Goal: Complete application form

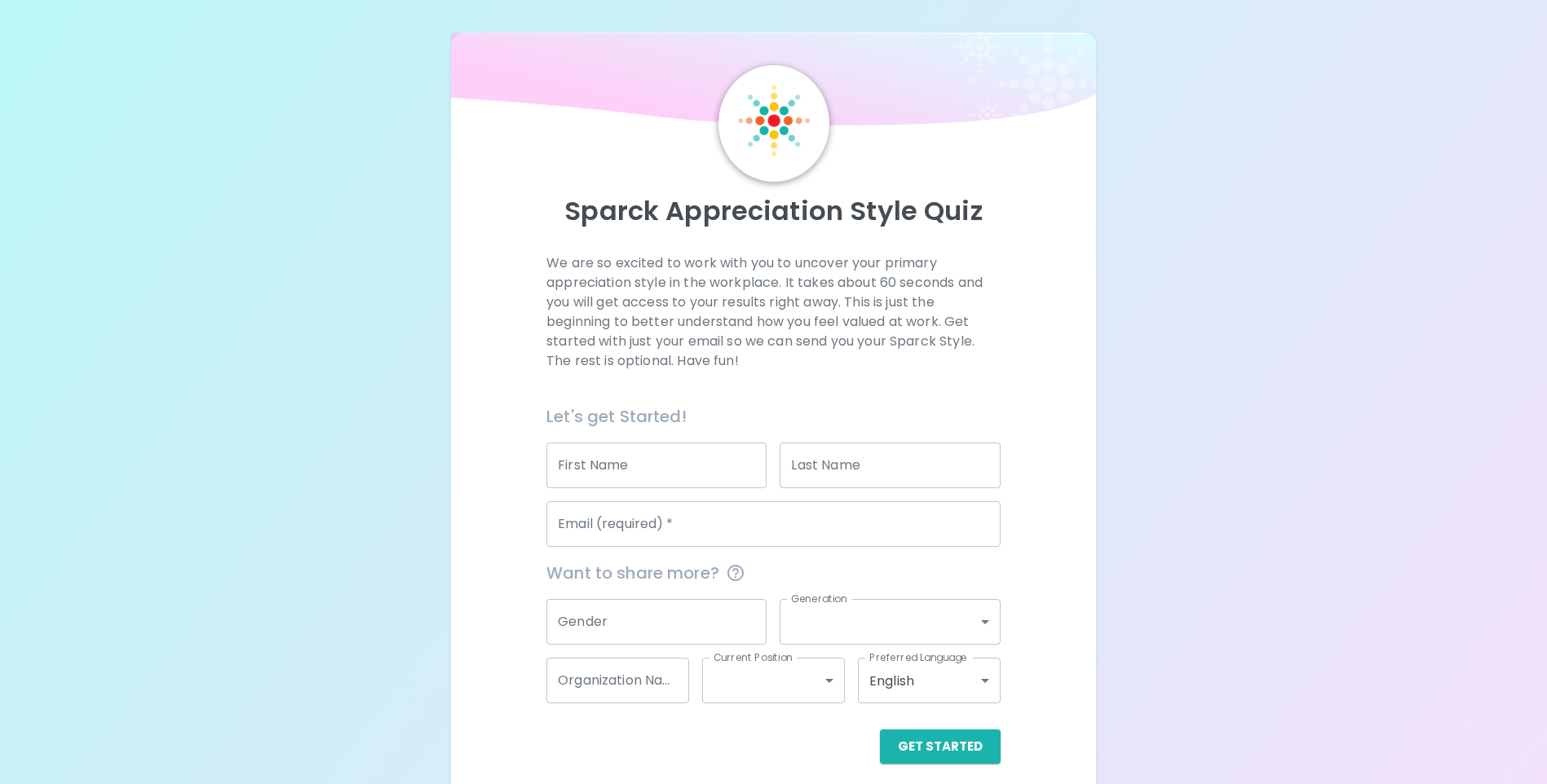
scroll to position [12, 0]
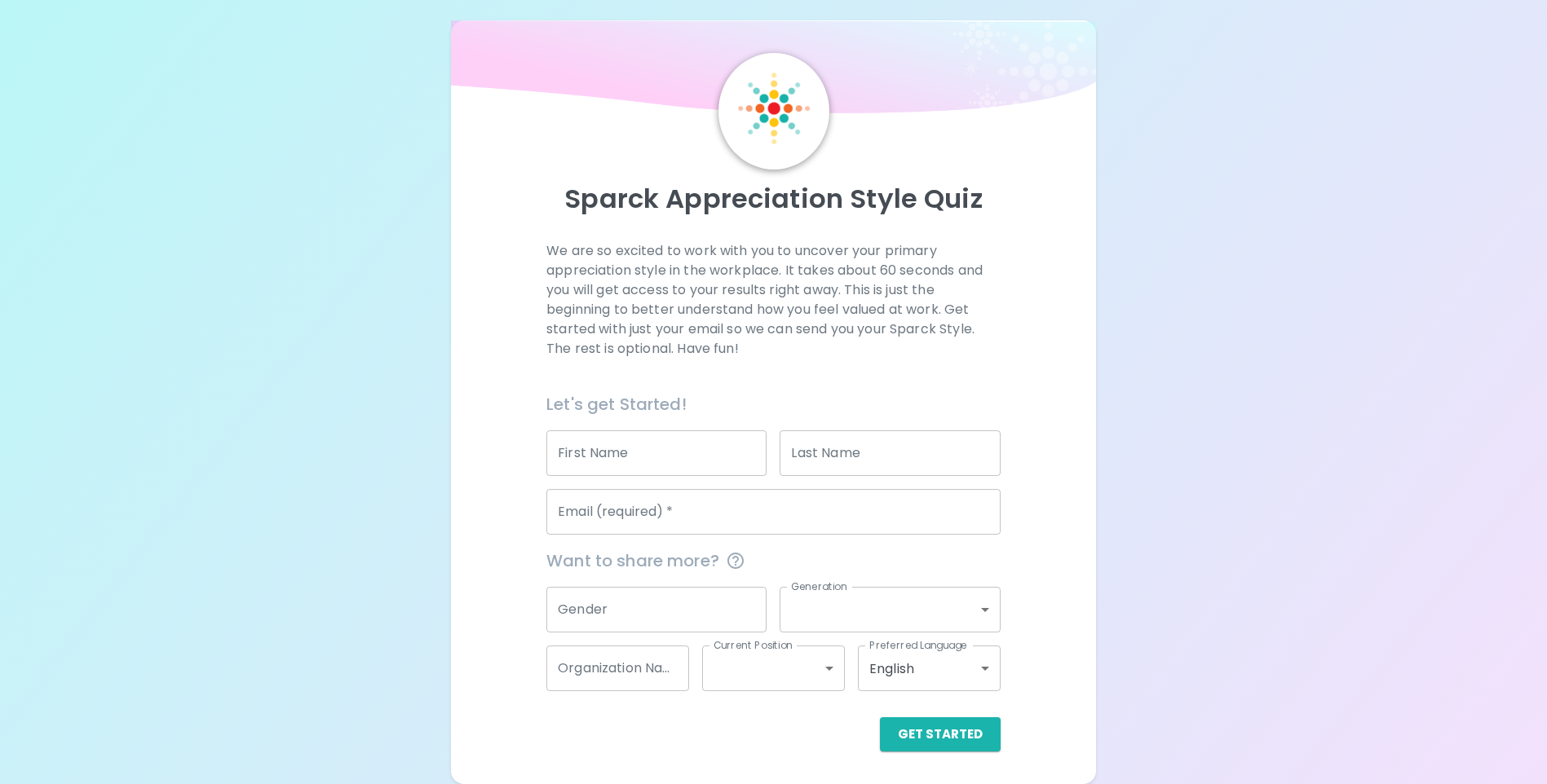
click at [653, 448] on input "First Name" at bounding box center [656, 453] width 220 height 46
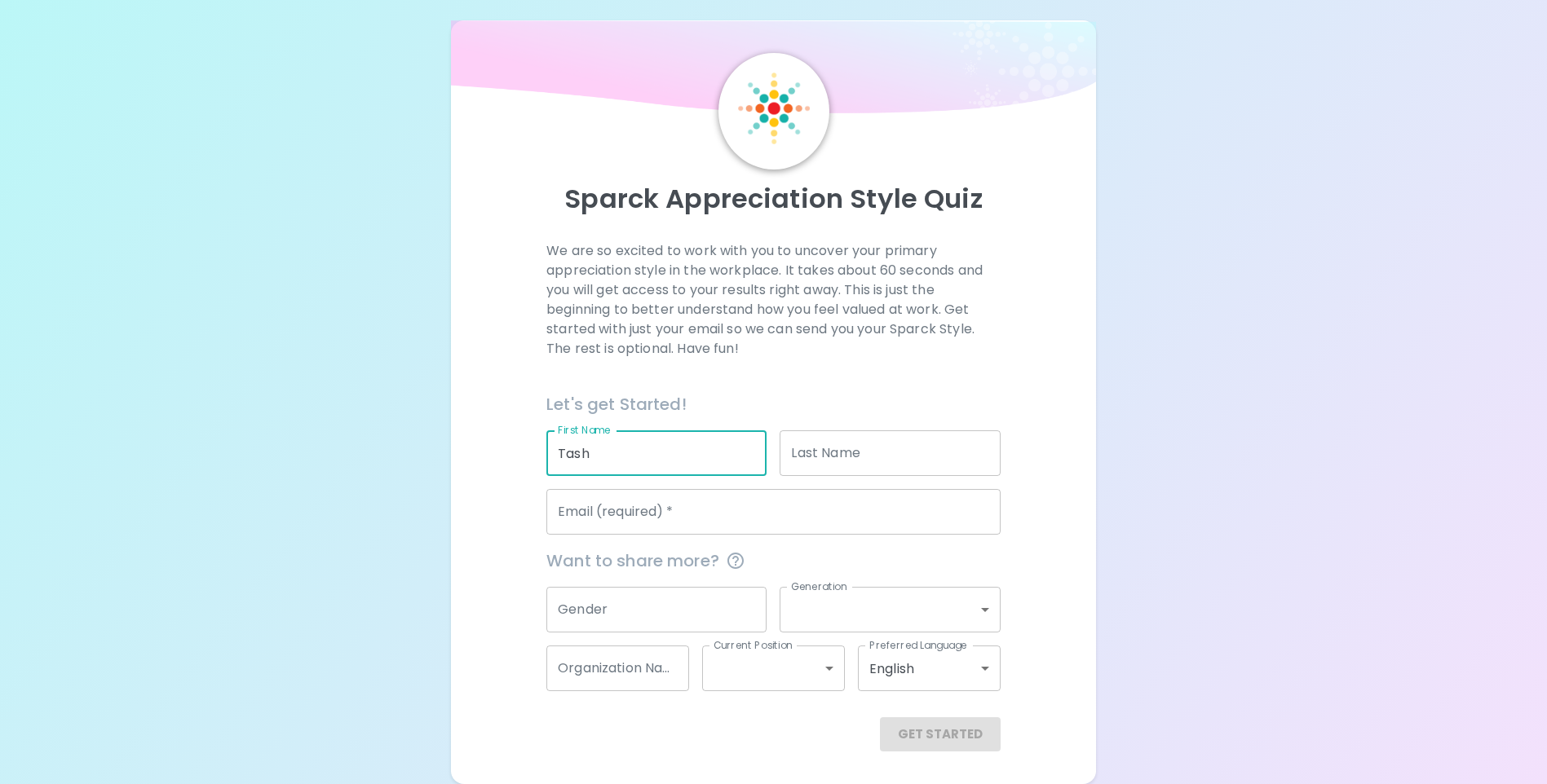
type input "Tash"
click at [786, 459] on input "Last Name" at bounding box center [890, 453] width 220 height 46
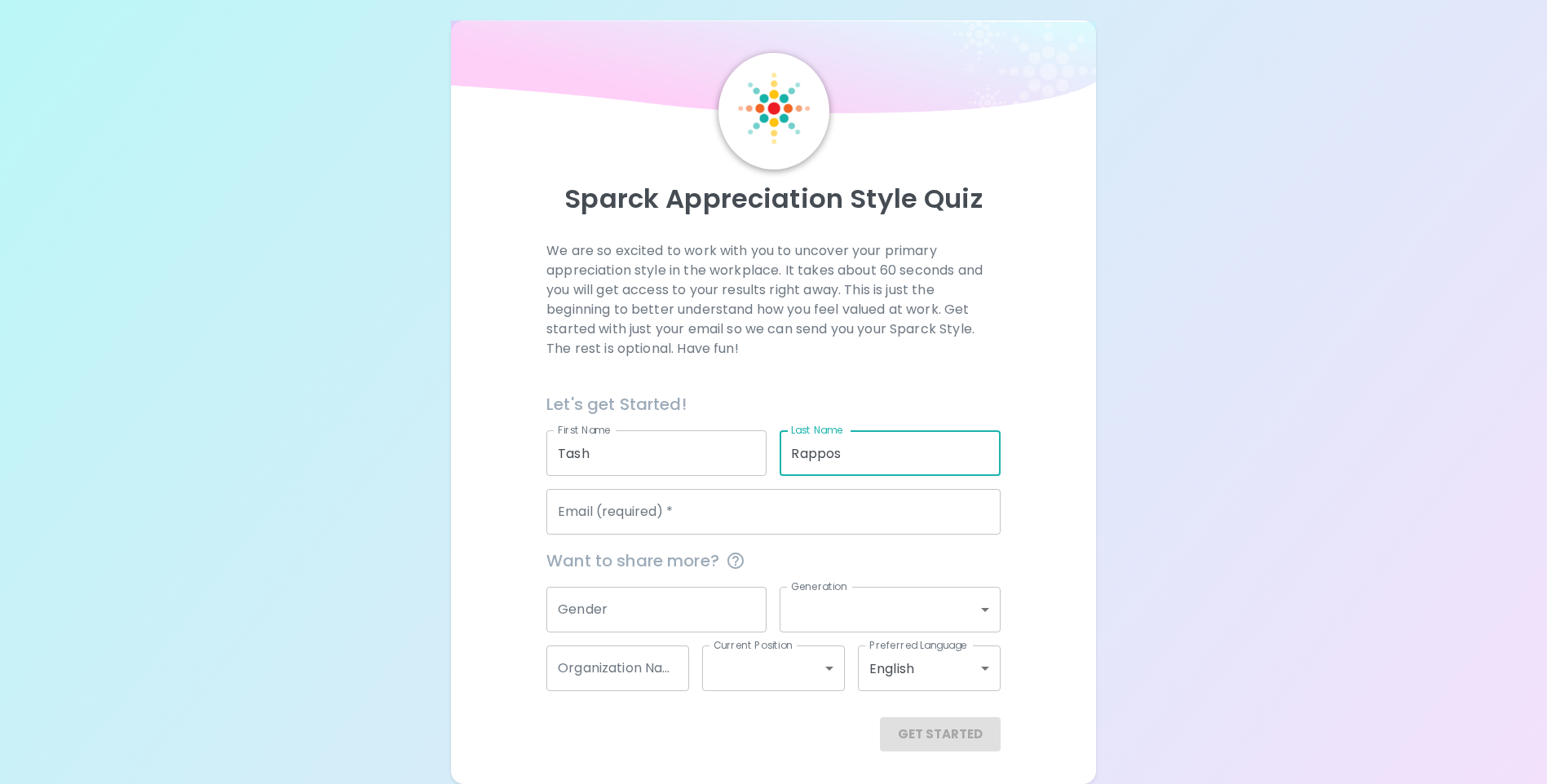
type input "Rappos"
click at [755, 519] on input "Email (required)   *" at bounding box center [773, 512] width 454 height 46
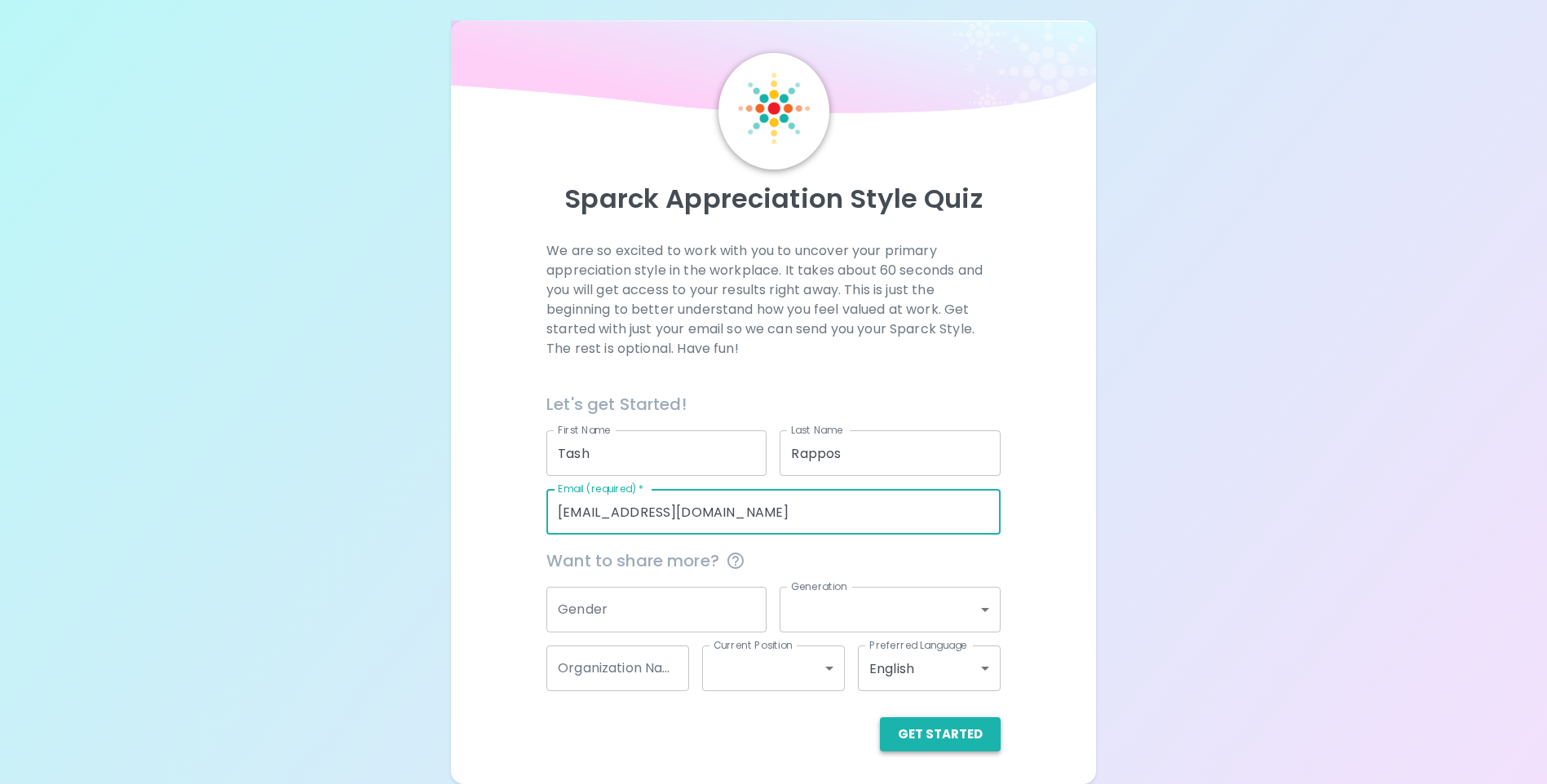
type input "[EMAIL_ADDRESS][DOMAIN_NAME]"
click at [941, 722] on button "Get Started" at bounding box center [941, 734] width 121 height 34
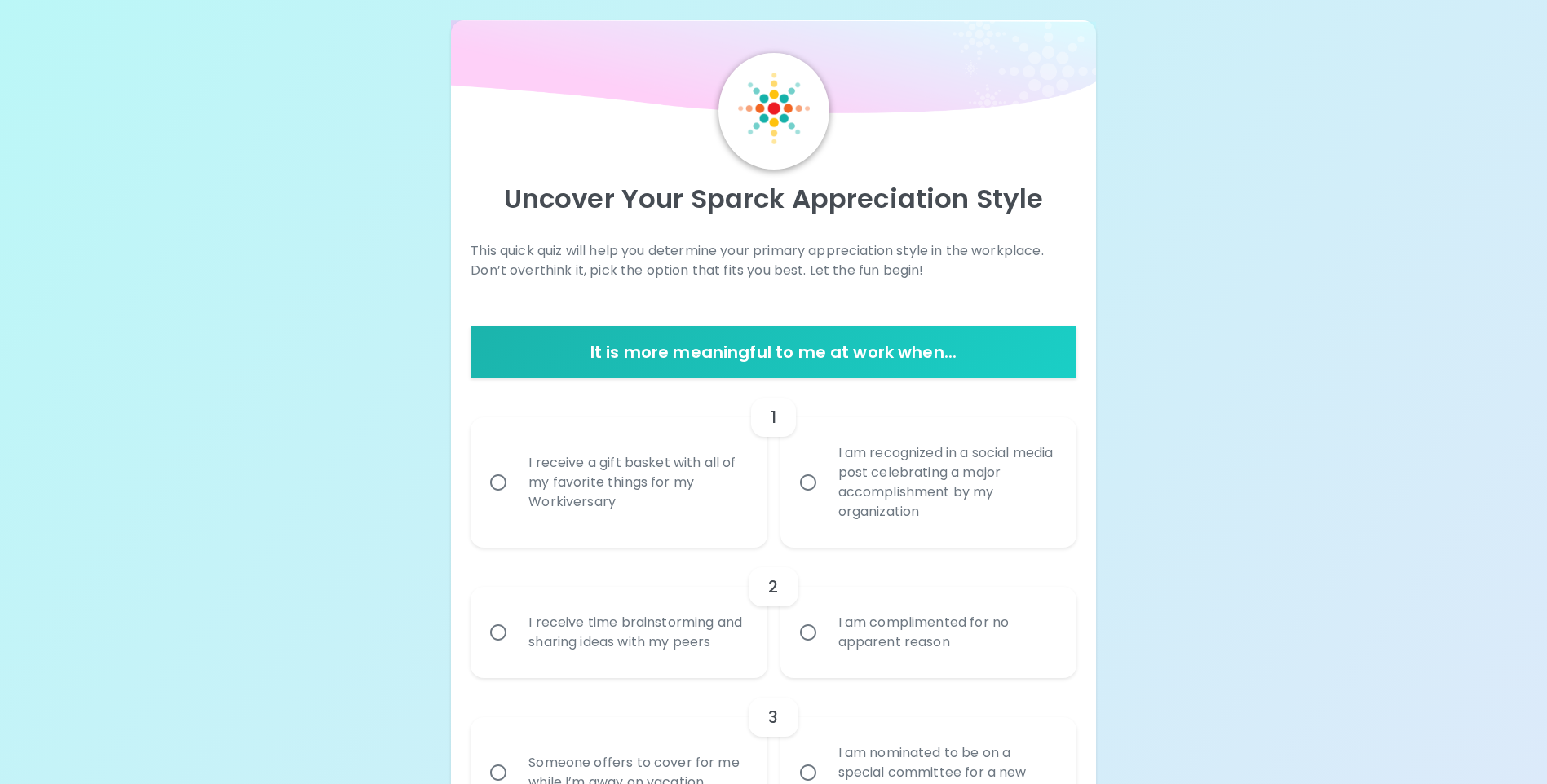
click at [964, 728] on div "3" at bounding box center [773, 717] width 605 height 40
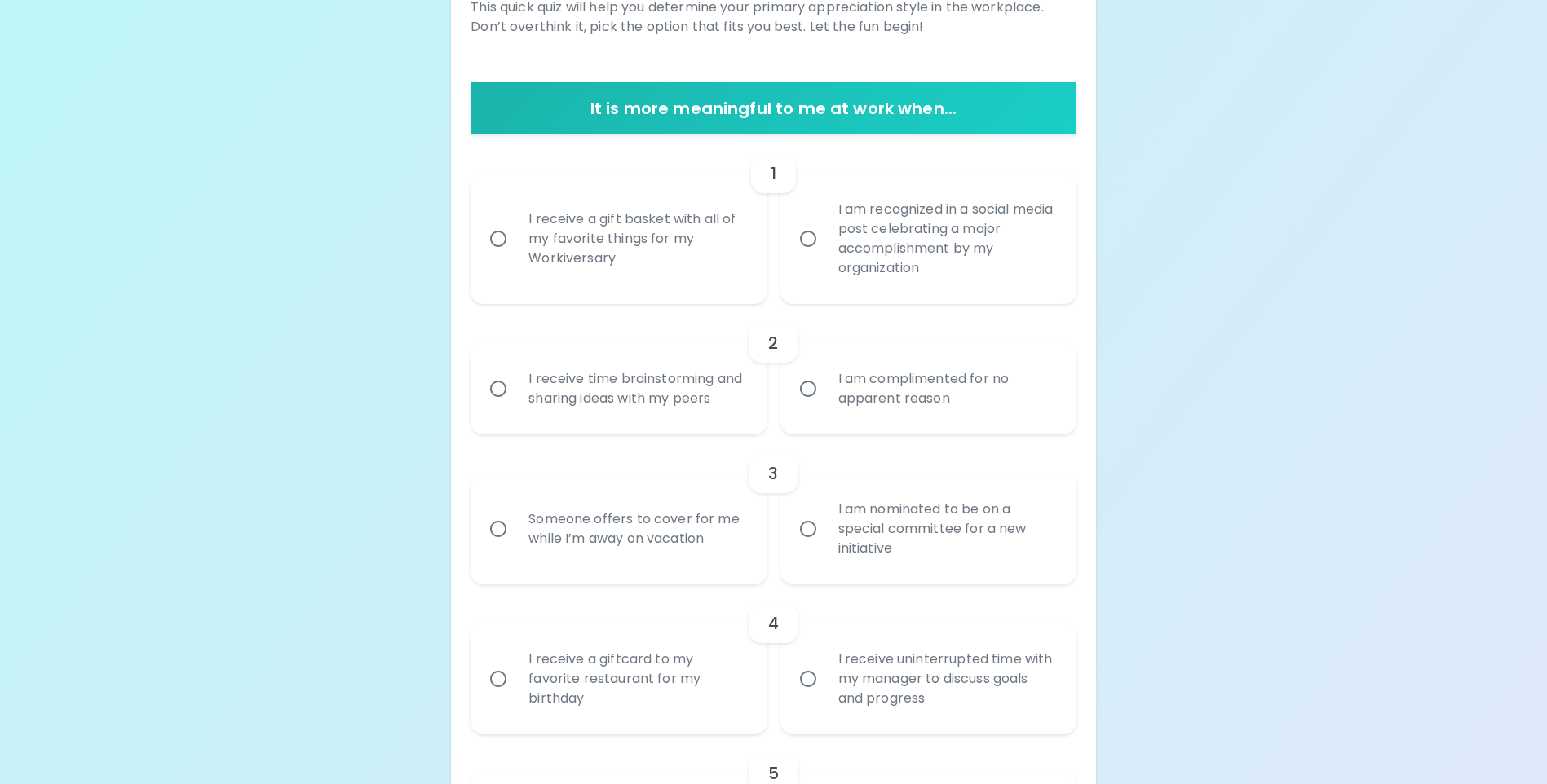
scroll to position [257, 0]
click at [597, 411] on div "I receive time brainstorming and sharing ideas with my peers" at bounding box center [636, 388] width 242 height 78
click at [515, 405] on input "I receive time brainstorming and sharing ideas with my peers" at bounding box center [498, 388] width 34 height 34
radio input "true"
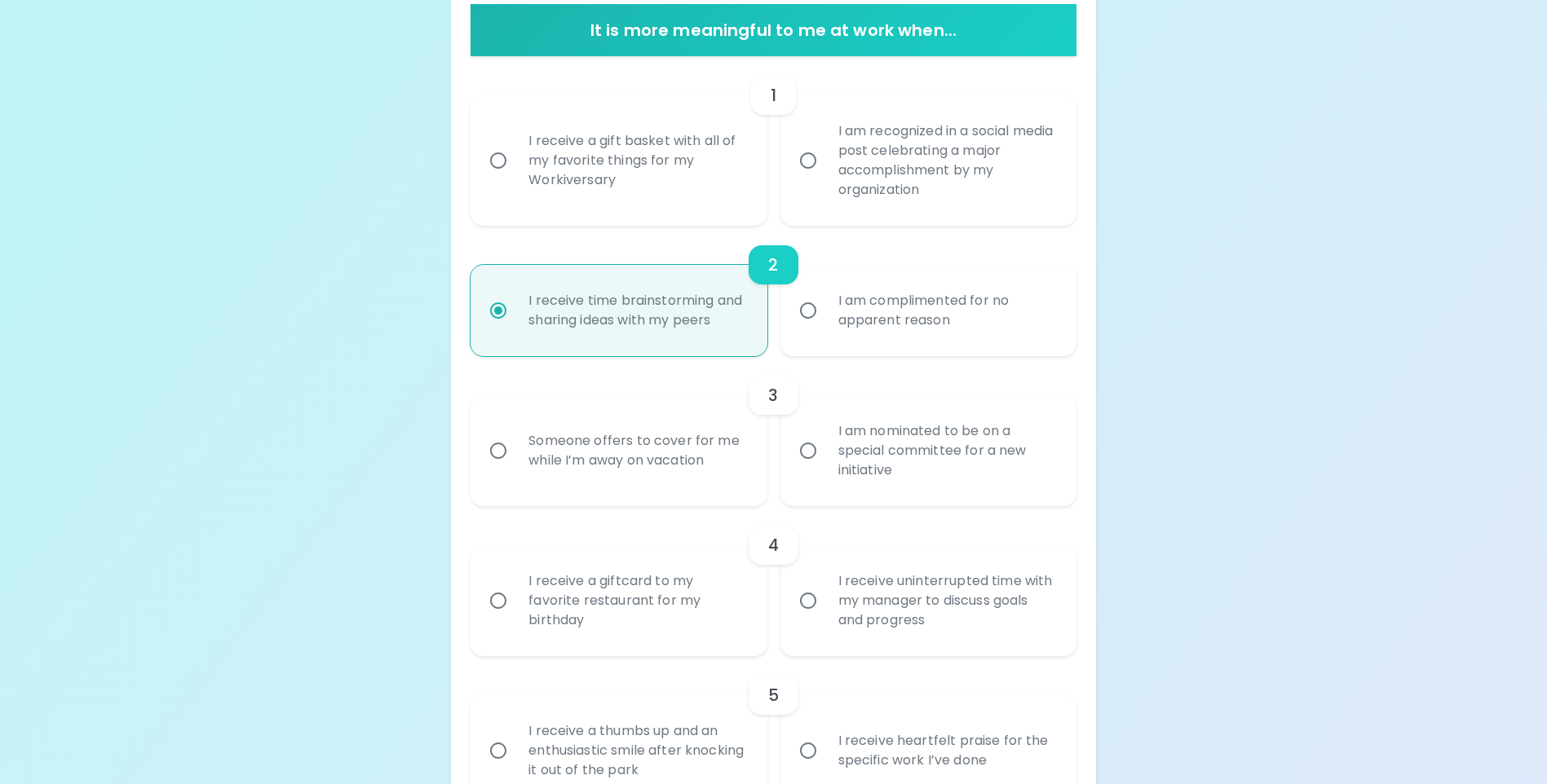
scroll to position [387, 0]
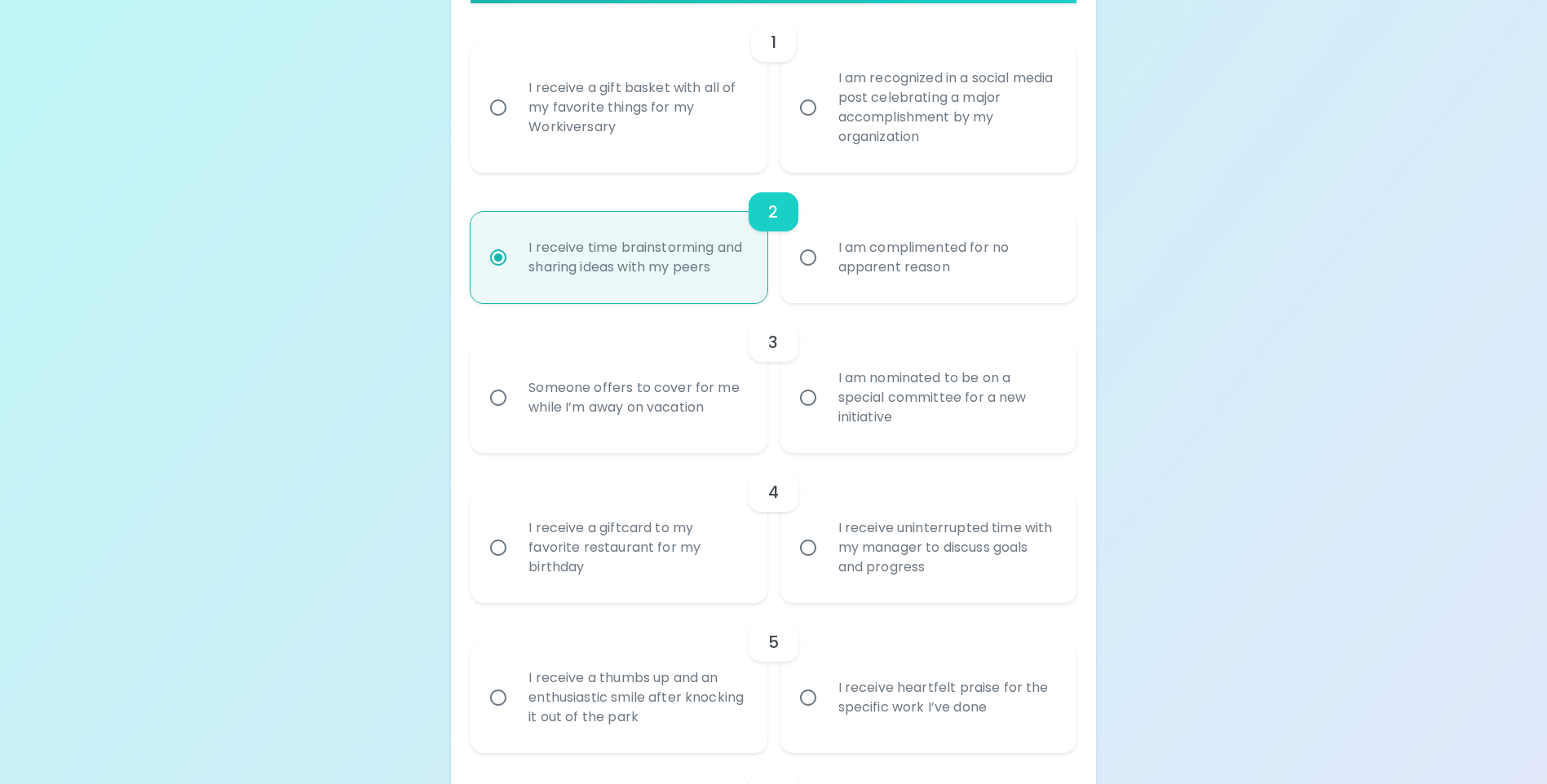
click at [679, 131] on div "I receive a gift basket with all of my favorite things for my Workiversary" at bounding box center [636, 107] width 242 height 98
click at [515, 125] on input "I receive a gift basket with all of my favorite things for my Workiversary" at bounding box center [498, 107] width 34 height 34
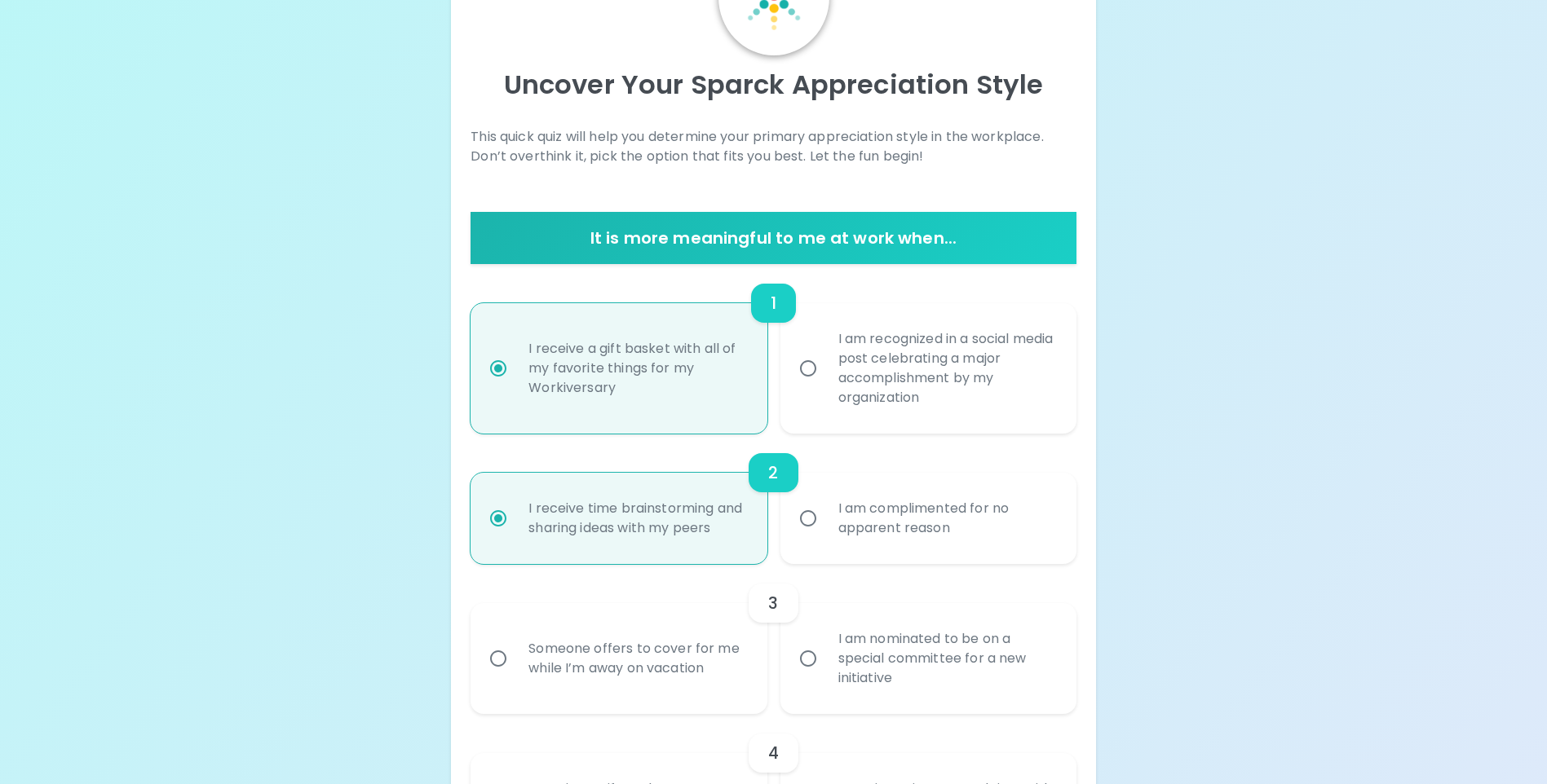
scroll to position [110, 0]
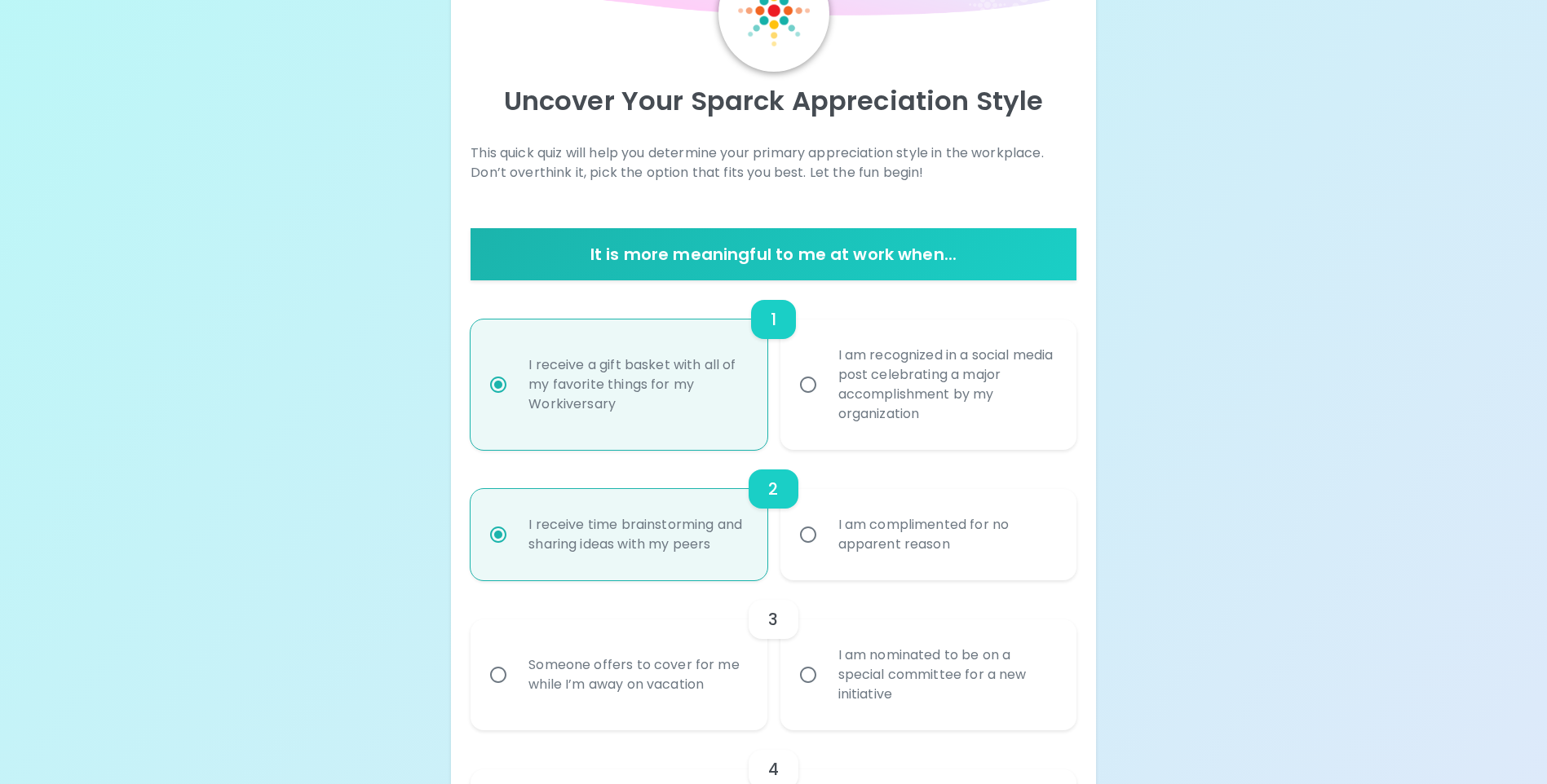
click at [600, 413] on div "I receive a gift basket with all of my favorite things for my Workiversary" at bounding box center [636, 385] width 242 height 98
click at [515, 402] on input "I receive a gift basket with all of my favorite things for my Workiversary" at bounding box center [498, 385] width 34 height 34
click at [860, 411] on div "I am recognized in a social media post celebrating a major accomplishment by my…" at bounding box center [946, 384] width 242 height 118
click at [826, 402] on input "I am recognized in a social media post celebrating a major accomplishment by my…" at bounding box center [808, 385] width 34 height 34
radio input "false"
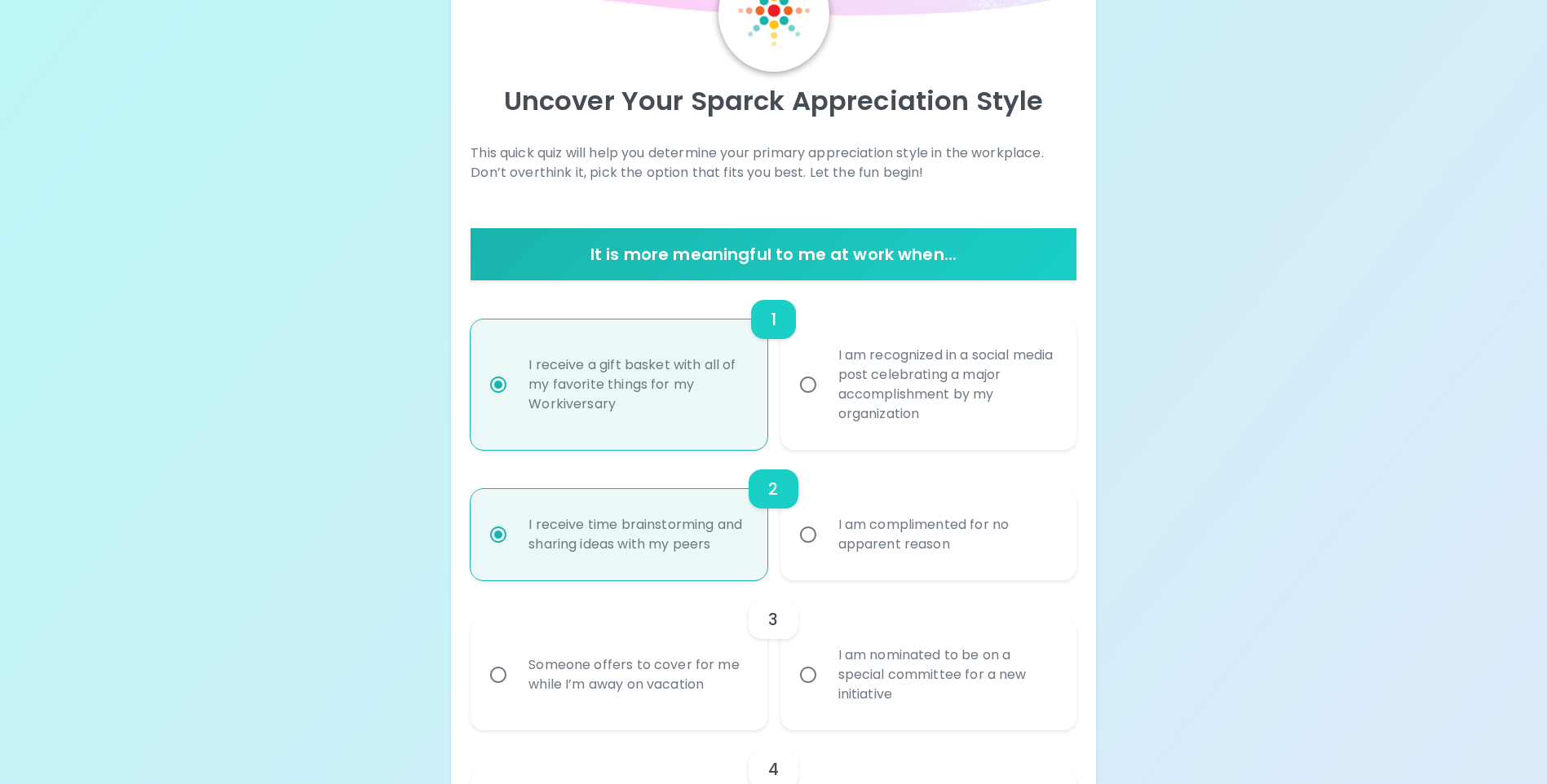
radio input "false"
radio input "true"
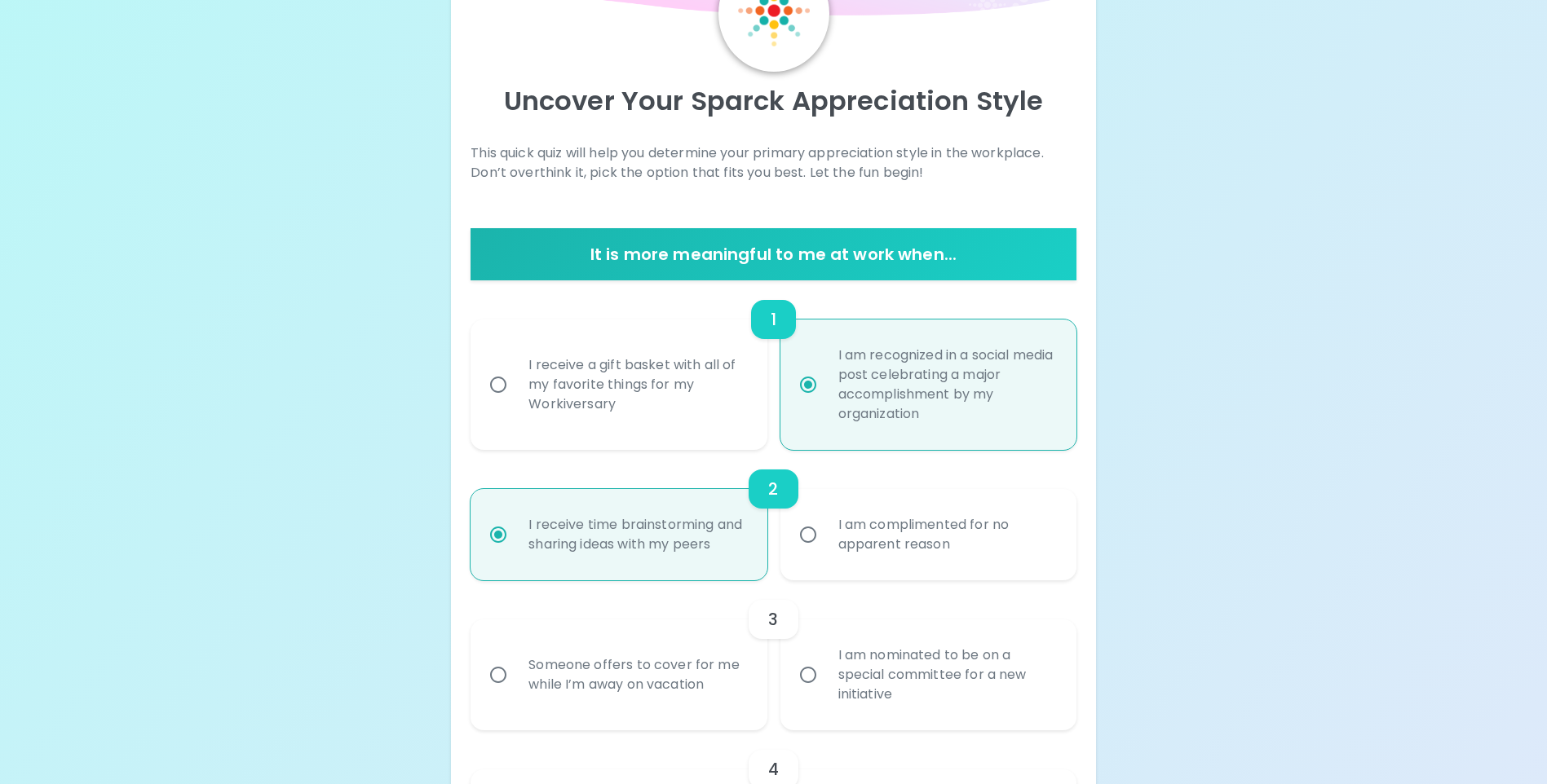
scroll to position [192, 0]
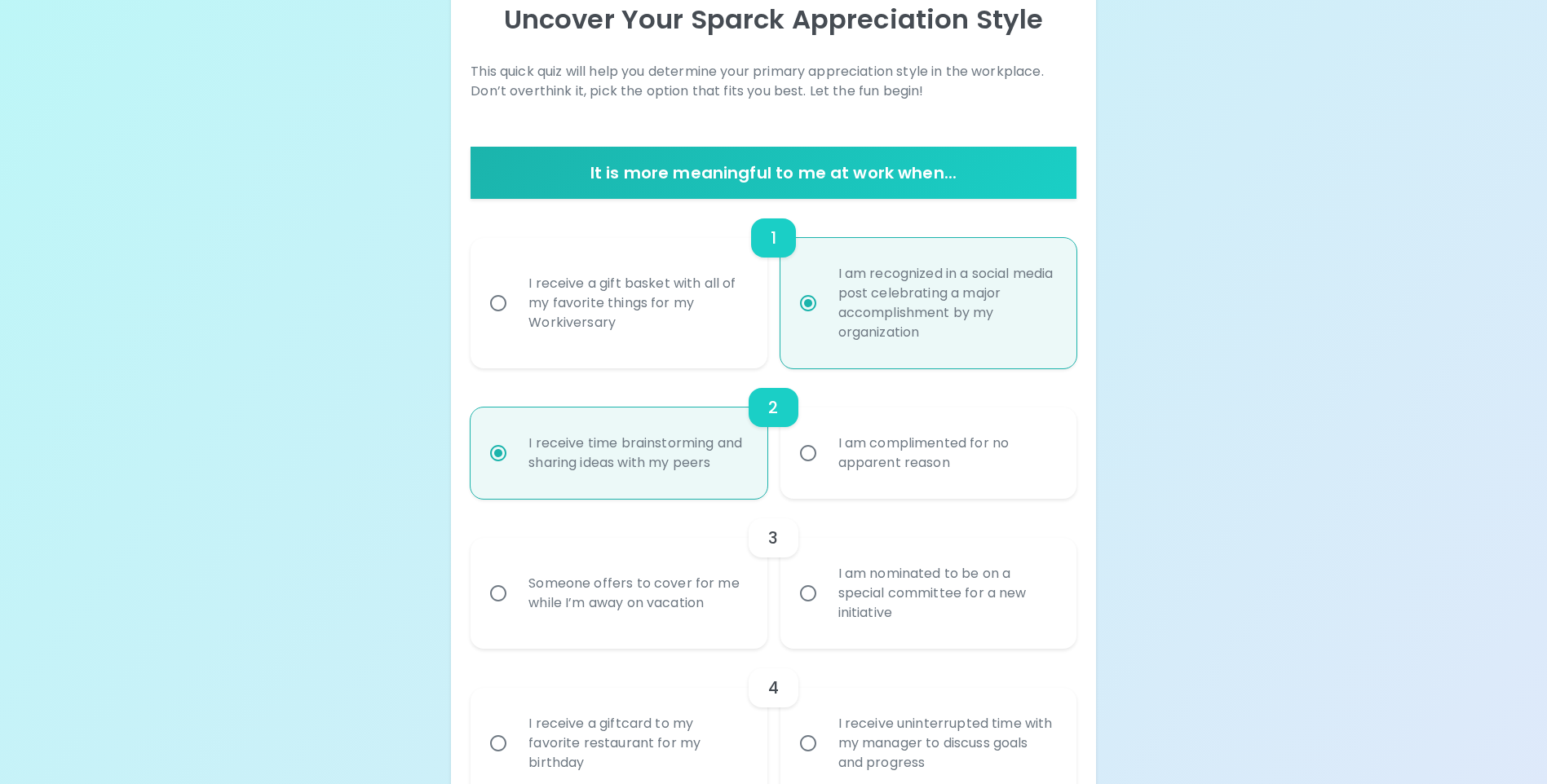
radio input "true"
click at [659, 312] on div "I receive a gift basket with all of my favorite things for my Workiversary" at bounding box center [636, 303] width 242 height 98
click at [515, 312] on input "I receive a gift basket with all of my favorite things for my Workiversary" at bounding box center [498, 303] width 34 height 34
radio input "false"
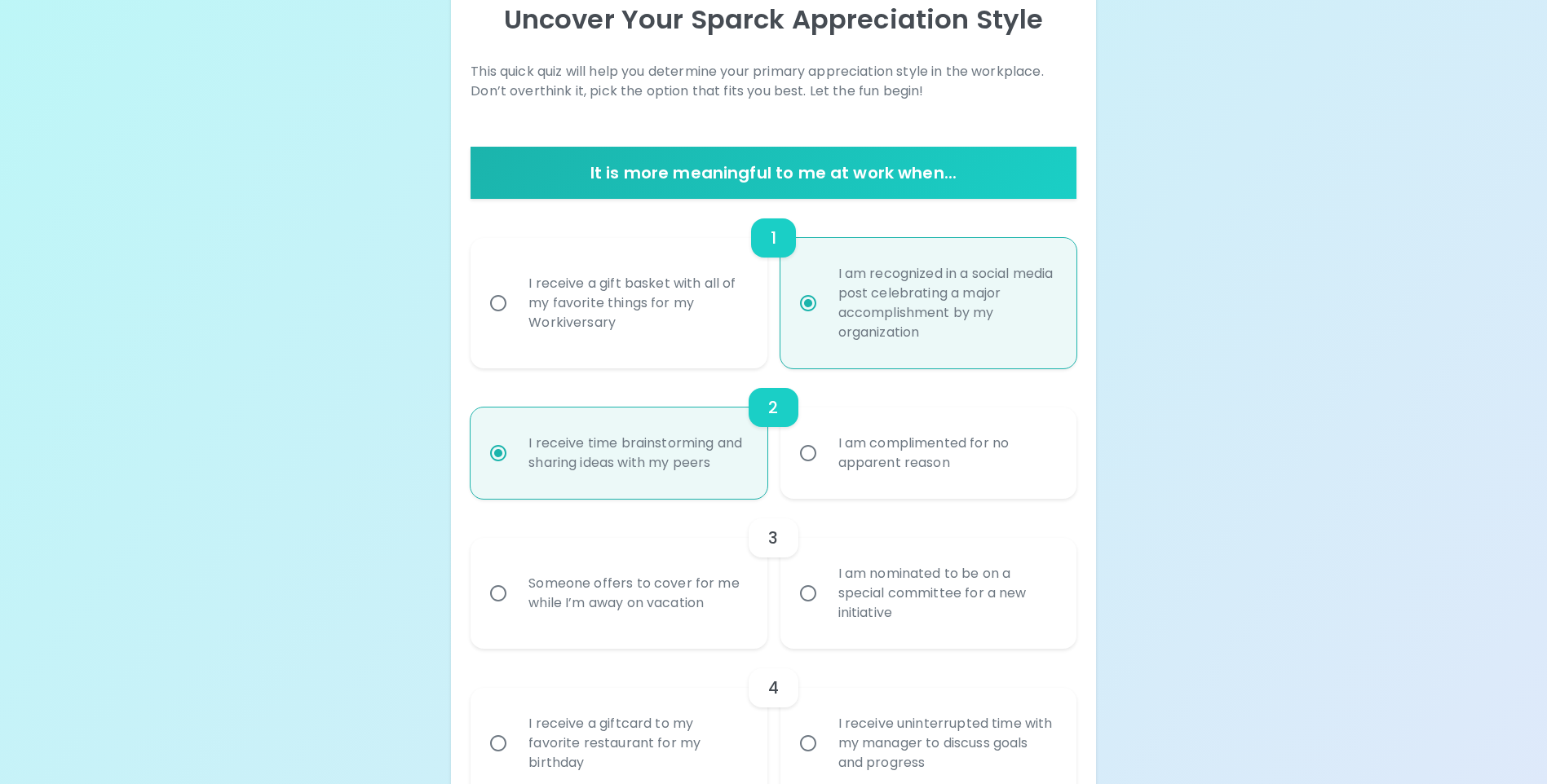
radio input "true"
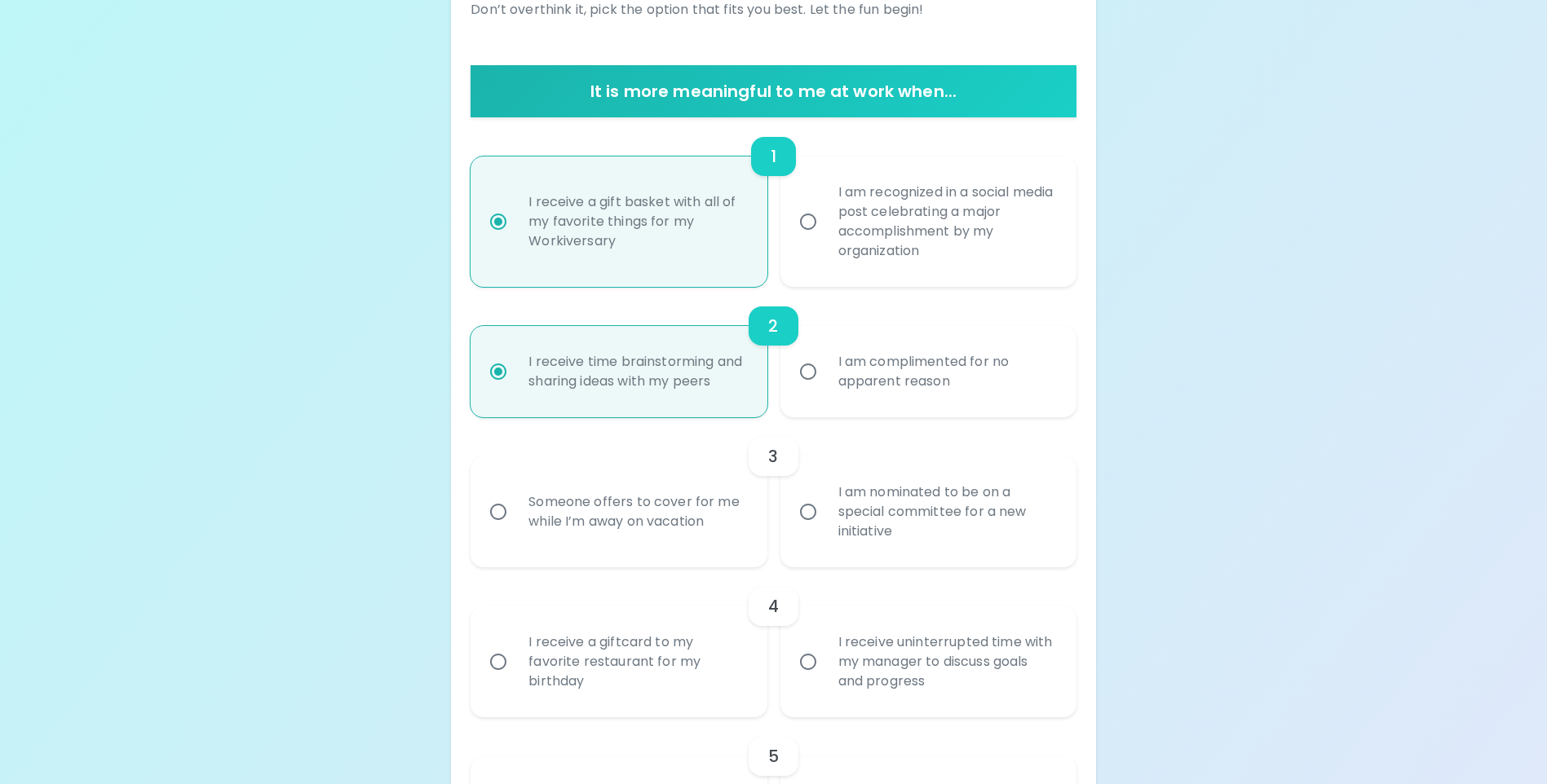
scroll to position [355, 0]
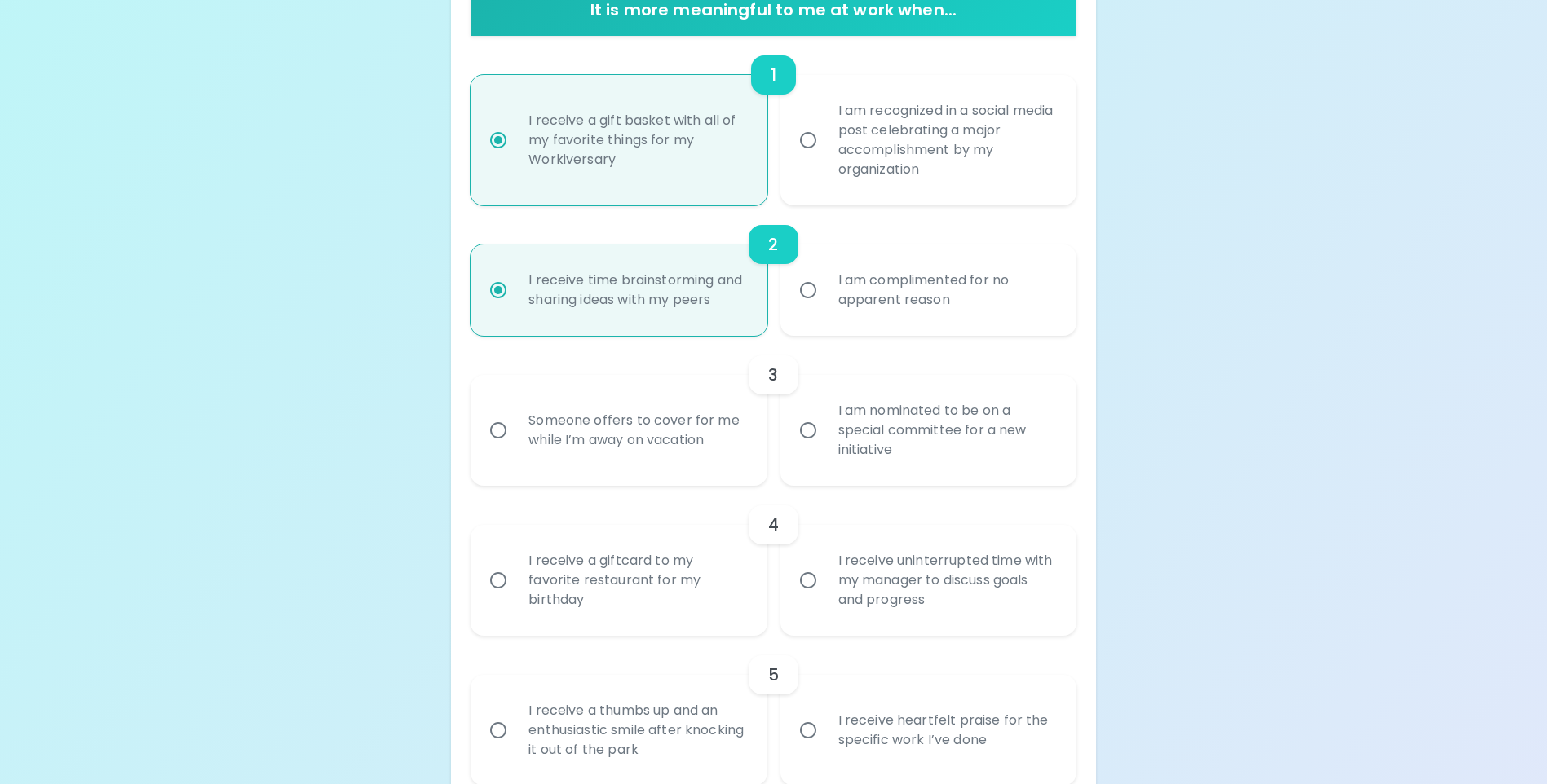
radio input "true"
click at [869, 460] on div "I am nominated to be on a special committee for a new initiative" at bounding box center [946, 430] width 242 height 98
click at [826, 448] on input "I am nominated to be on a special committee for a new initiative" at bounding box center [808, 430] width 34 height 34
radio input "true"
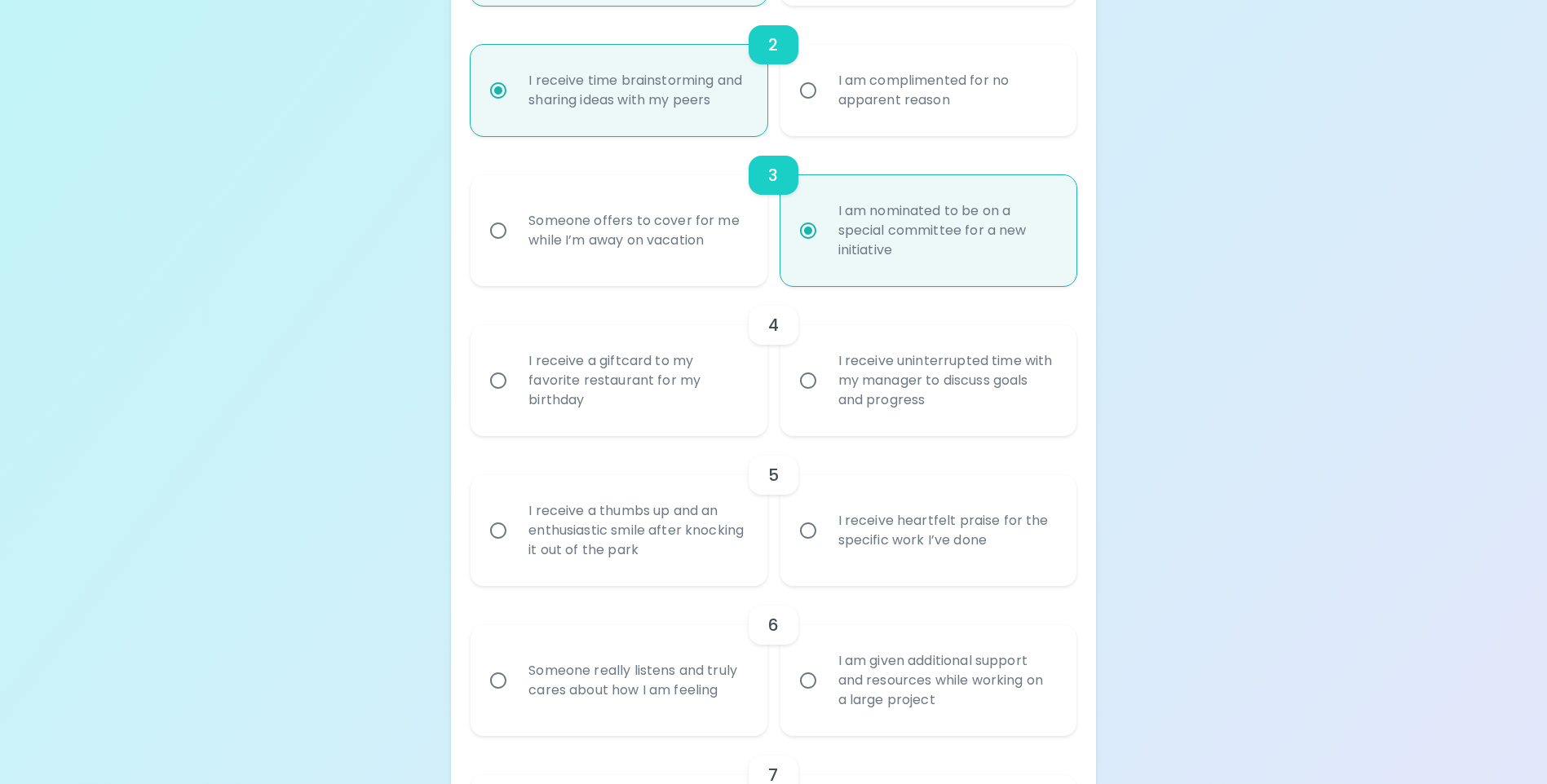
scroll to position [555, 0]
radio input "true"
click at [658, 416] on div "I receive a giftcard to my favorite restaurant for my birthday" at bounding box center [636, 380] width 242 height 98
click at [515, 397] on input "I receive a giftcard to my favorite restaurant for my birthday" at bounding box center [498, 379] width 34 height 34
radio input "false"
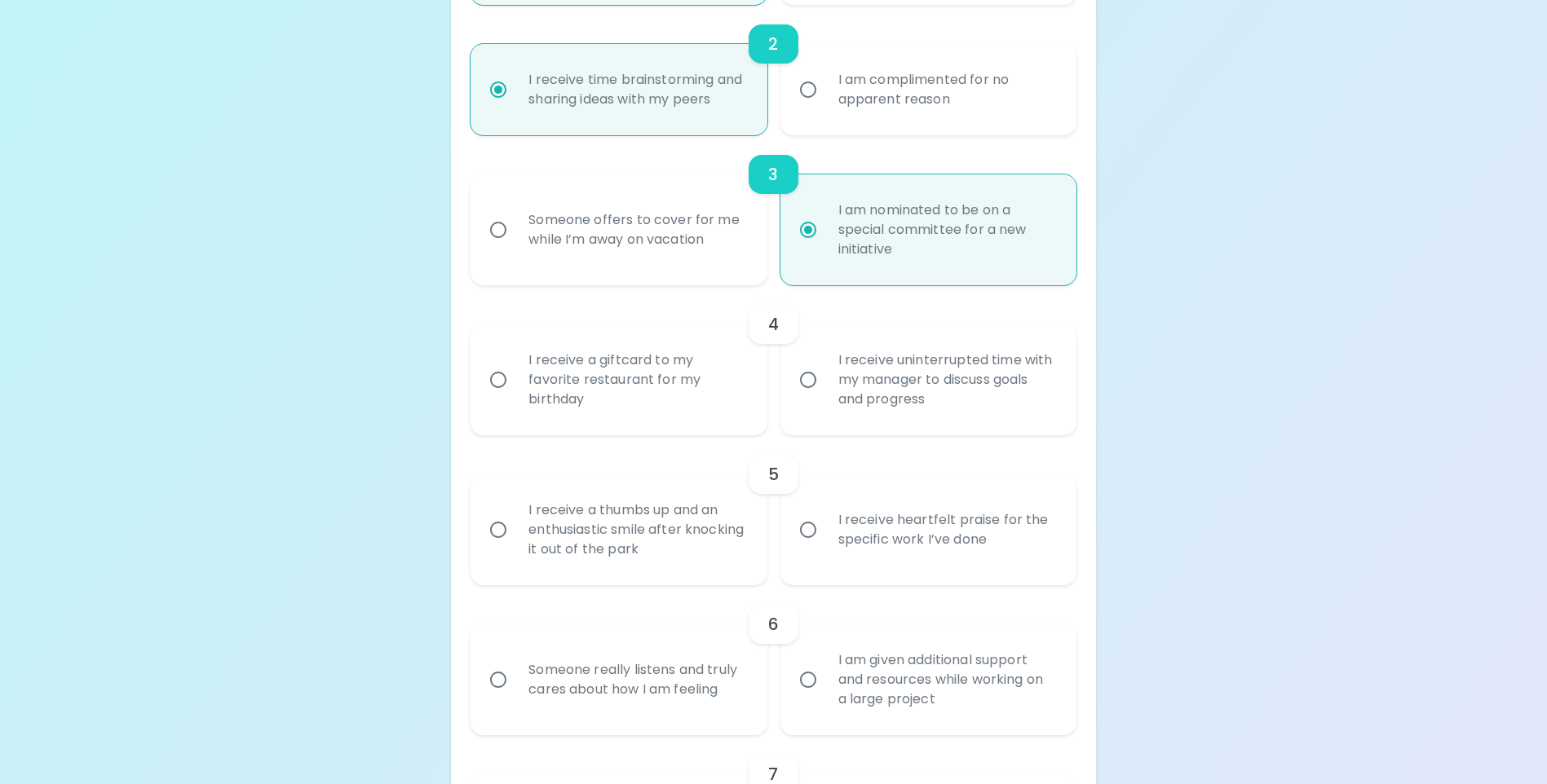
radio input "false"
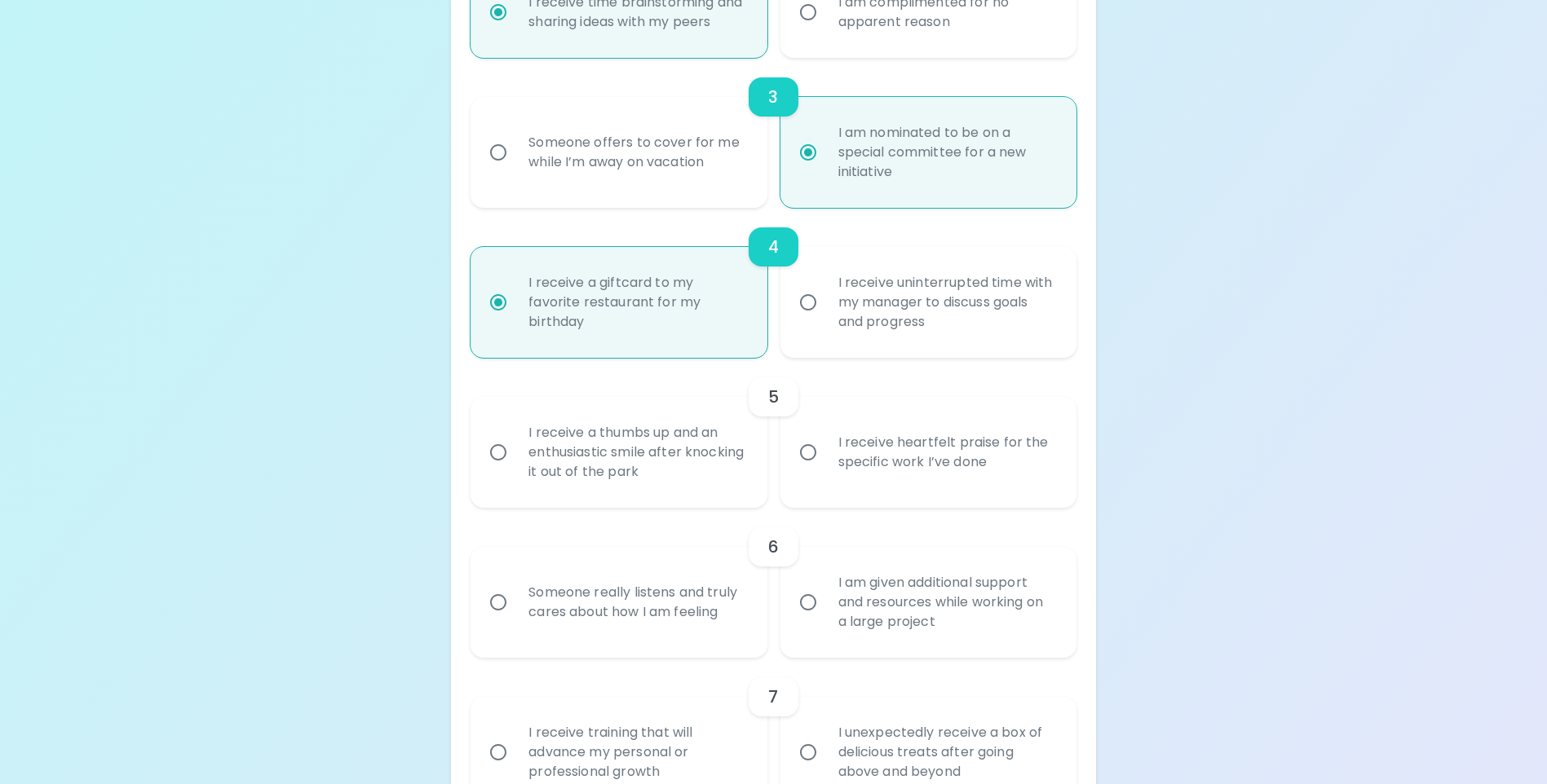
scroll to position [685, 0]
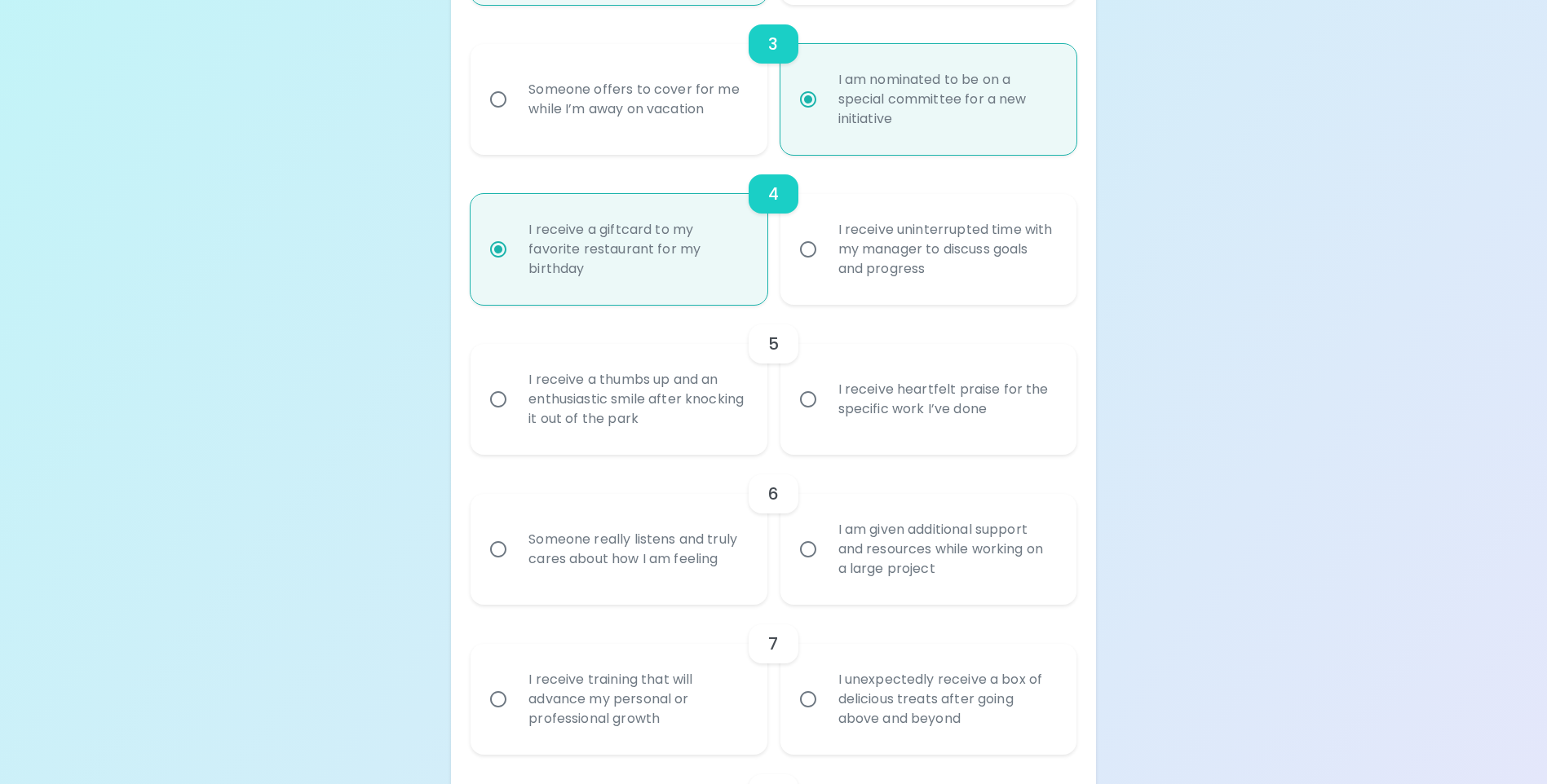
radio input "true"
click at [603, 423] on div "I receive a thumbs up and an enthusiastic smile after knocking it out of the pa…" at bounding box center [636, 399] width 242 height 98
click at [515, 417] on input "I receive a thumbs up and an enthusiastic smile after knocking it out of the pa…" at bounding box center [498, 399] width 34 height 34
radio input "false"
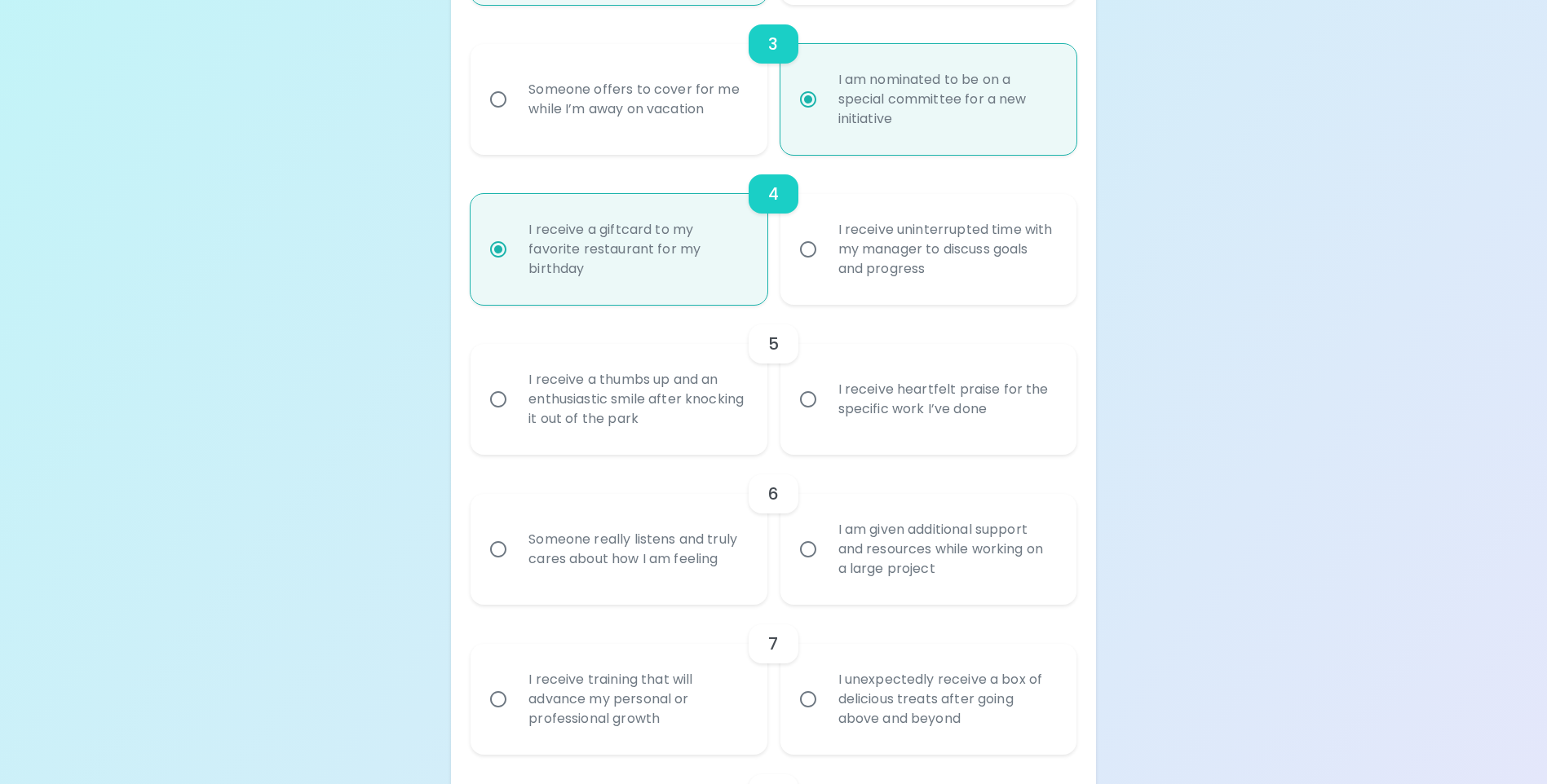
radio input "false"
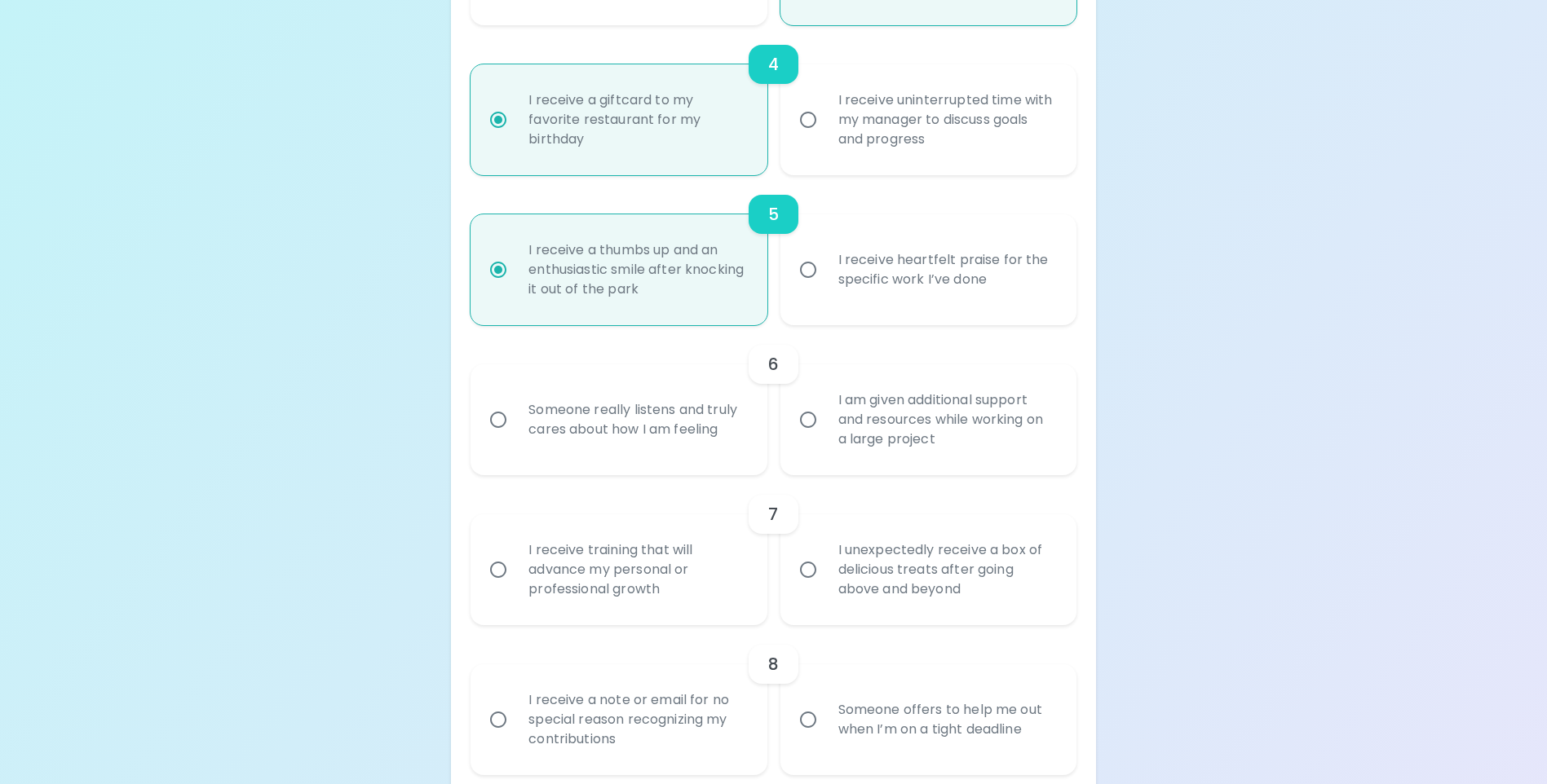
scroll to position [816, 0]
radio input "true"
click at [891, 308] on div "I receive heartfelt praise for the specific work I’ve done" at bounding box center [946, 268] width 242 height 78
click at [826, 286] on input "I receive heartfelt praise for the specific work I’ve done" at bounding box center [808, 269] width 34 height 34
radio input "false"
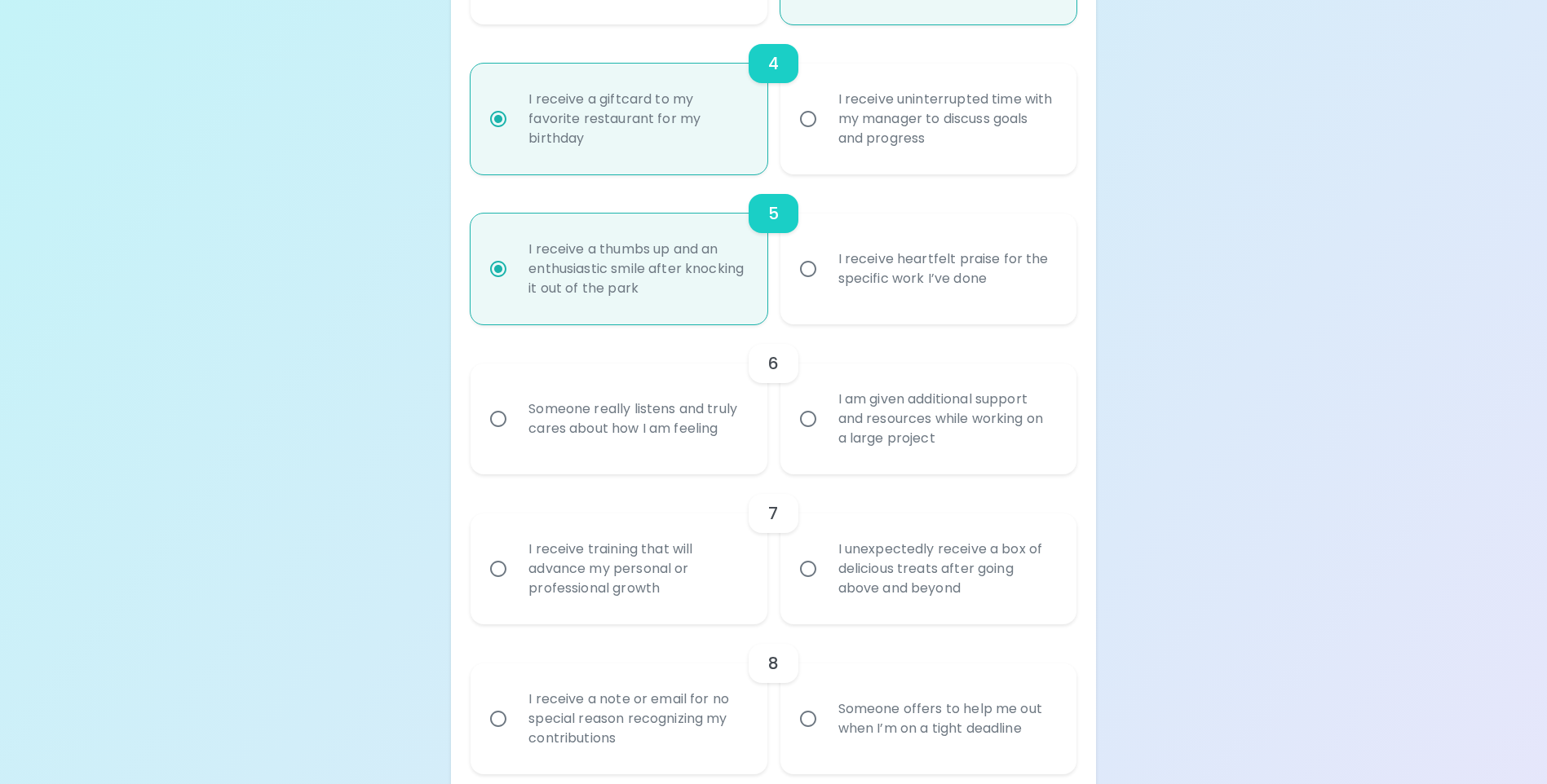
radio input "false"
radio input "true"
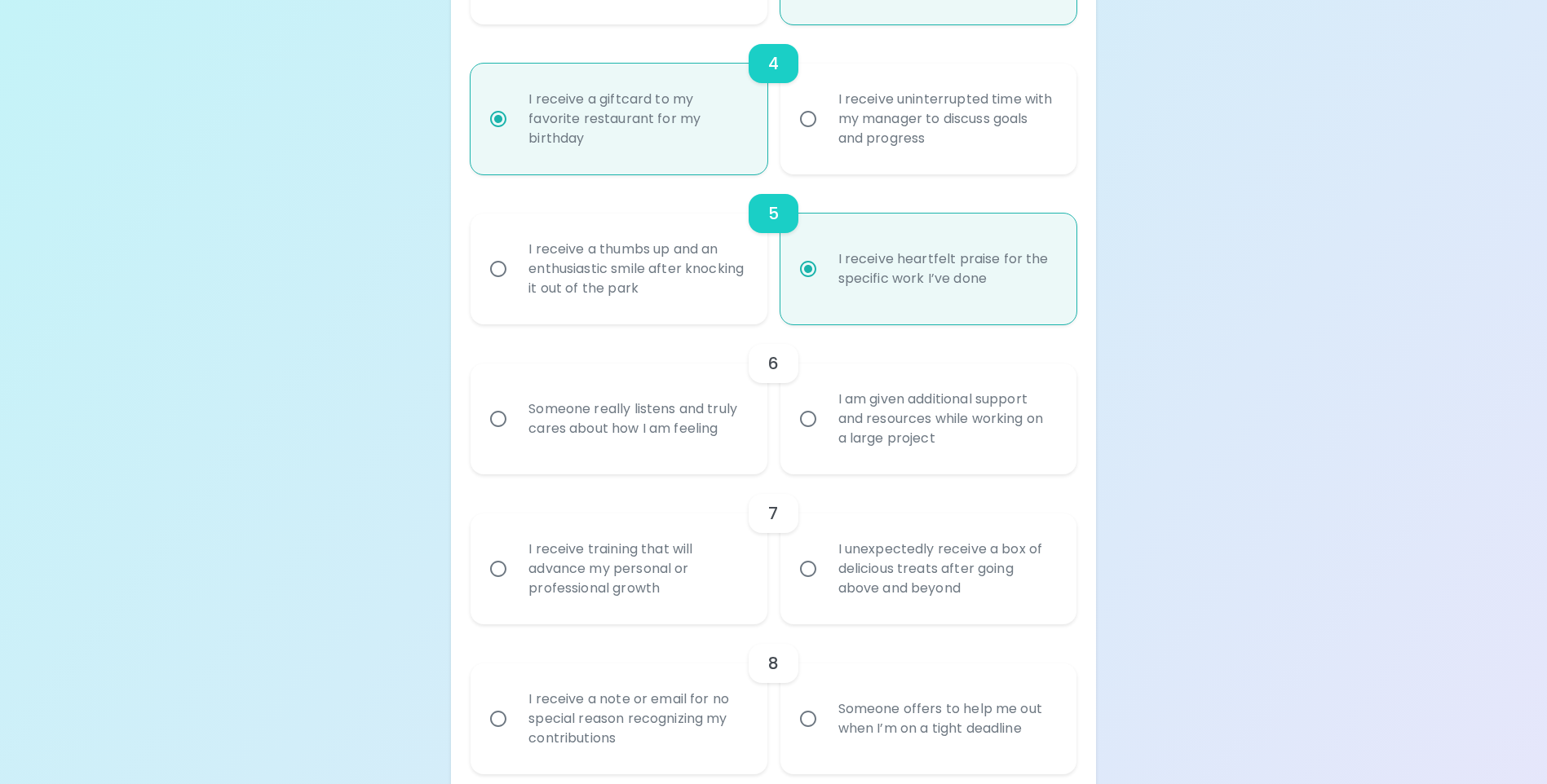
radio input "true"
click at [865, 418] on div "I am given additional support and resources while working on a large project" at bounding box center [946, 419] width 242 height 98
click at [826, 418] on input "I am given additional support and resources while working on a large project" at bounding box center [808, 419] width 34 height 34
radio input "false"
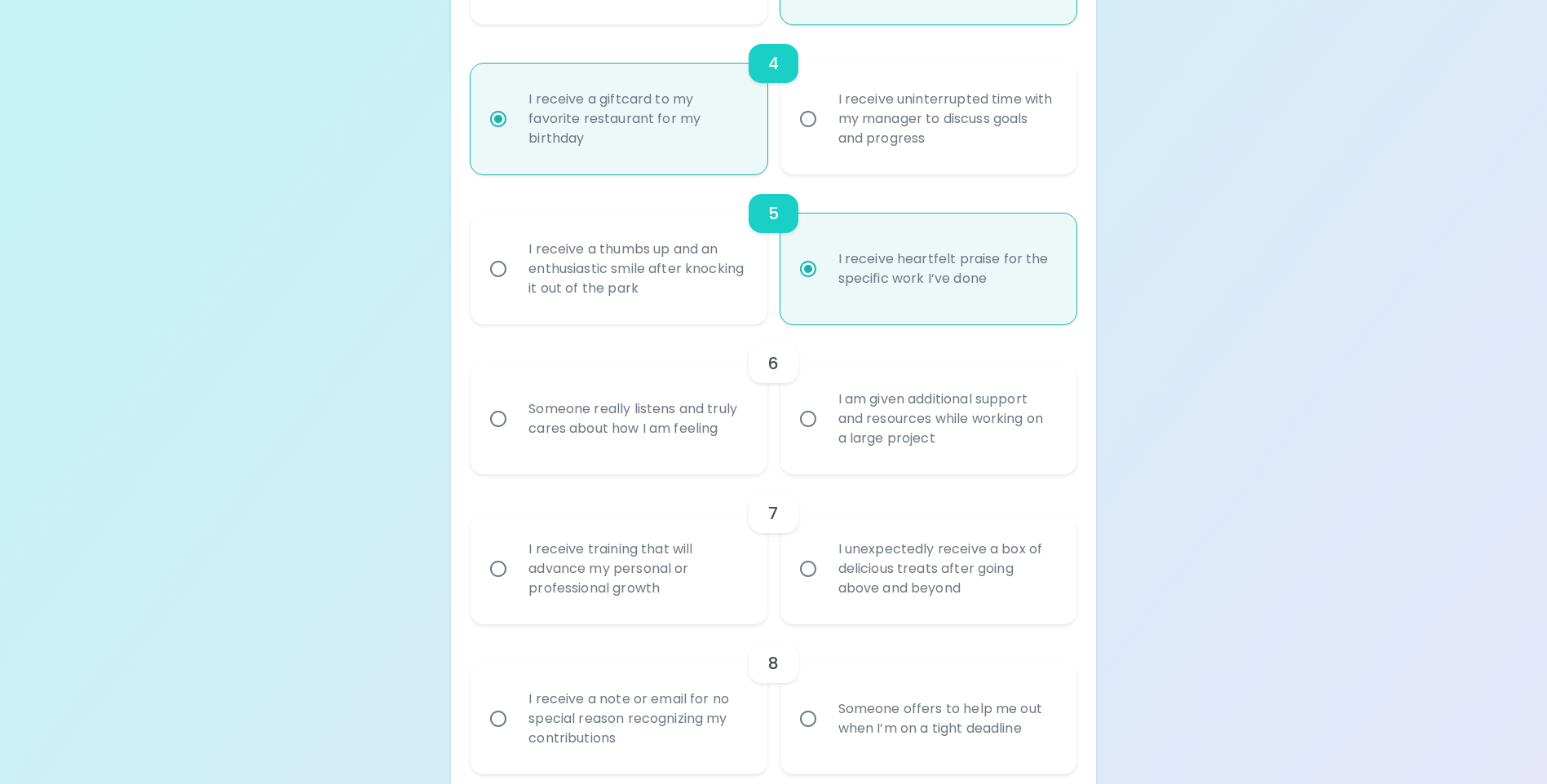
radio input "false"
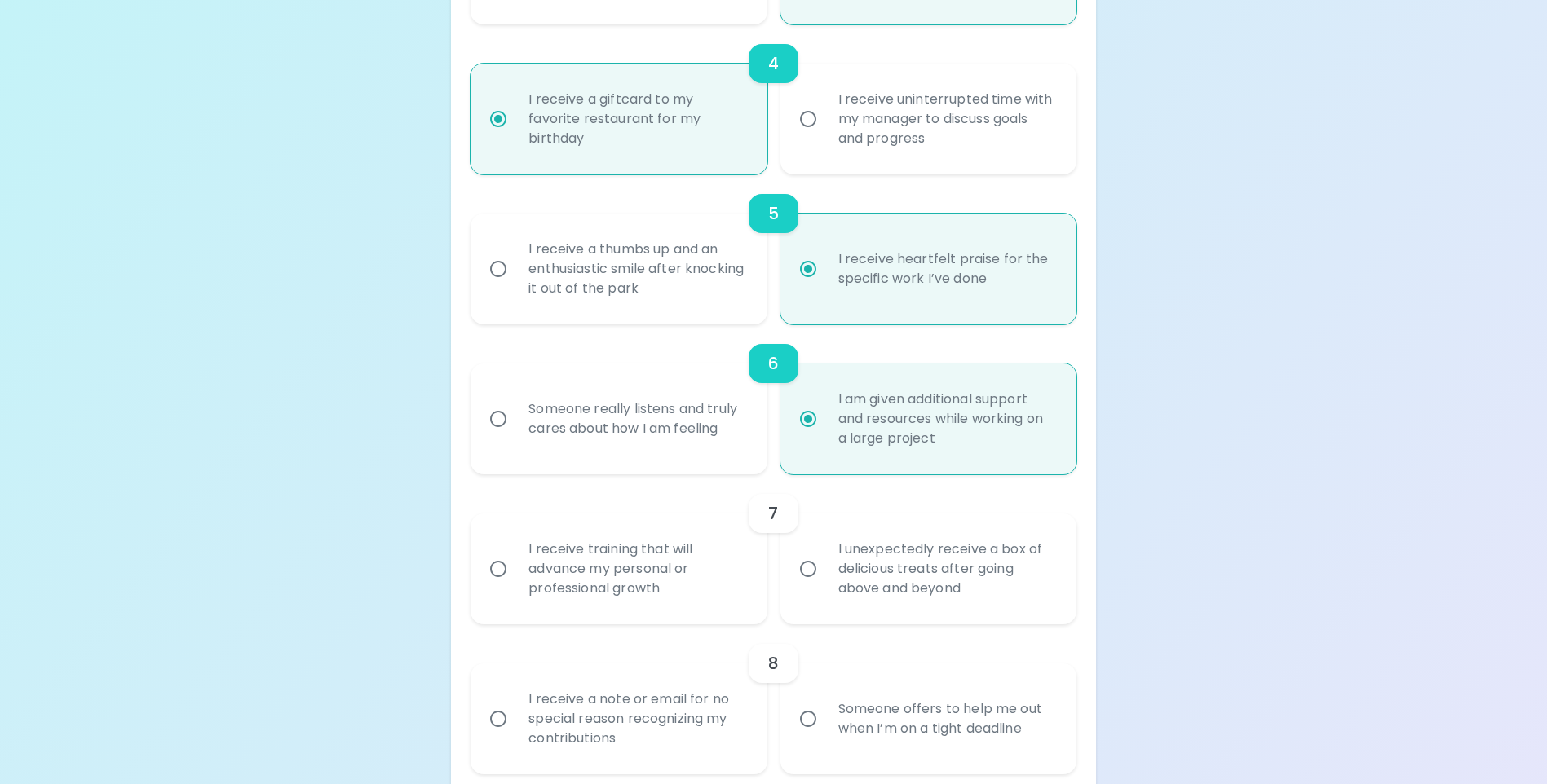
scroll to position [947, 0]
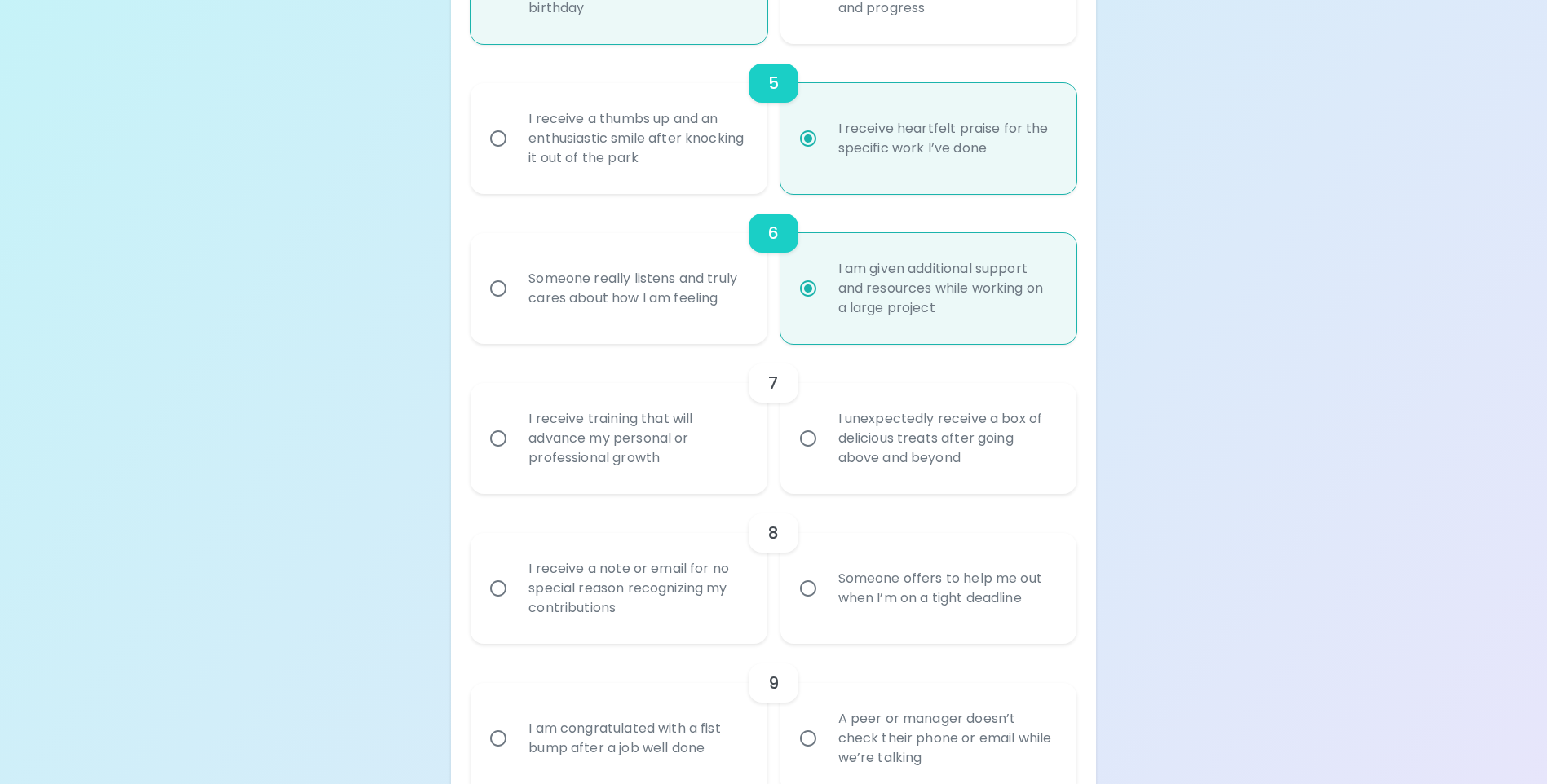
radio input "true"
click at [708, 479] on div "I receive training that will advance my personal or professional growth" at bounding box center [636, 439] width 242 height 98
click at [515, 456] on input "I receive training that will advance my personal or professional growth" at bounding box center [498, 439] width 34 height 34
radio input "false"
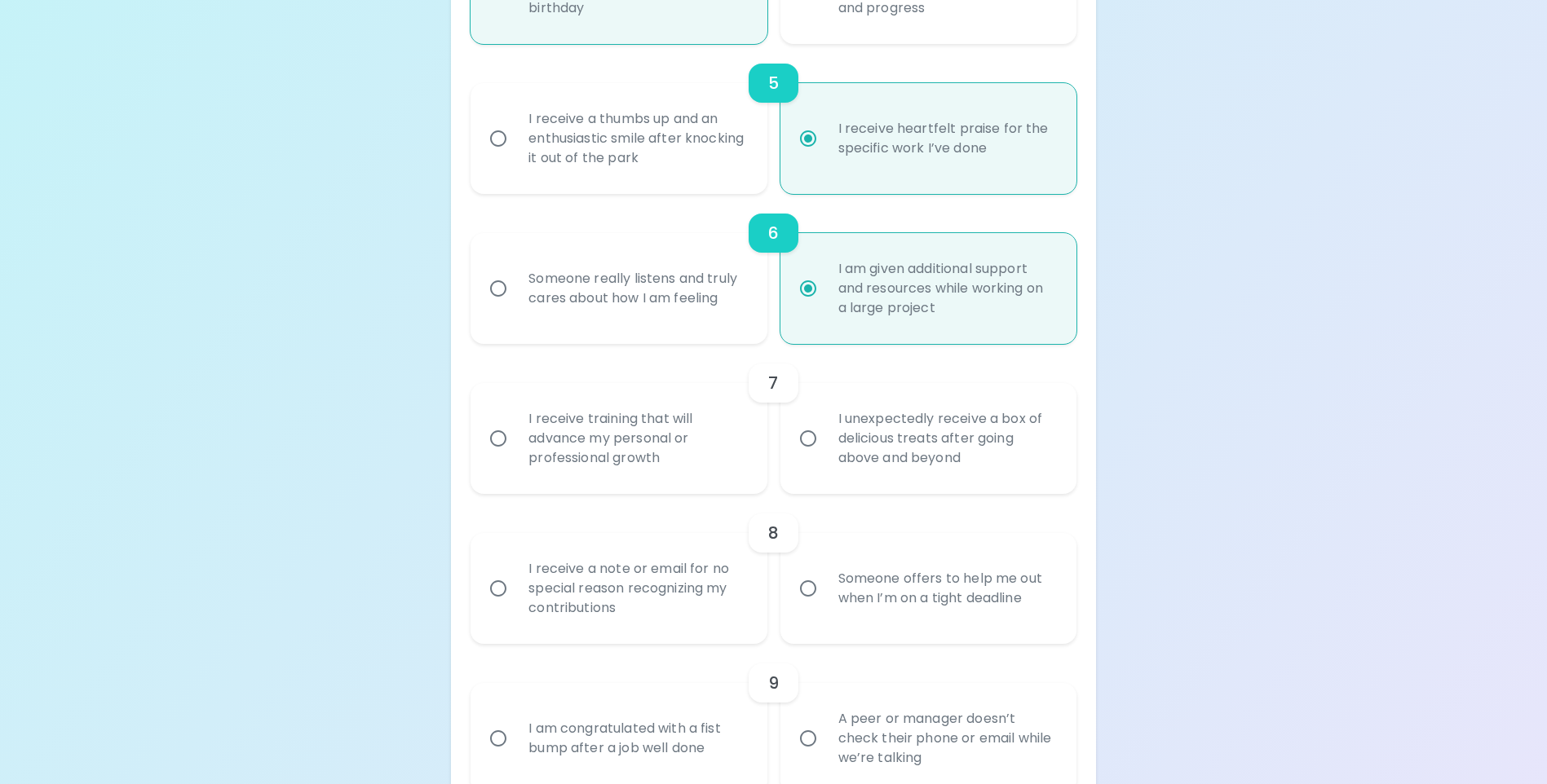
radio input "false"
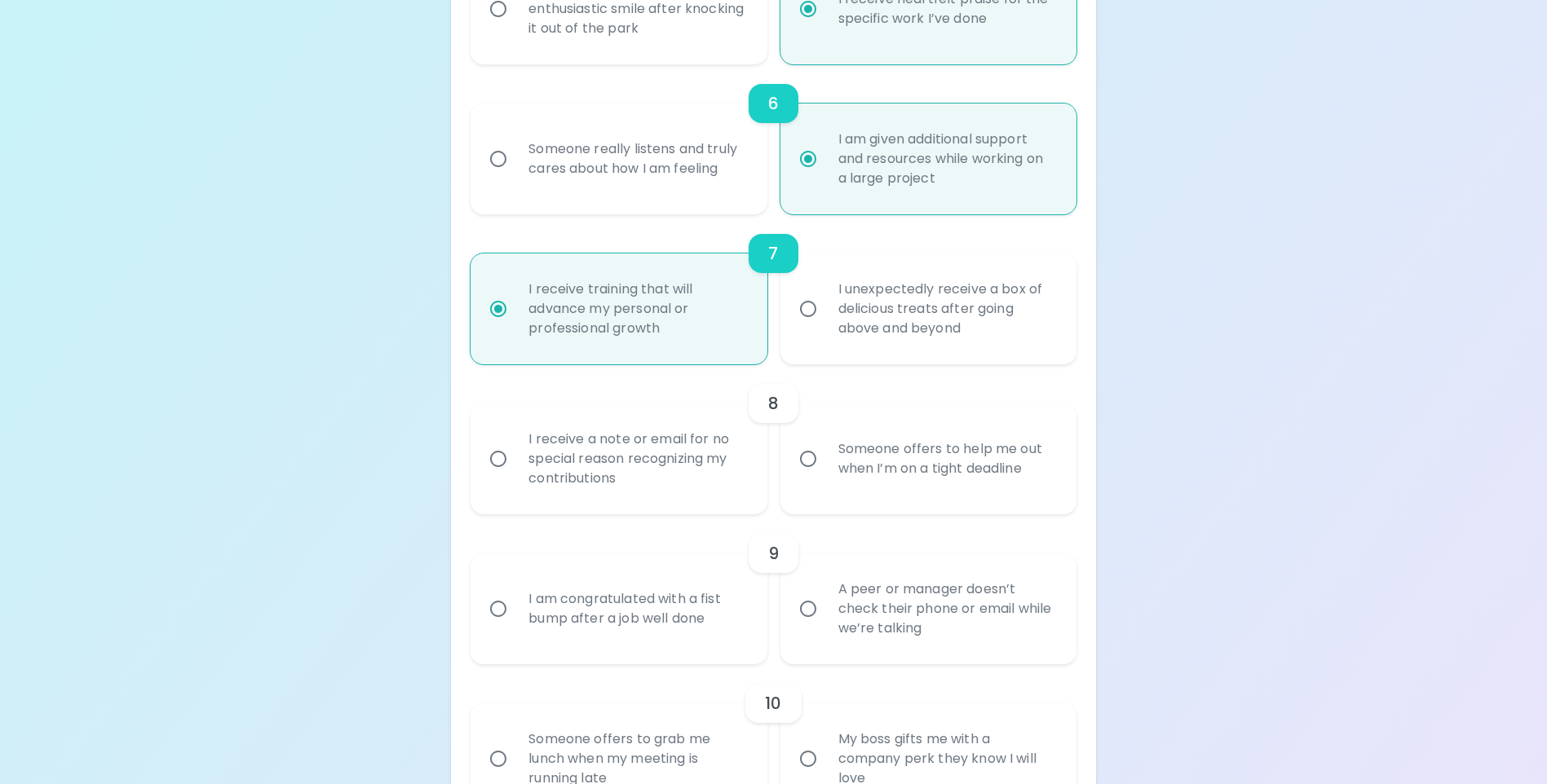
scroll to position [1077, 0]
radio input "true"
click at [716, 492] on div "I receive a note or email for no special reason recognizing my contributions" at bounding box center [636, 458] width 242 height 98
click at [515, 475] on input "I receive a note or email for no special reason recognizing my contributions" at bounding box center [498, 458] width 34 height 34
radio input "false"
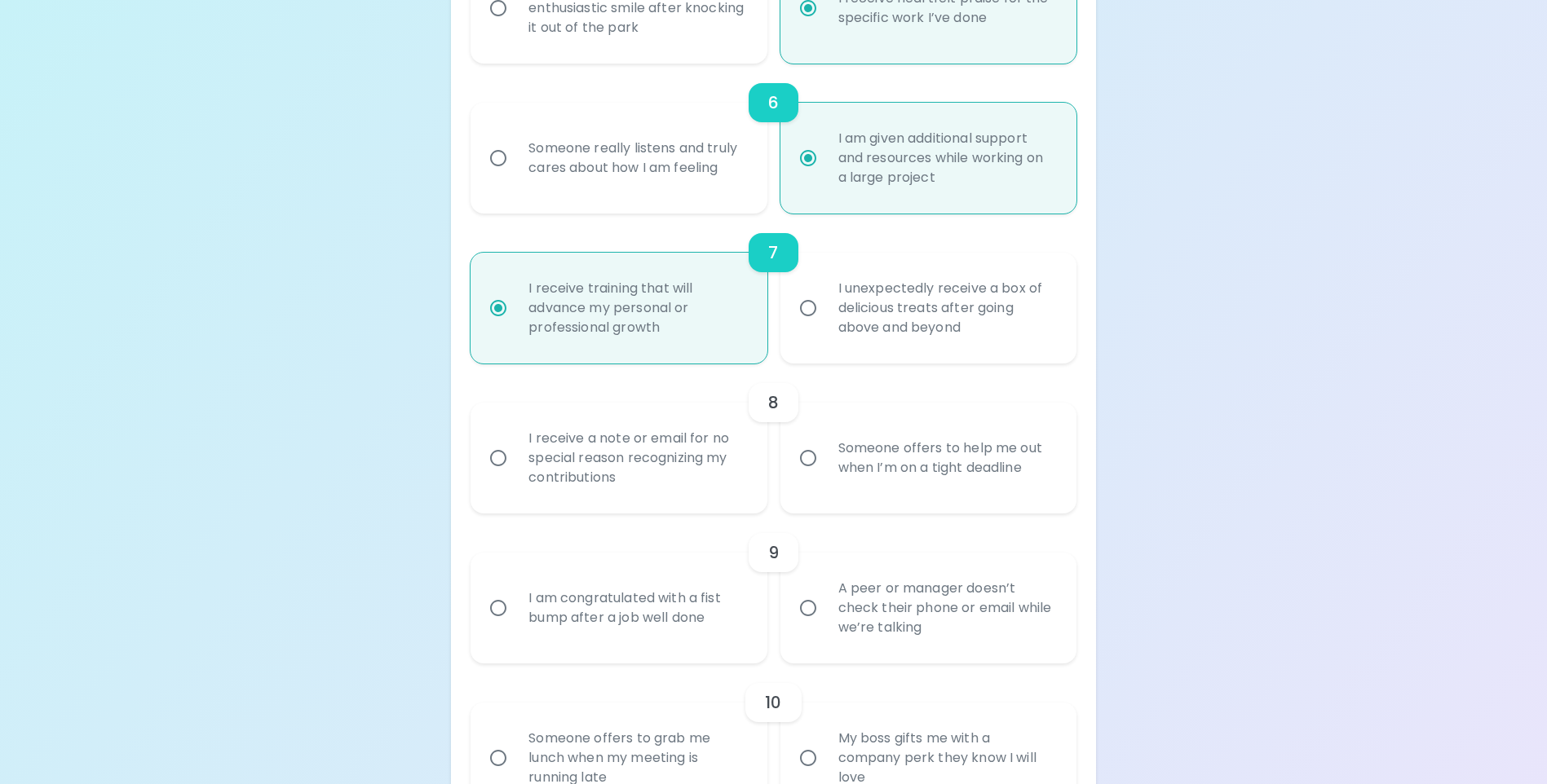
radio input "false"
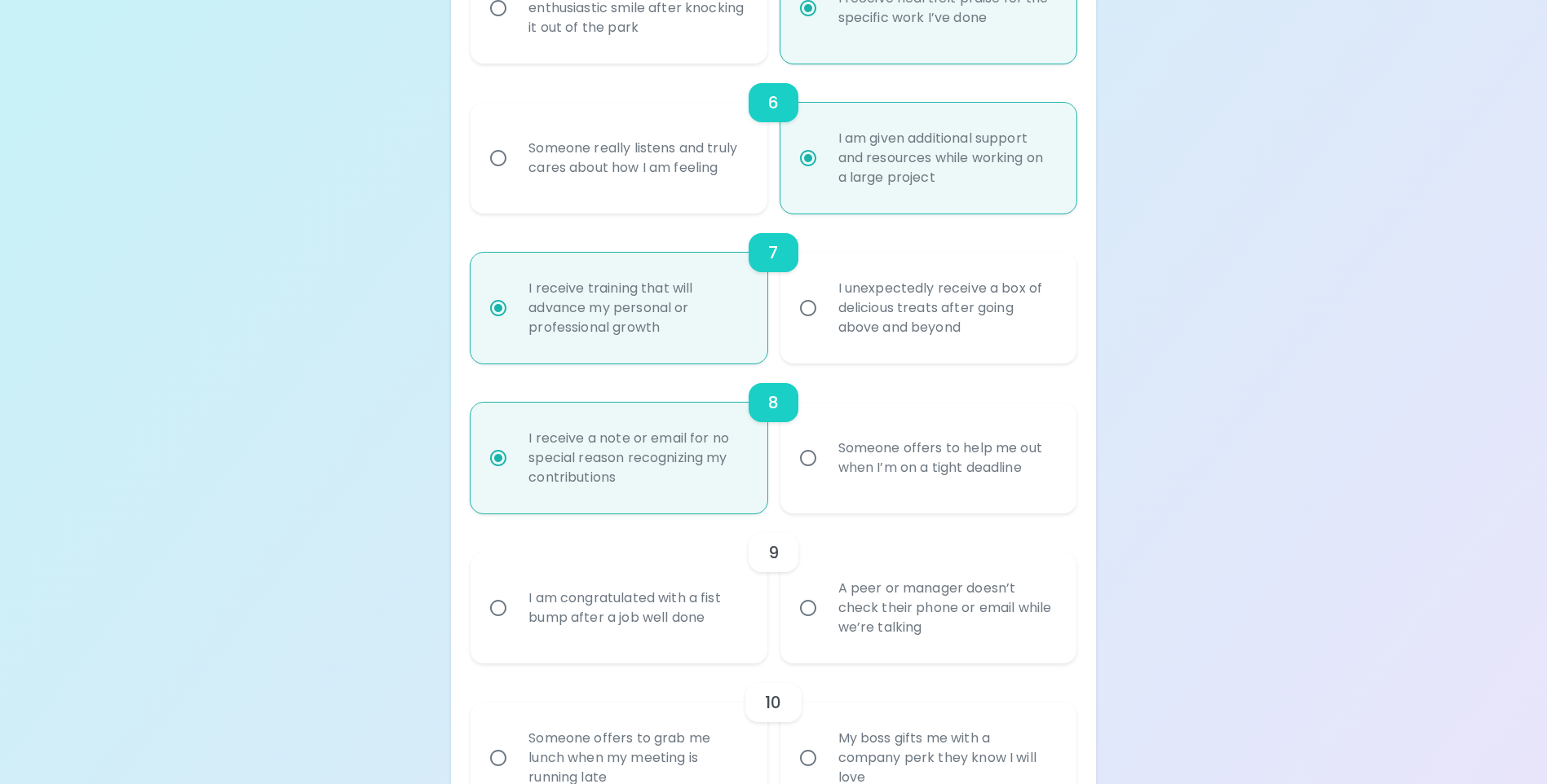
scroll to position [1208, 0]
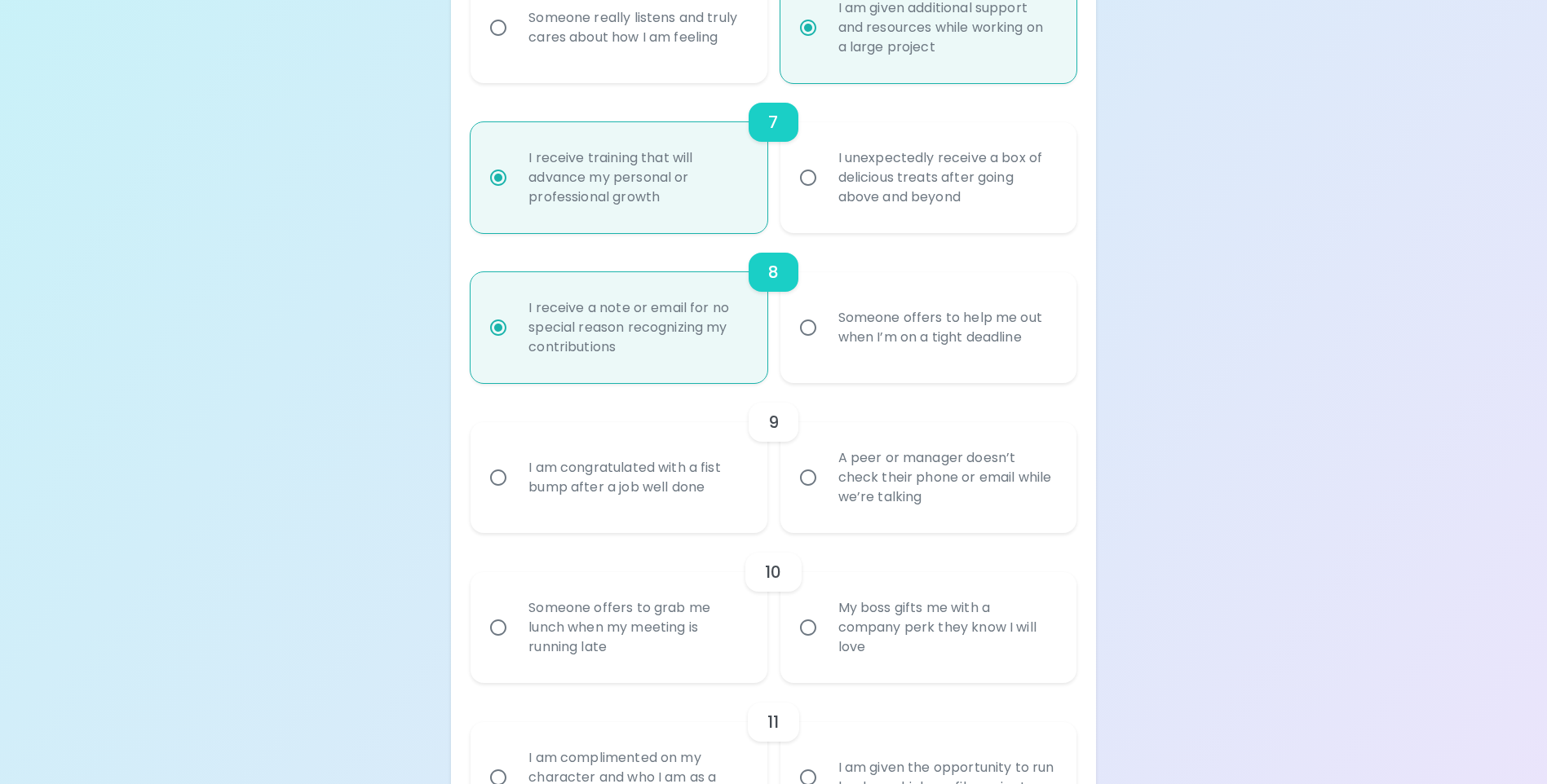
radio input "true"
click at [803, 495] on input "A peer or manager doesn’t check their phone or email while we’re talking" at bounding box center [808, 477] width 34 height 34
radio input "false"
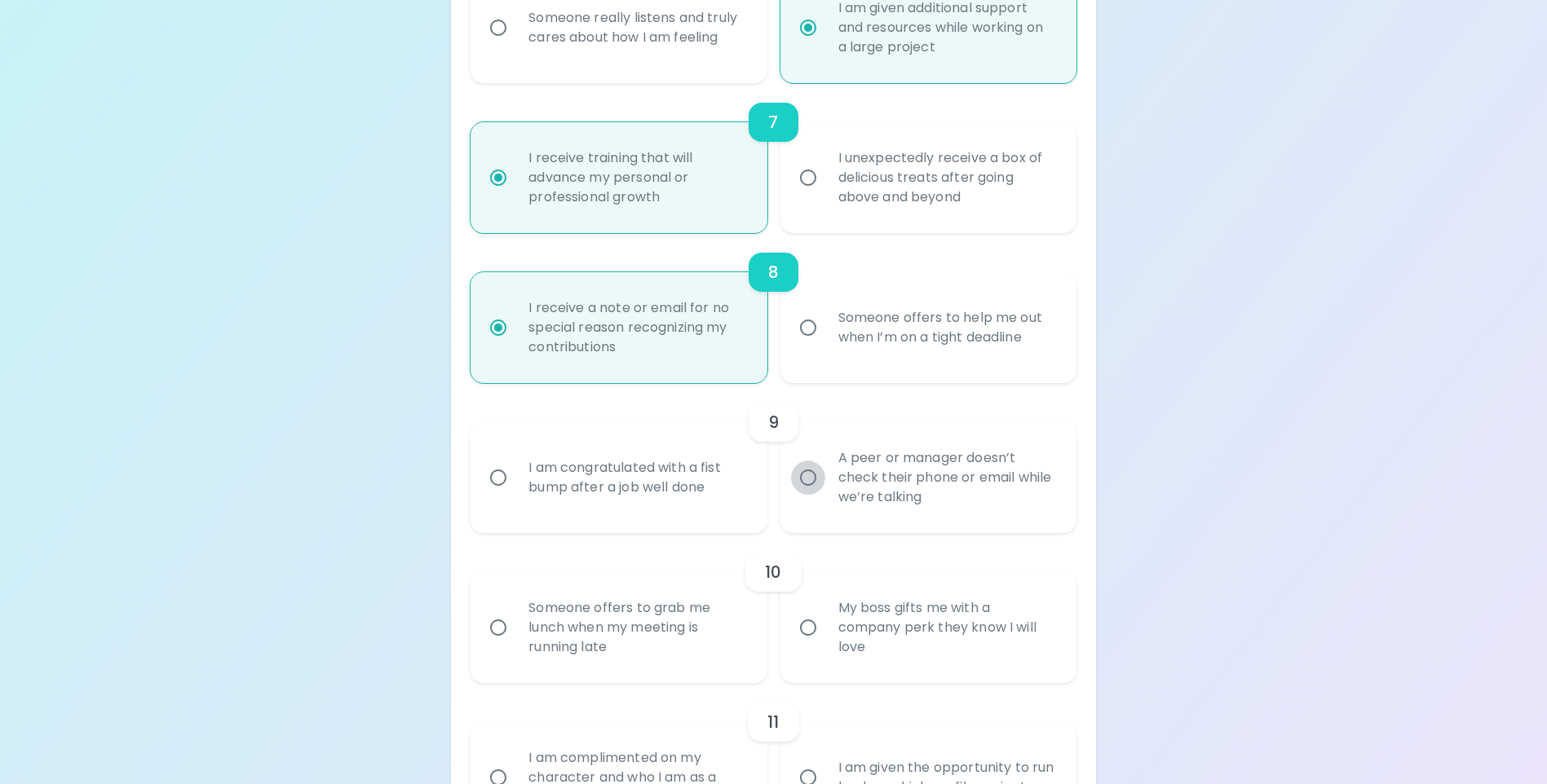
radio input "false"
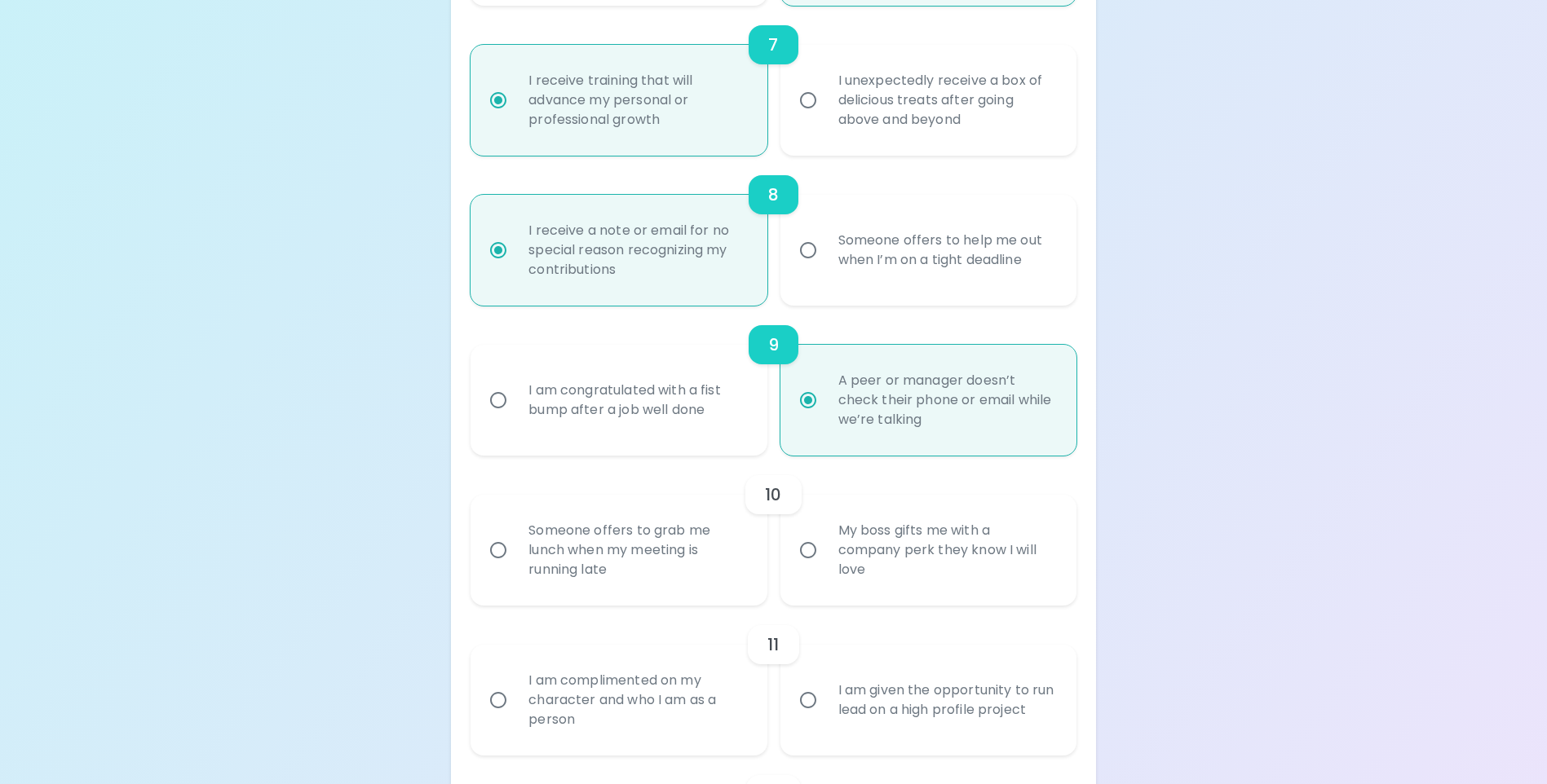
scroll to position [1337, 0]
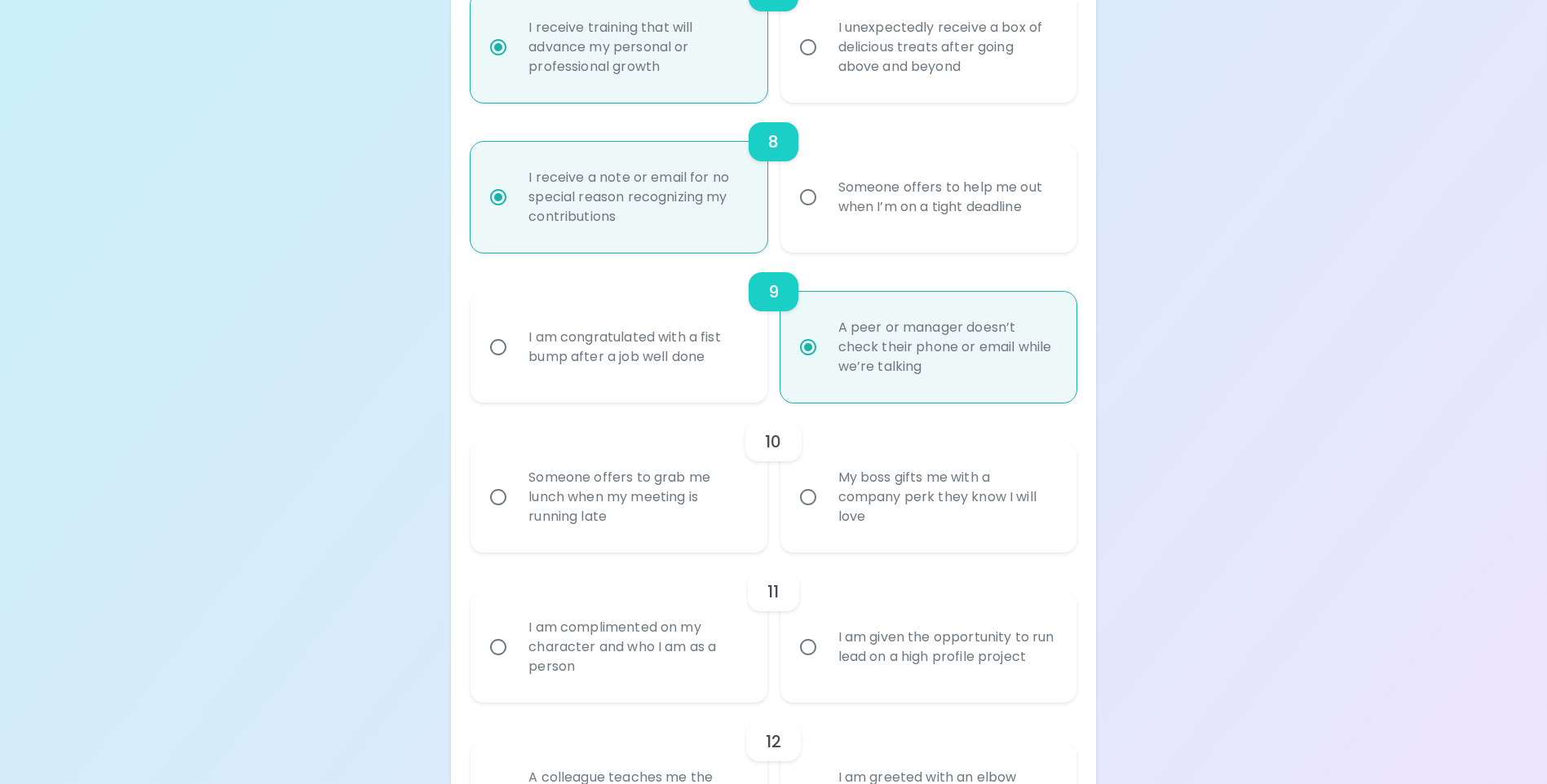
radio input "true"
click at [723, 533] on div "Someone offers to grab me lunch when my meeting is running late" at bounding box center [636, 497] width 242 height 98
click at [515, 515] on input "Someone offers to grab me lunch when my meeting is running late" at bounding box center [498, 497] width 34 height 34
radio input "false"
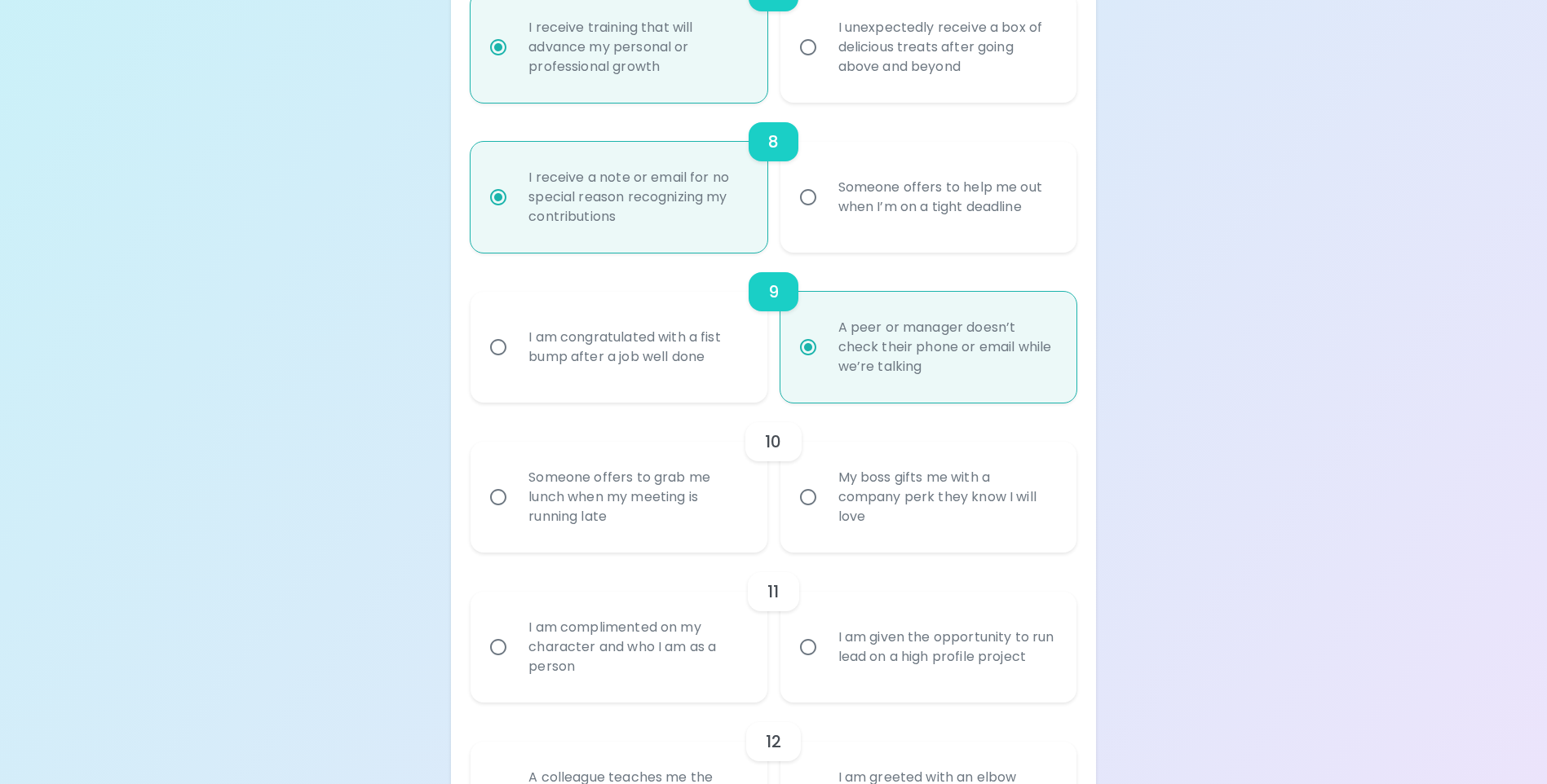
radio input "false"
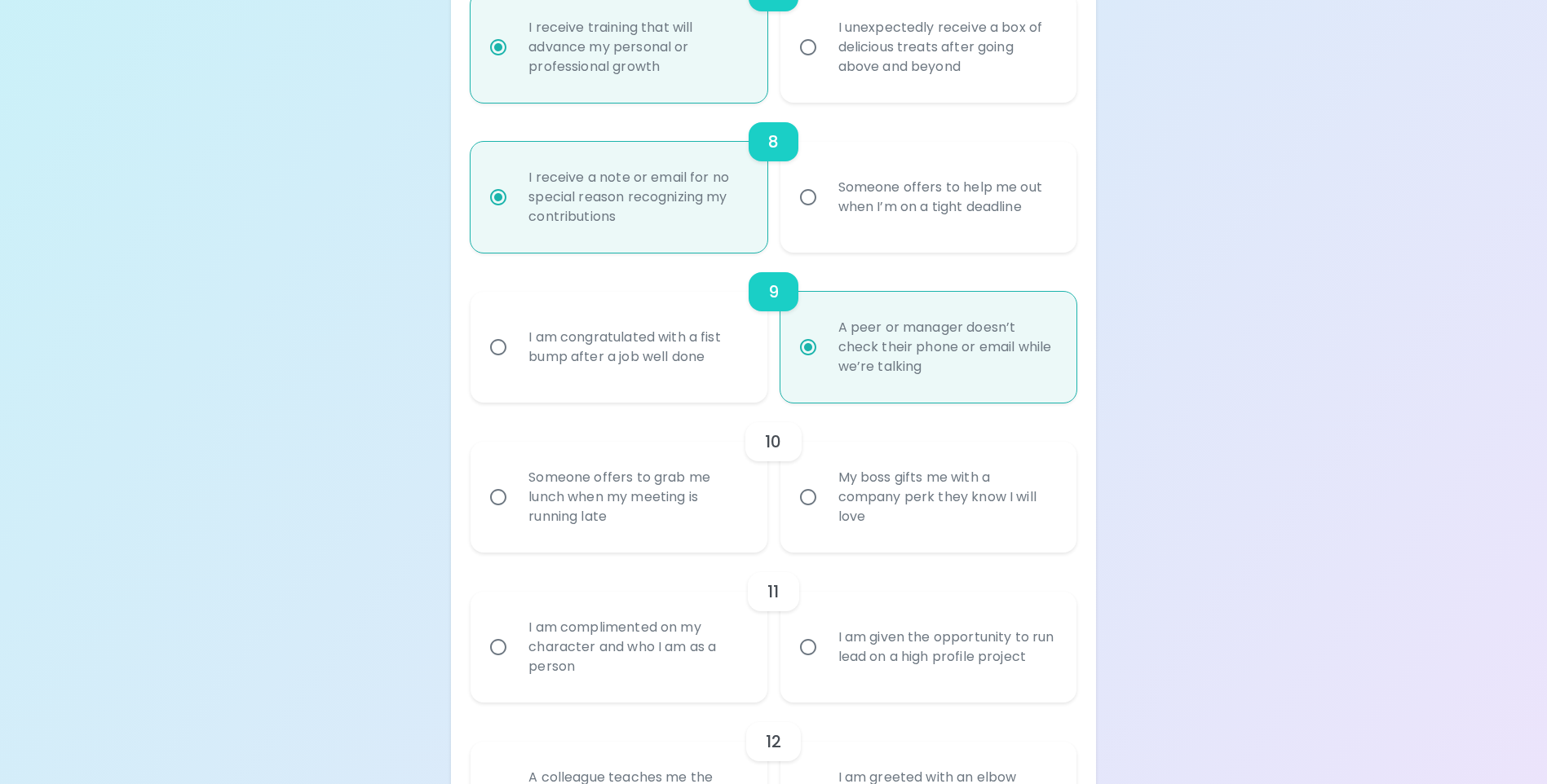
radio input "false"
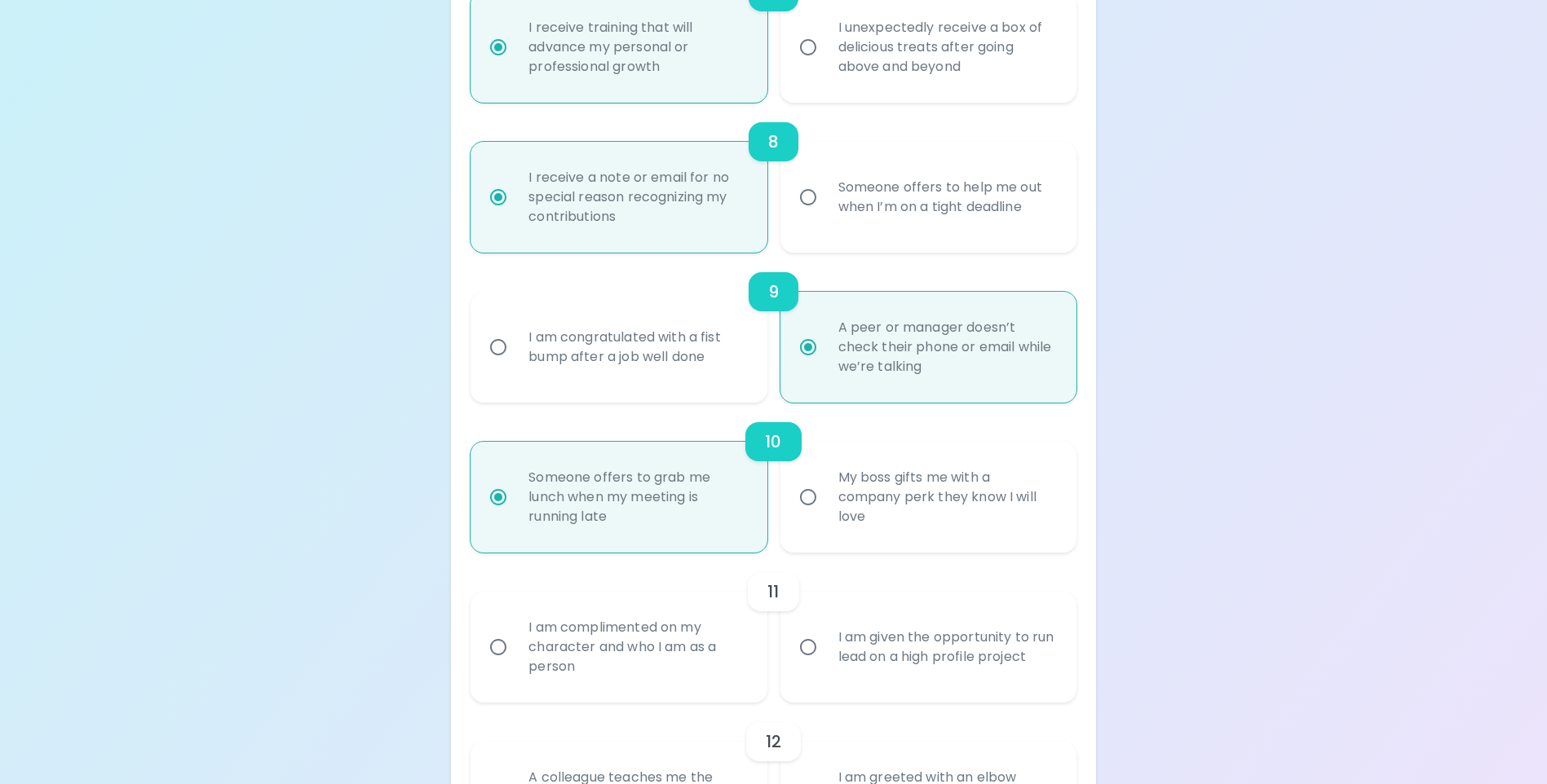
scroll to position [1468, 0]
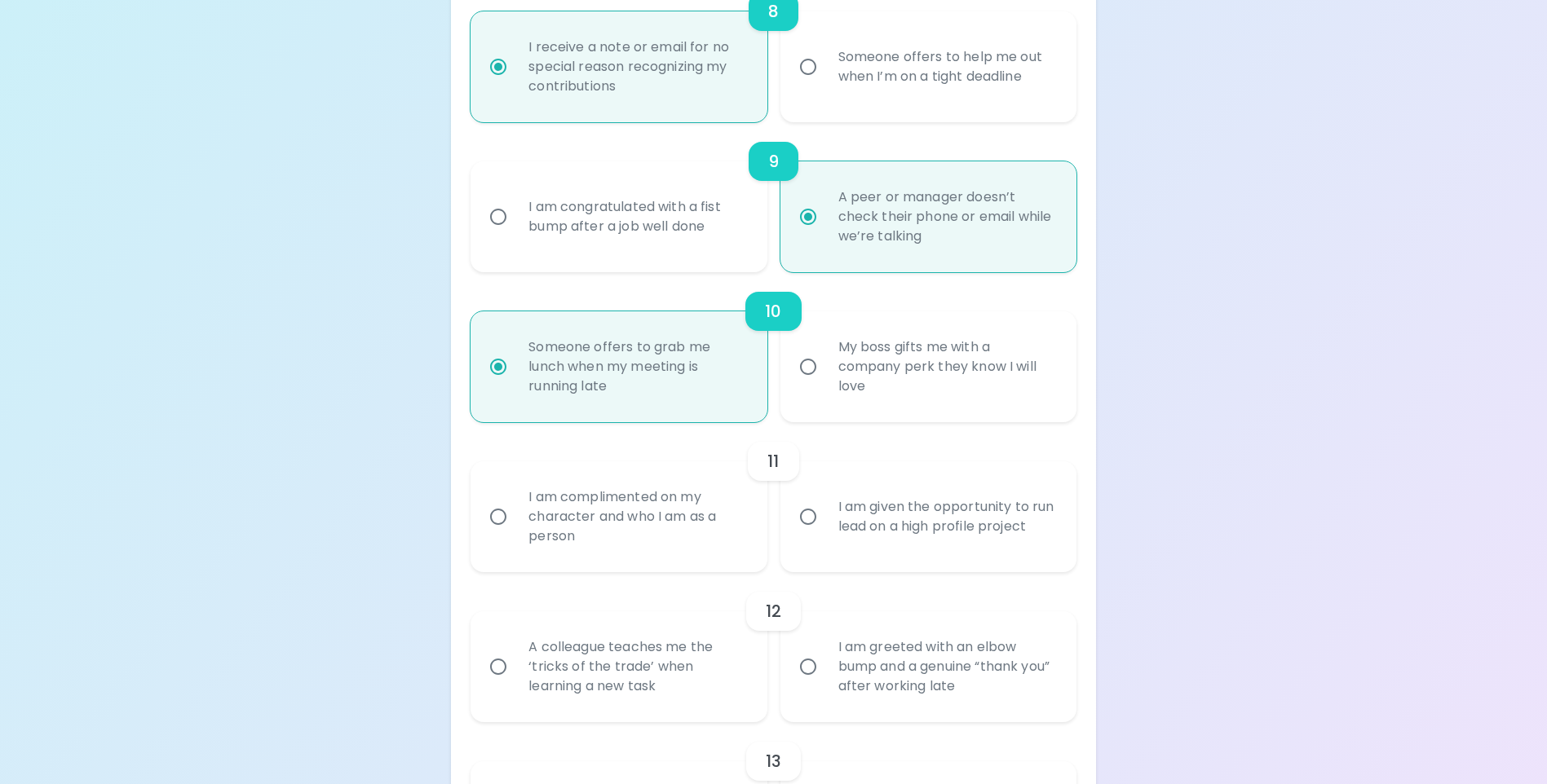
radio input "true"
click at [730, 557] on div "I am complimented on my character and who I am as a person" at bounding box center [636, 517] width 242 height 98
click at [515, 534] on input "I am complimented on my character and who I am as a person" at bounding box center [498, 517] width 34 height 34
radio input "false"
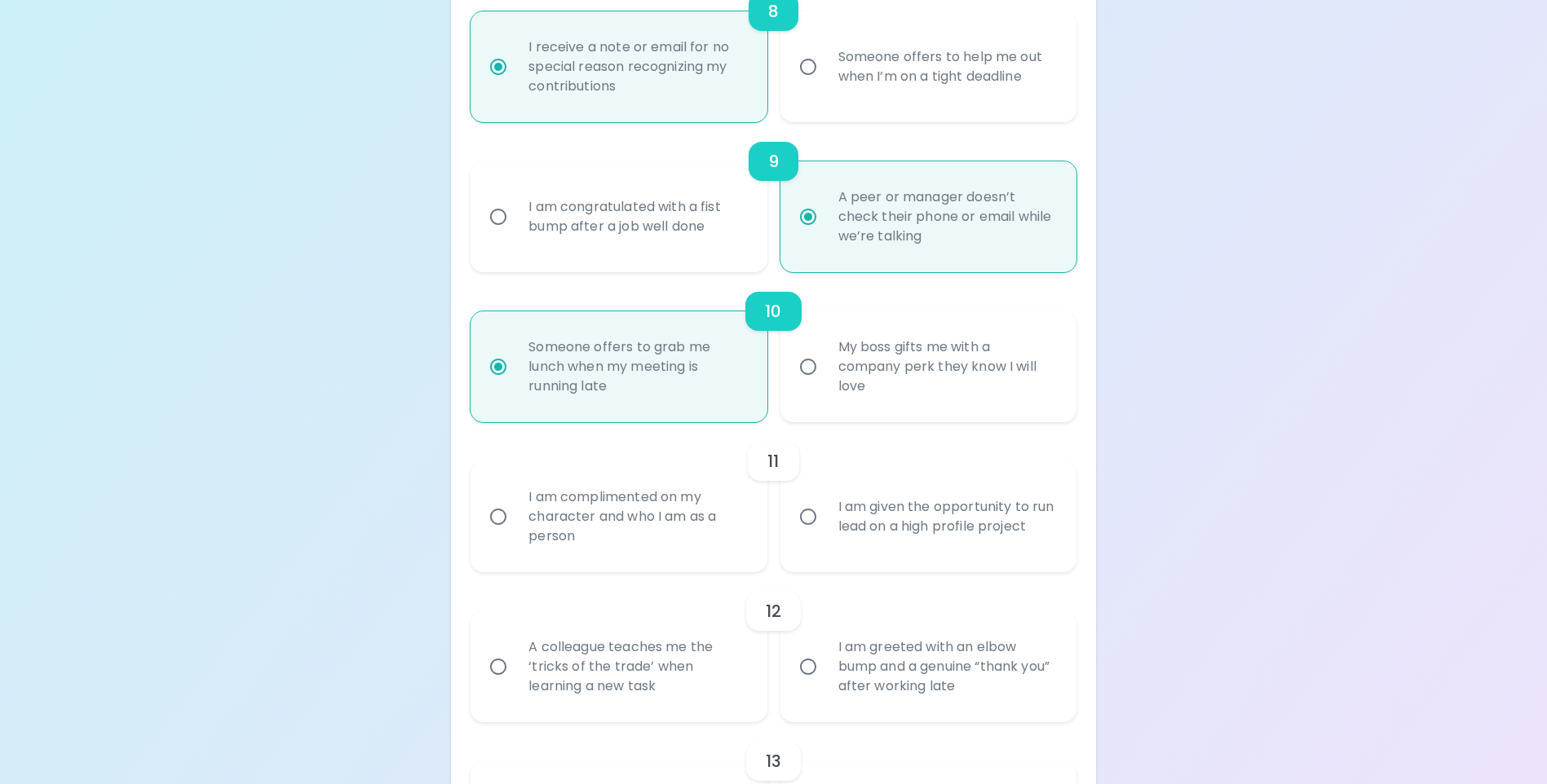
radio input "false"
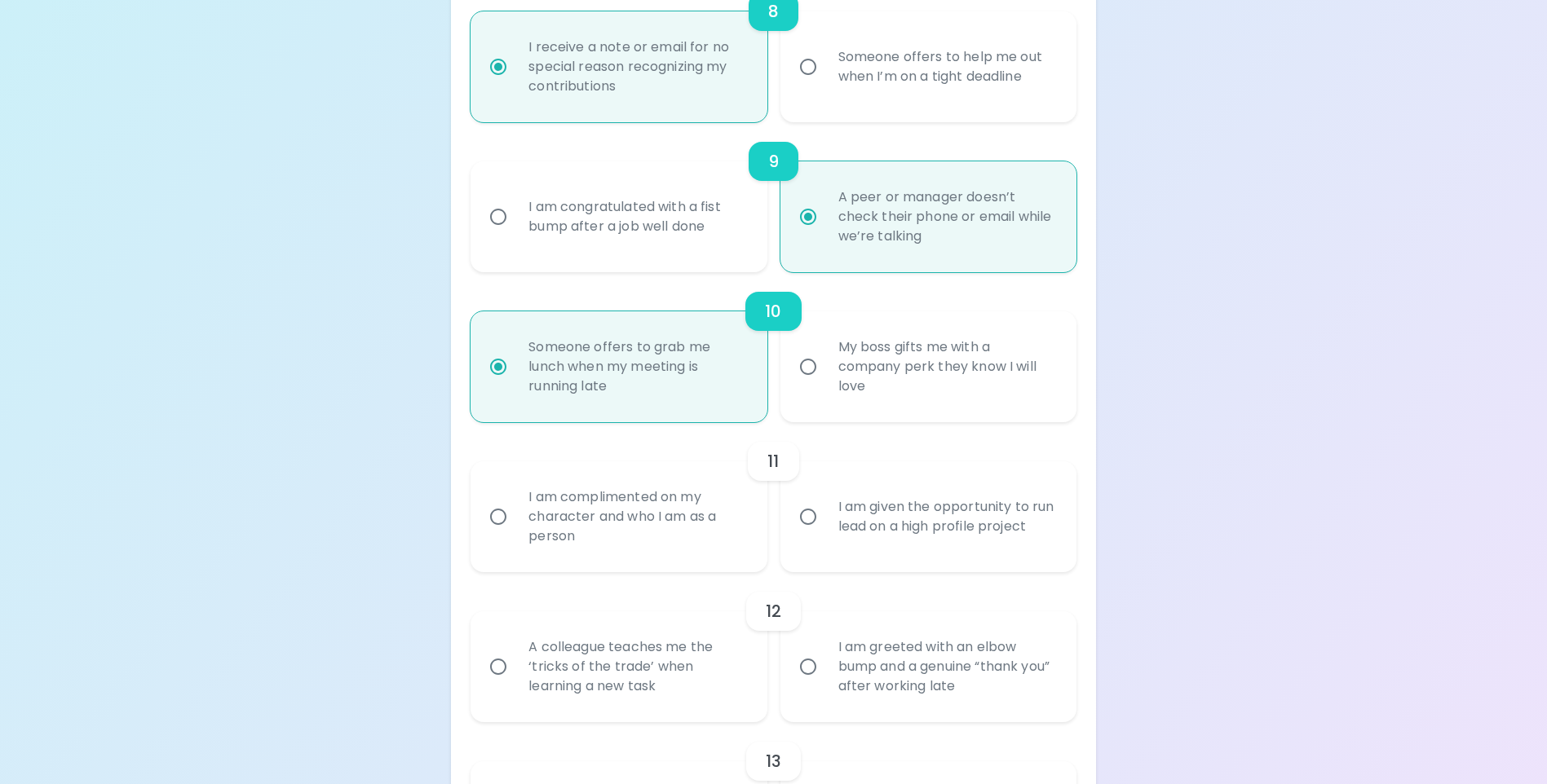
radio input "false"
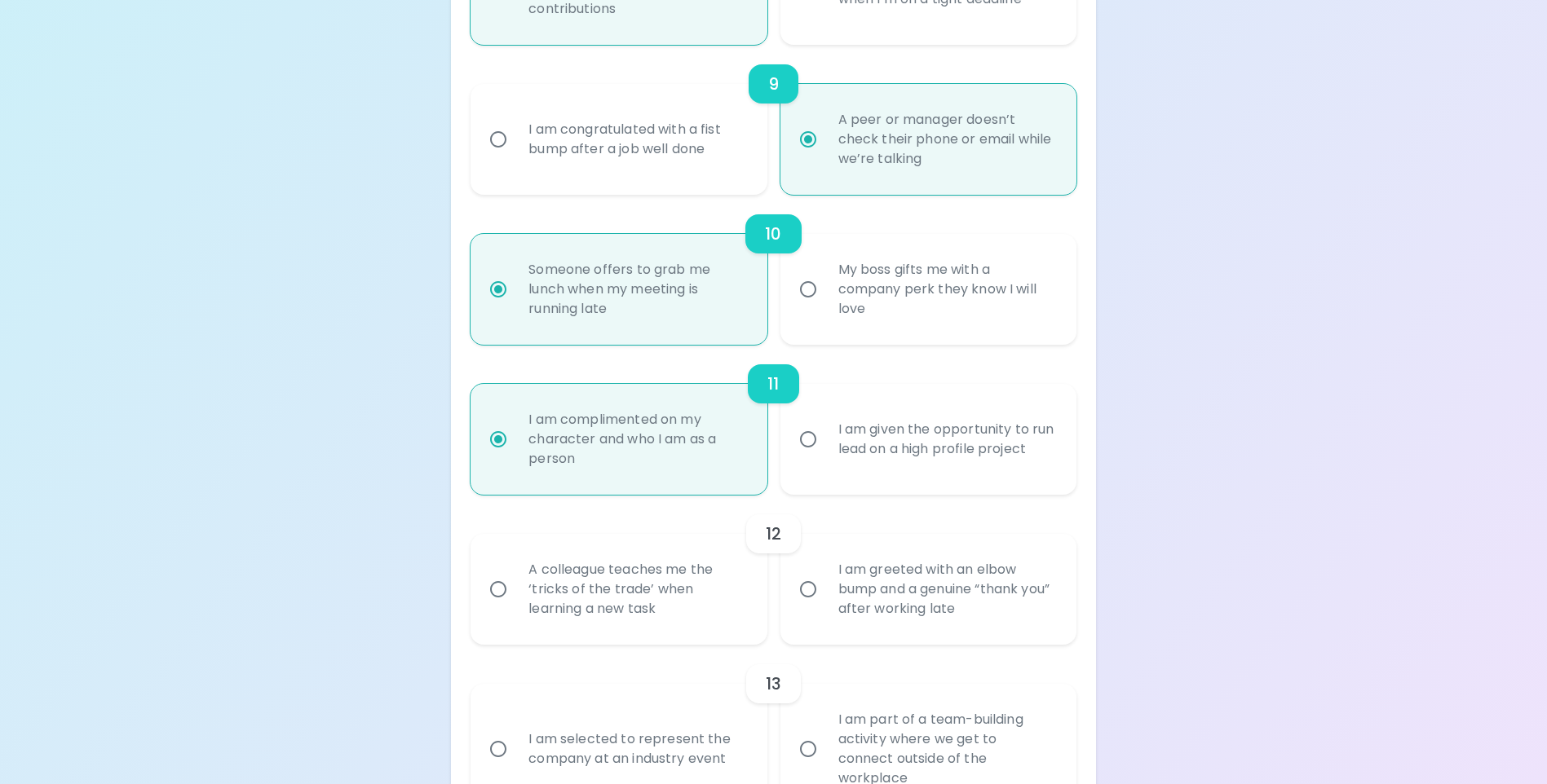
scroll to position [1598, 0]
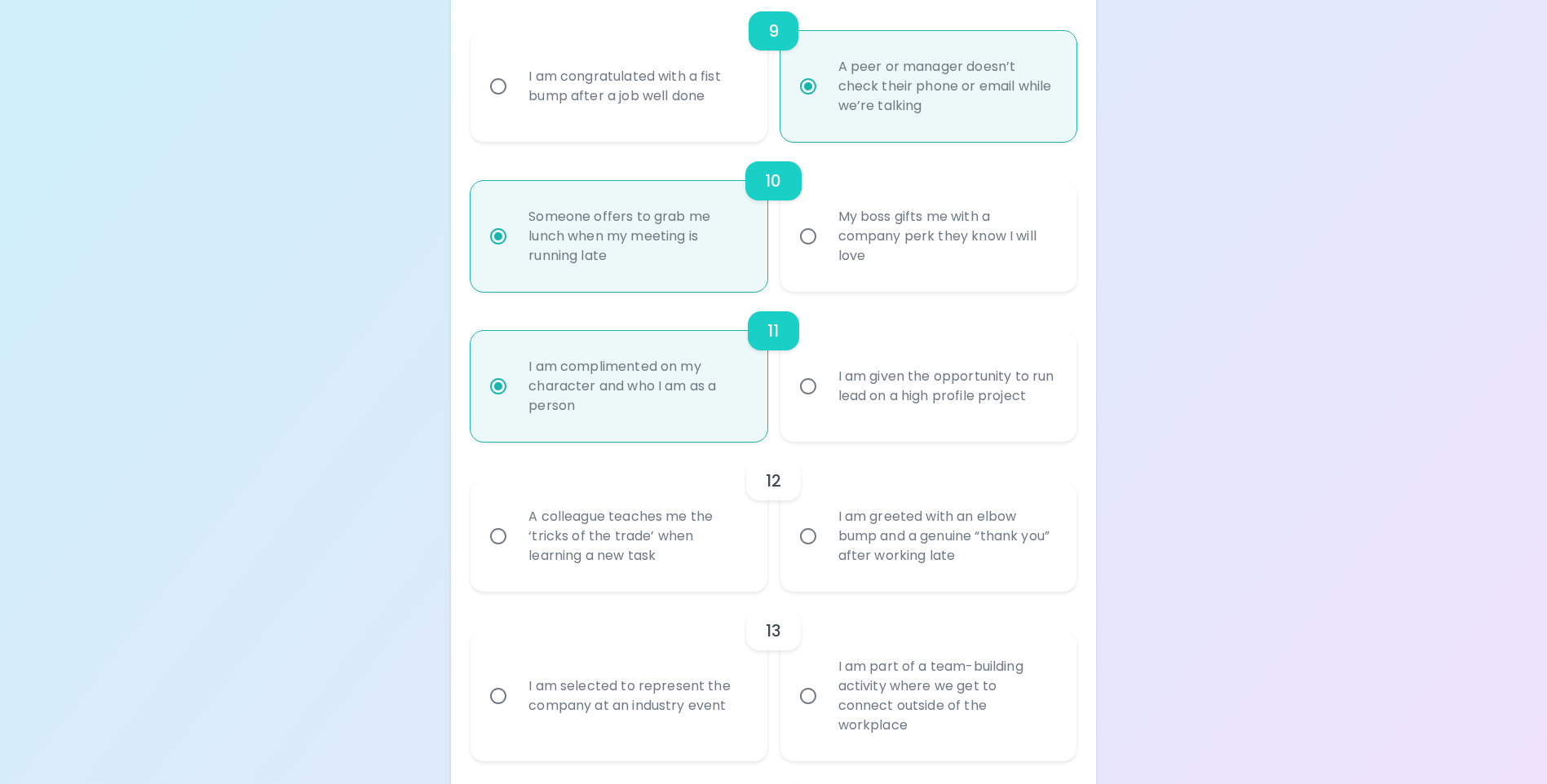
radio input "true"
click at [730, 557] on div "A colleague teaches me the ‘tricks of the trade’ when learning a new task" at bounding box center [636, 536] width 242 height 98
click at [515, 553] on input "A colleague teaches me the ‘tricks of the trade’ when learning a new task" at bounding box center [498, 536] width 34 height 34
radio input "false"
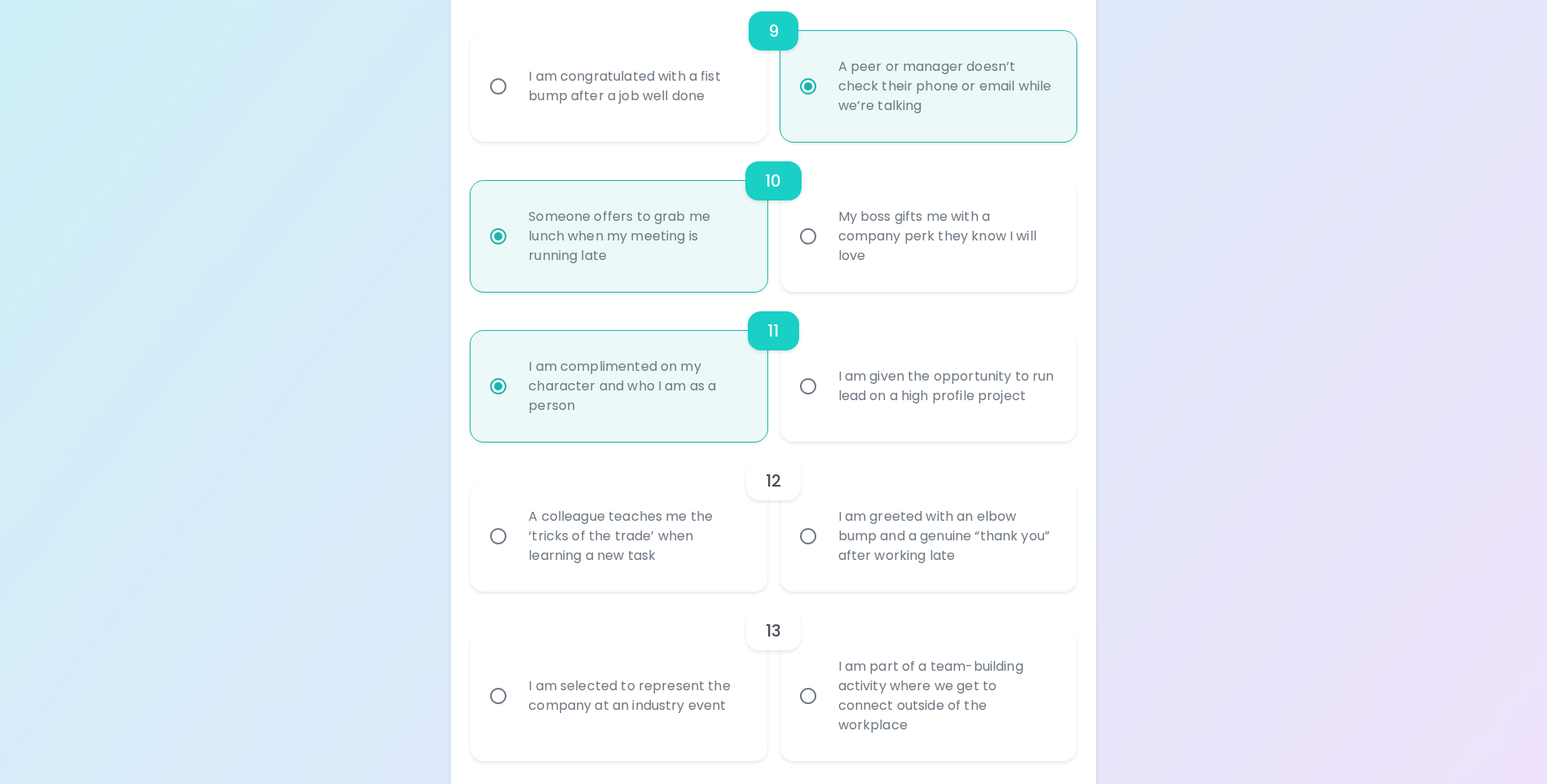
radio input "false"
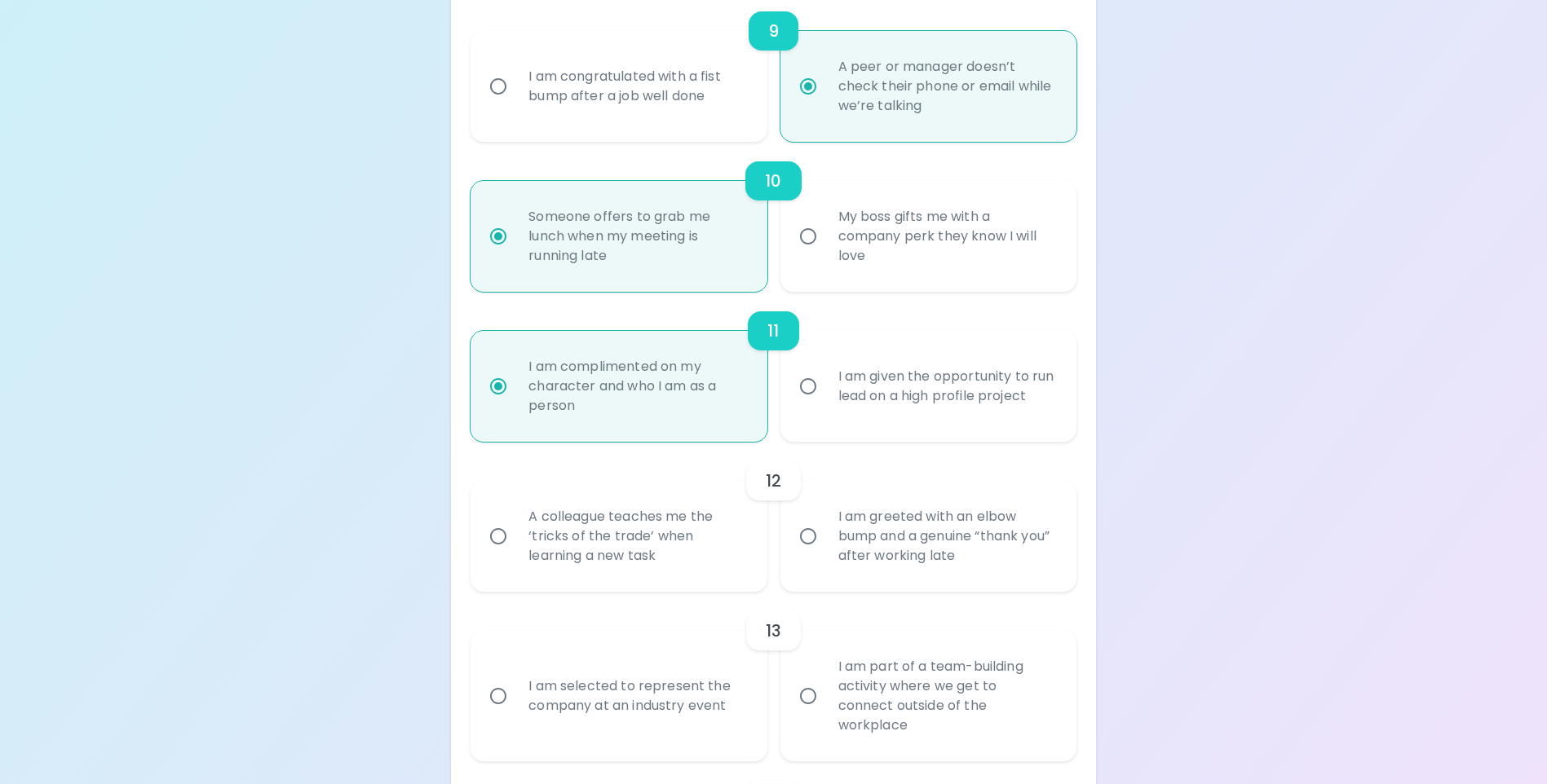
radio input "false"
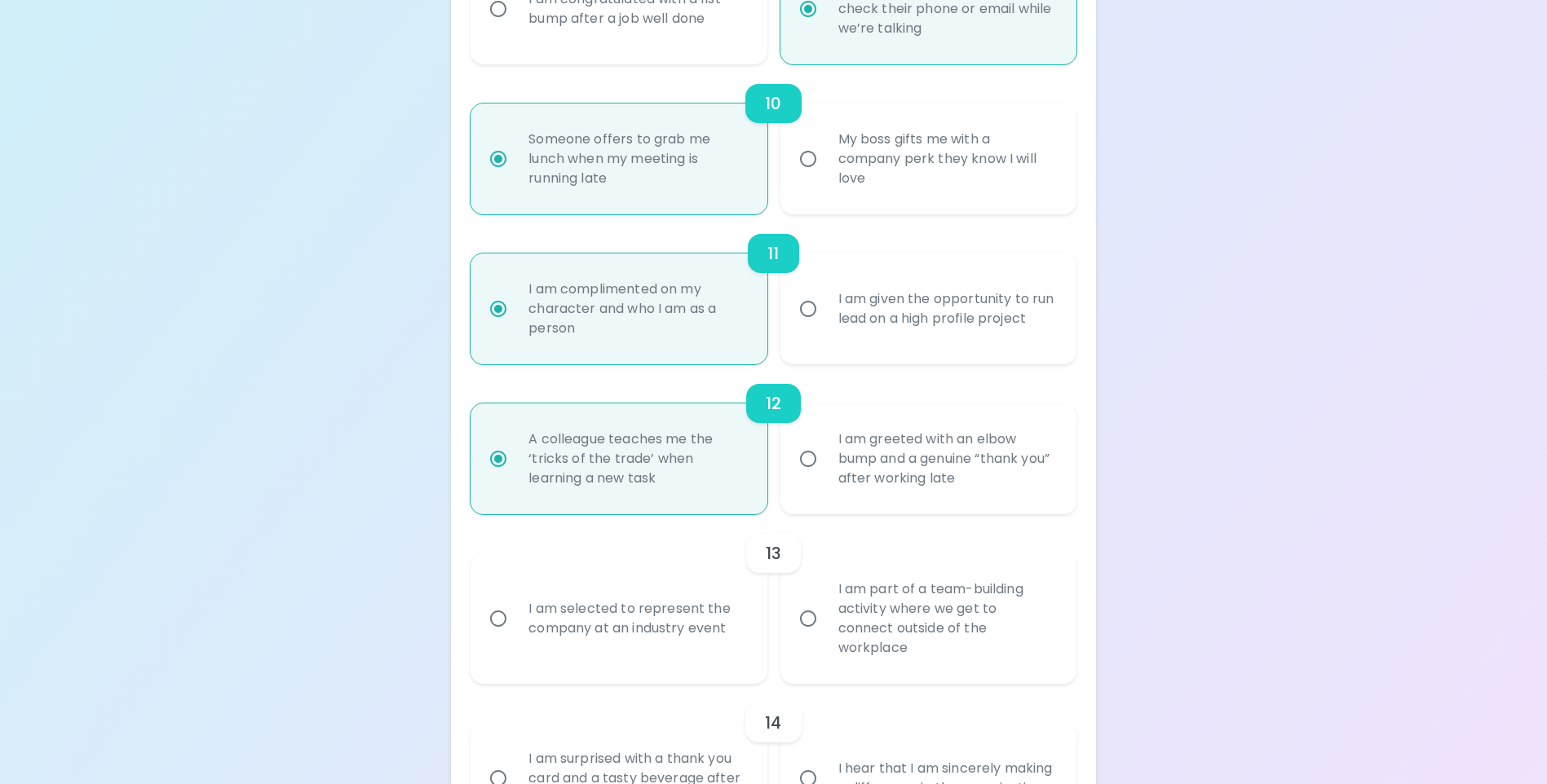
scroll to position [1729, 0]
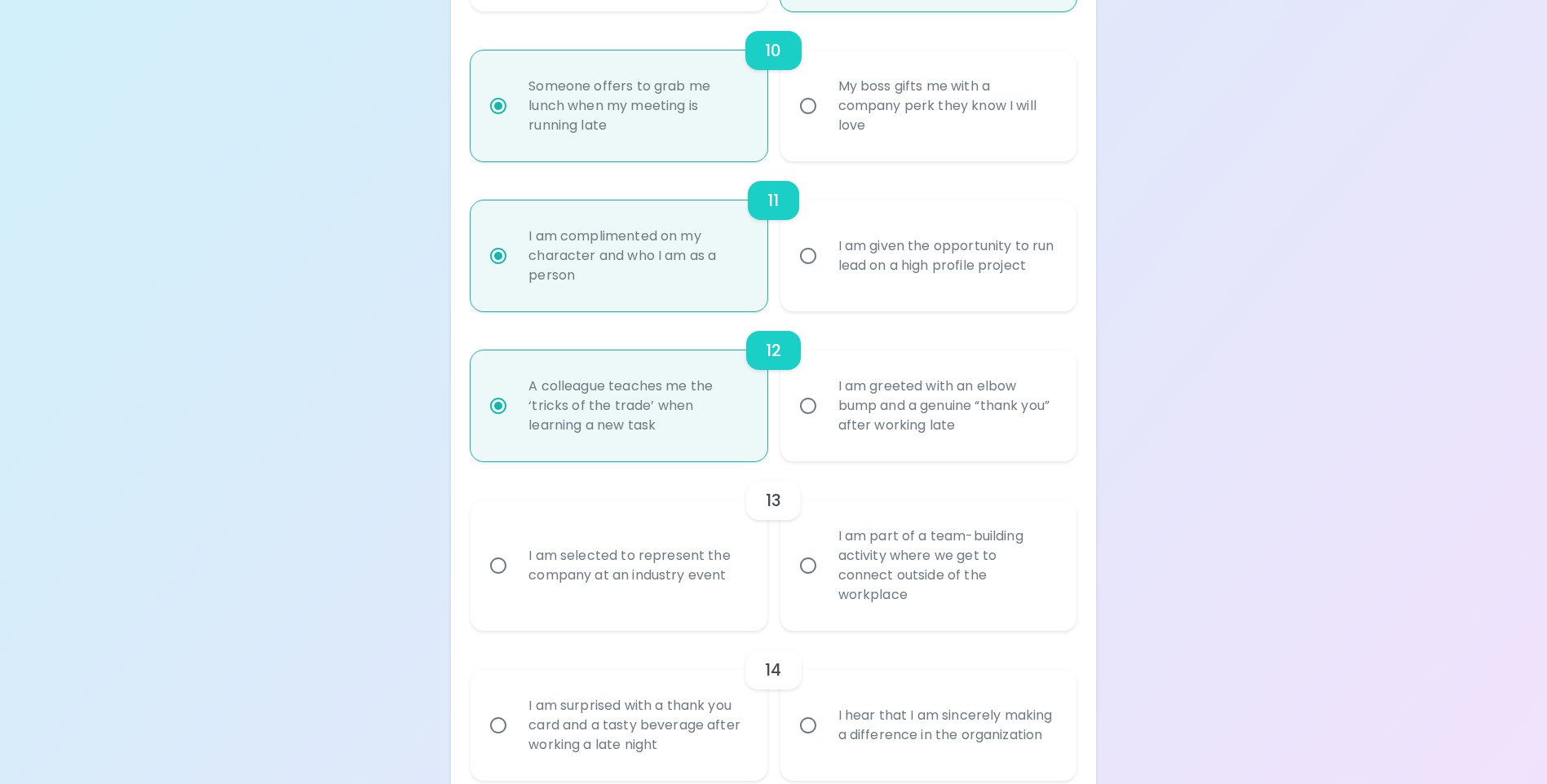
radio input "true"
click at [879, 584] on div "I am part of a team-building activity where we get to connect outside of the wo…" at bounding box center [946, 566] width 242 height 118
click at [826, 583] on input "I am part of a team-building activity where we get to connect outside of the wo…" at bounding box center [808, 566] width 34 height 34
radio input "false"
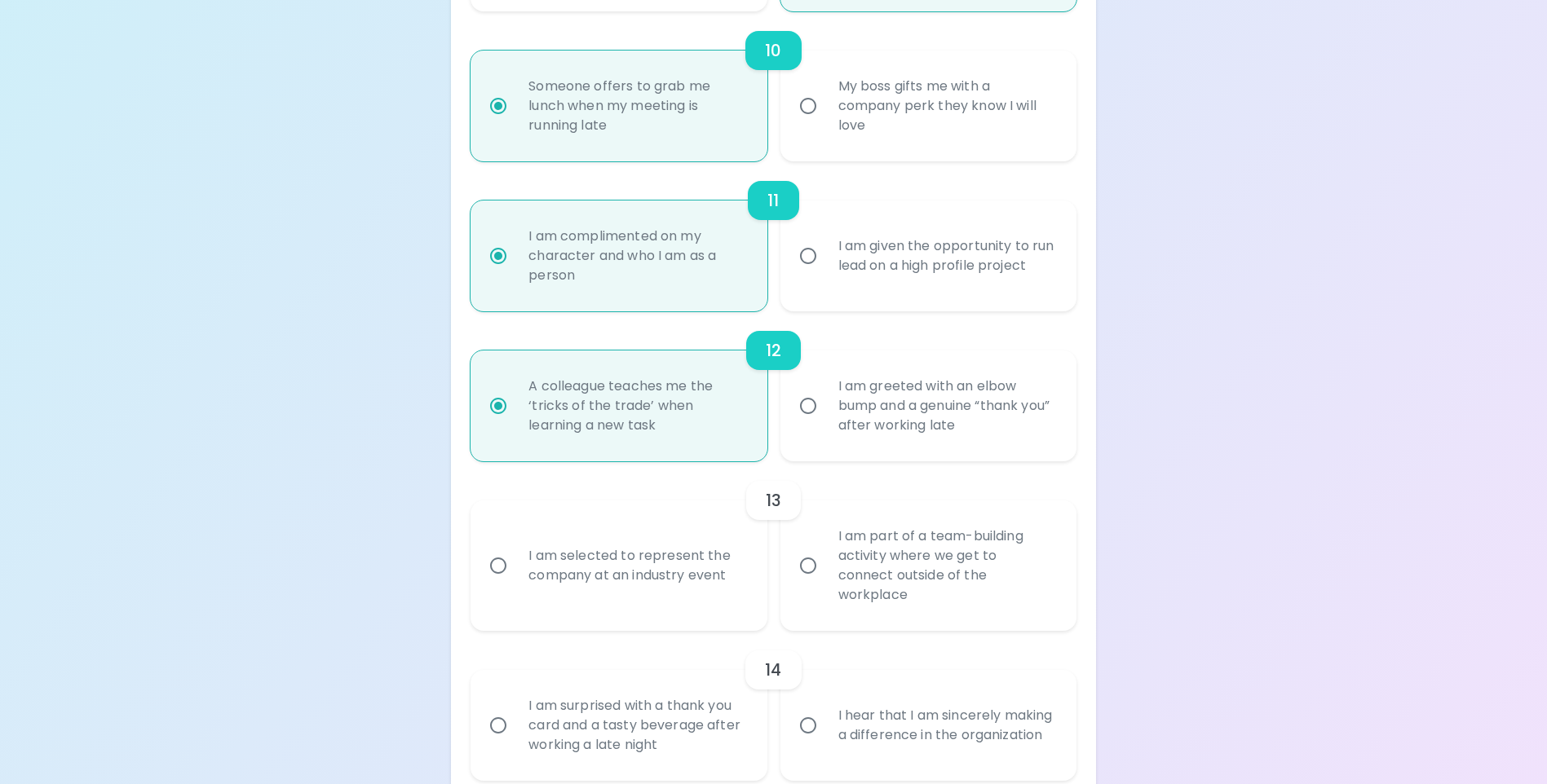
radio input "false"
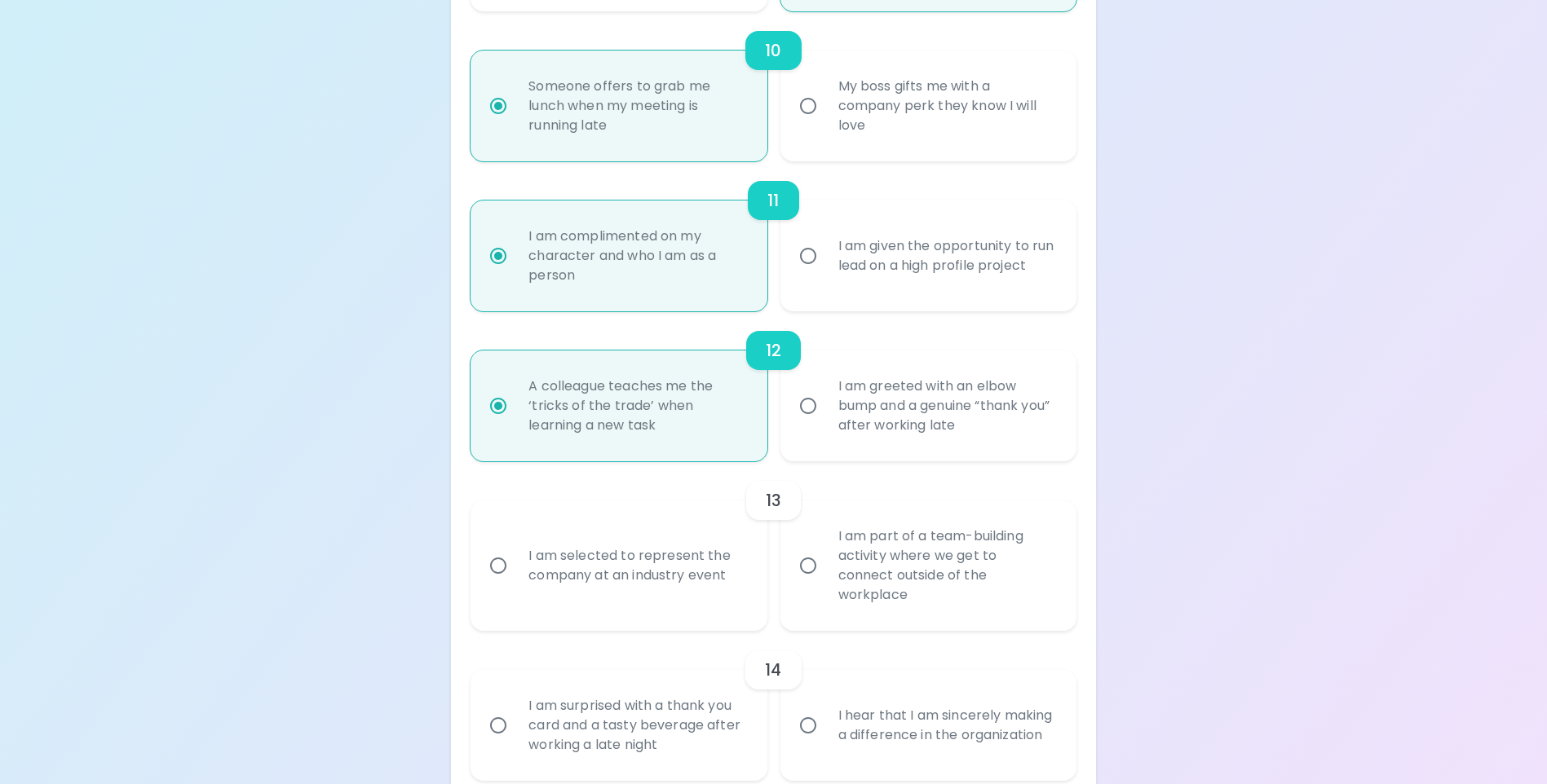
radio input "false"
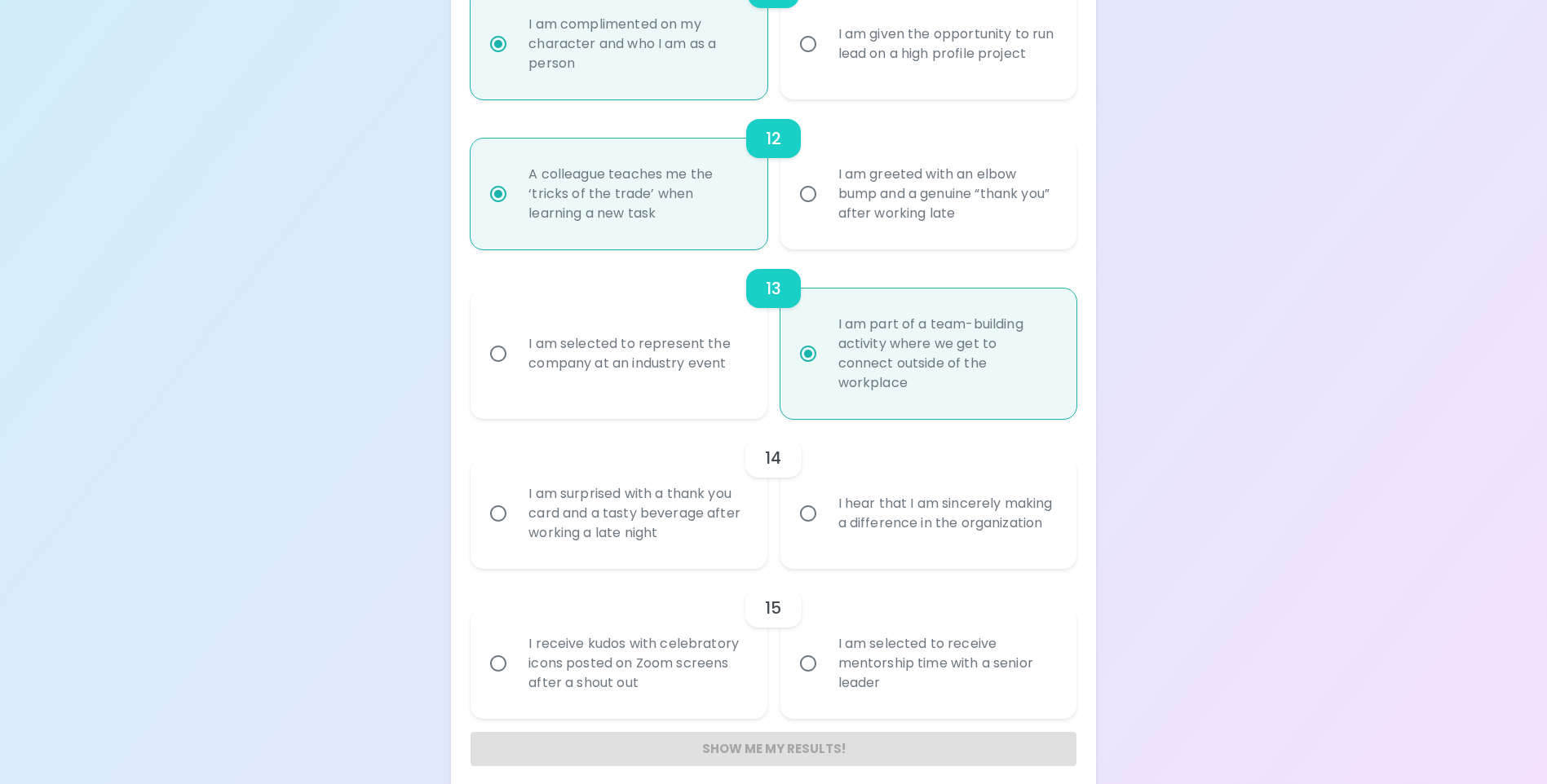
scroll to position [1956, 0]
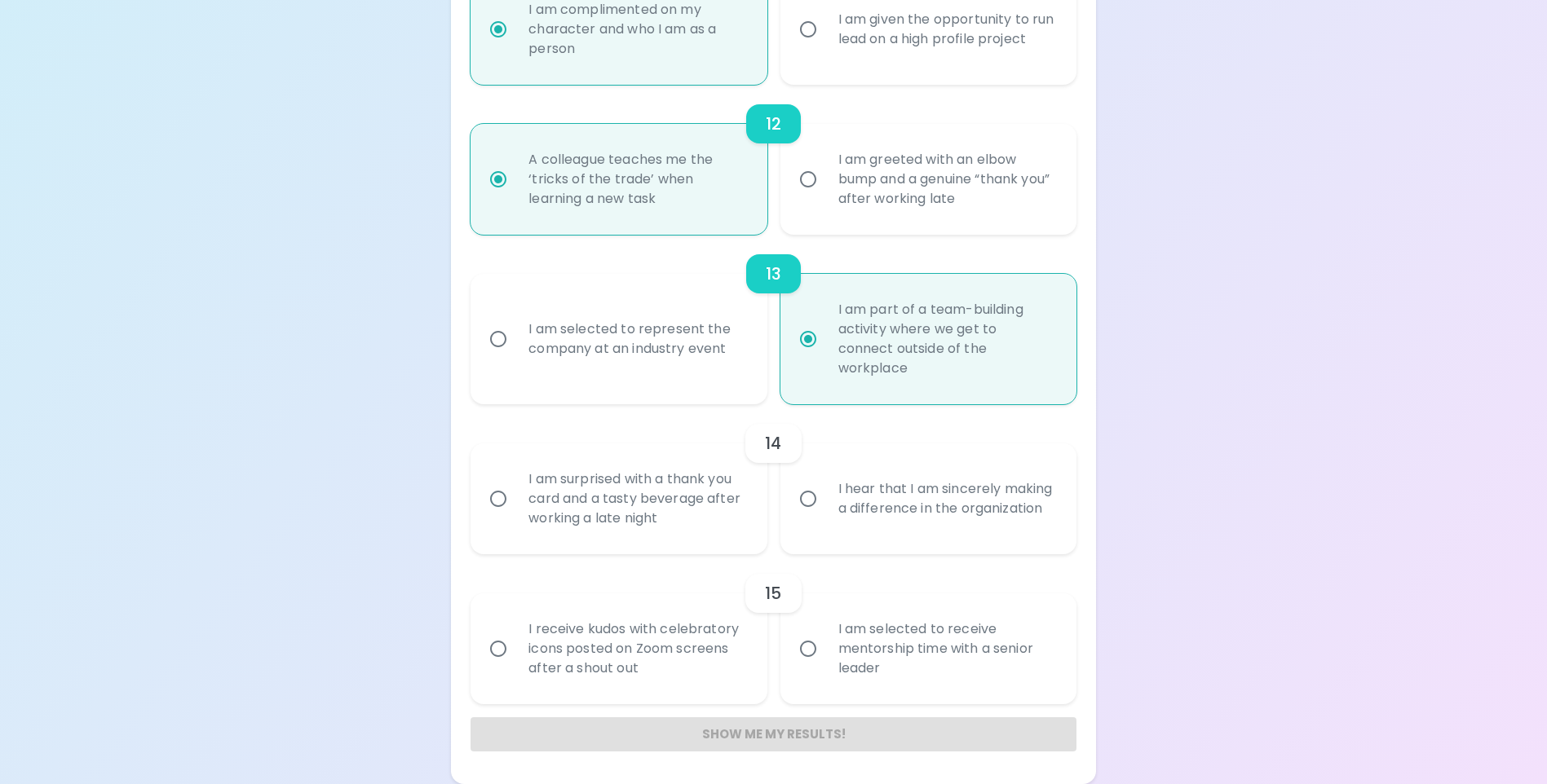
radio input "true"
click at [910, 501] on div "I hear that I am sincerely making a difference in the organization" at bounding box center [946, 498] width 242 height 78
click at [826, 501] on input "I hear that I am sincerely making a difference in the organization" at bounding box center [808, 499] width 34 height 34
radio input "false"
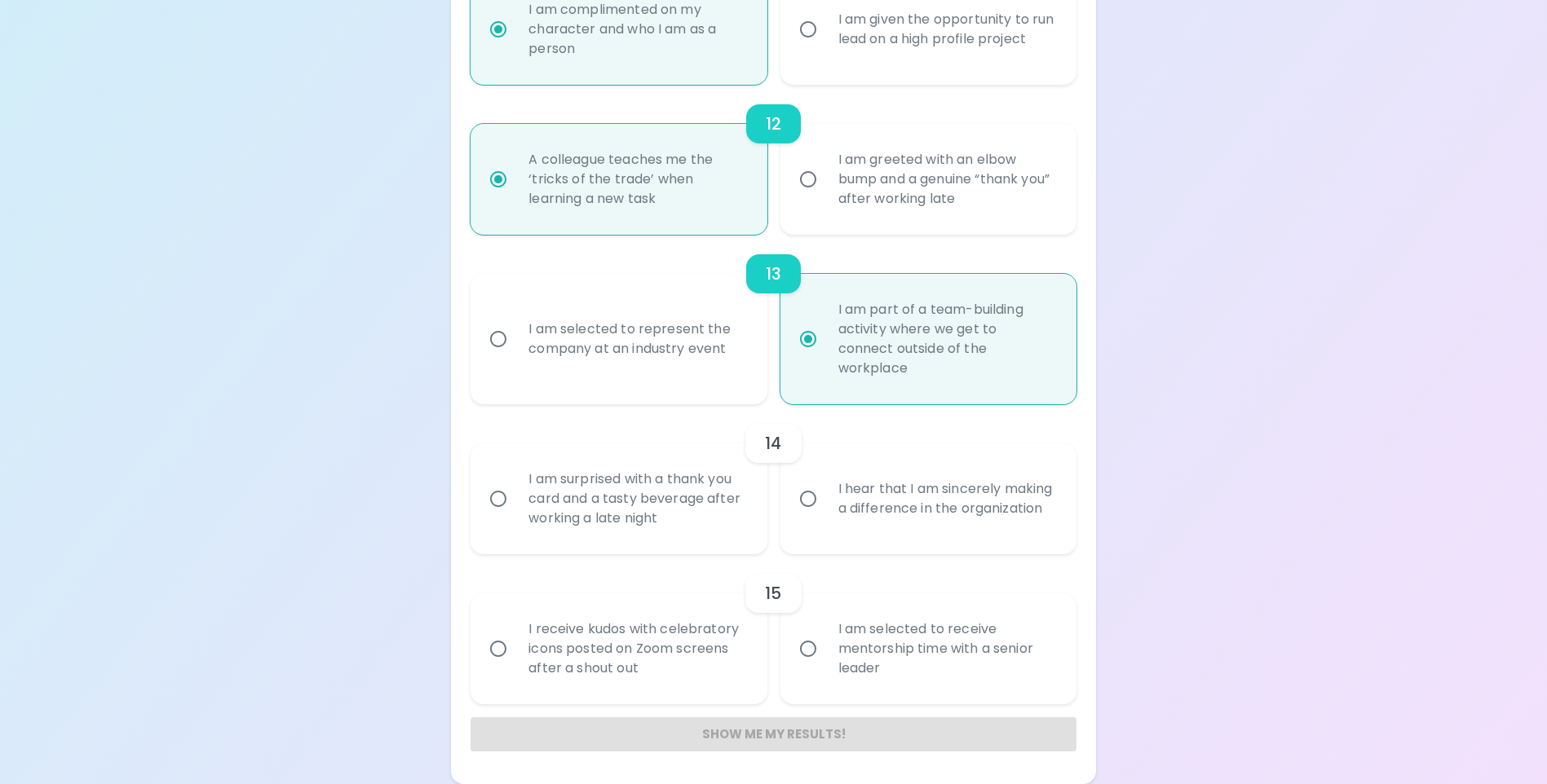
radio input "false"
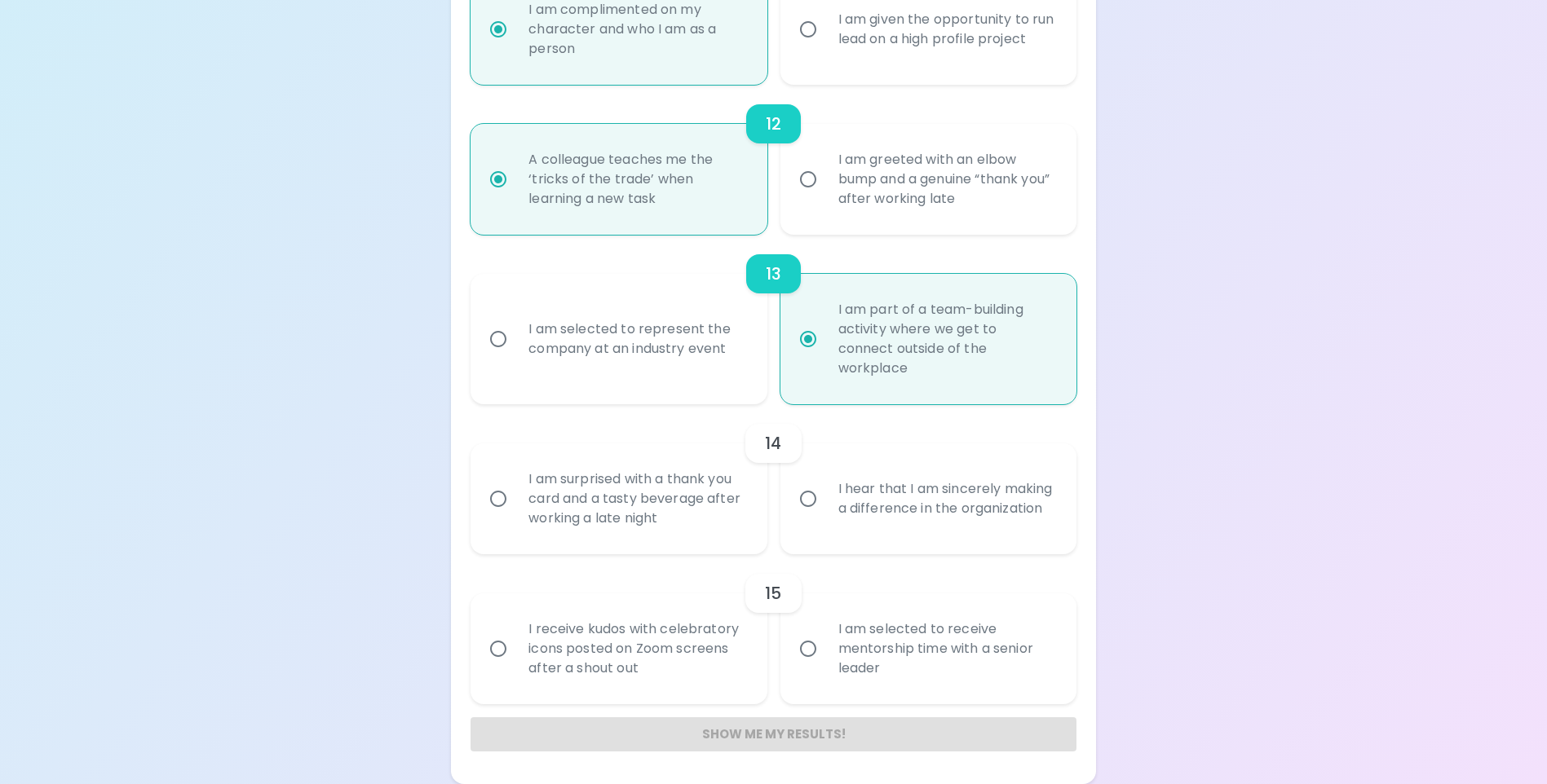
radio input "false"
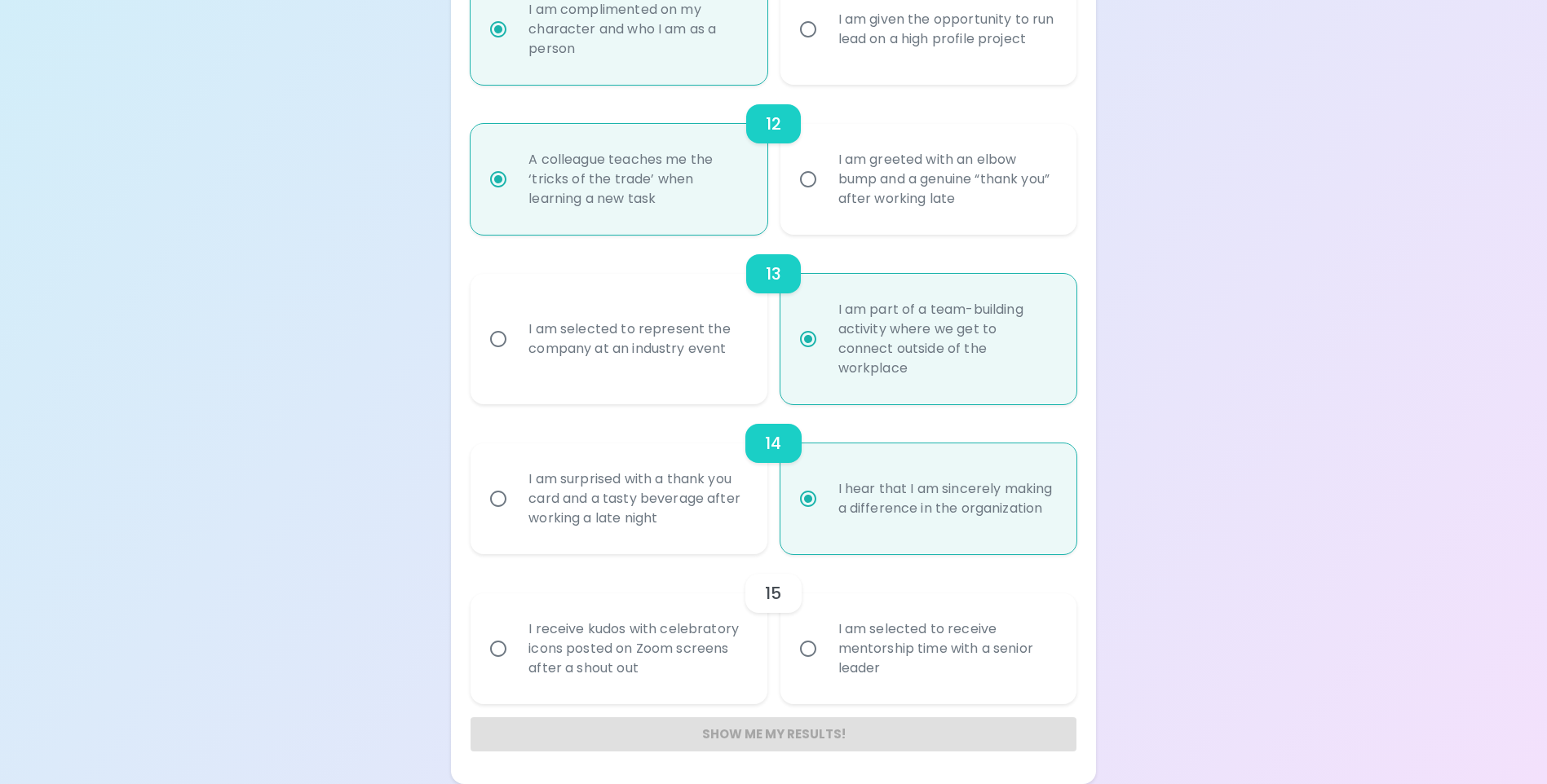
radio input "true"
click at [838, 643] on div "I am selected to receive mentorship time with a senior leader" at bounding box center [946, 648] width 242 height 98
click at [826, 643] on input "I am selected to receive mentorship time with a senior leader" at bounding box center [808, 648] width 34 height 34
radio input "false"
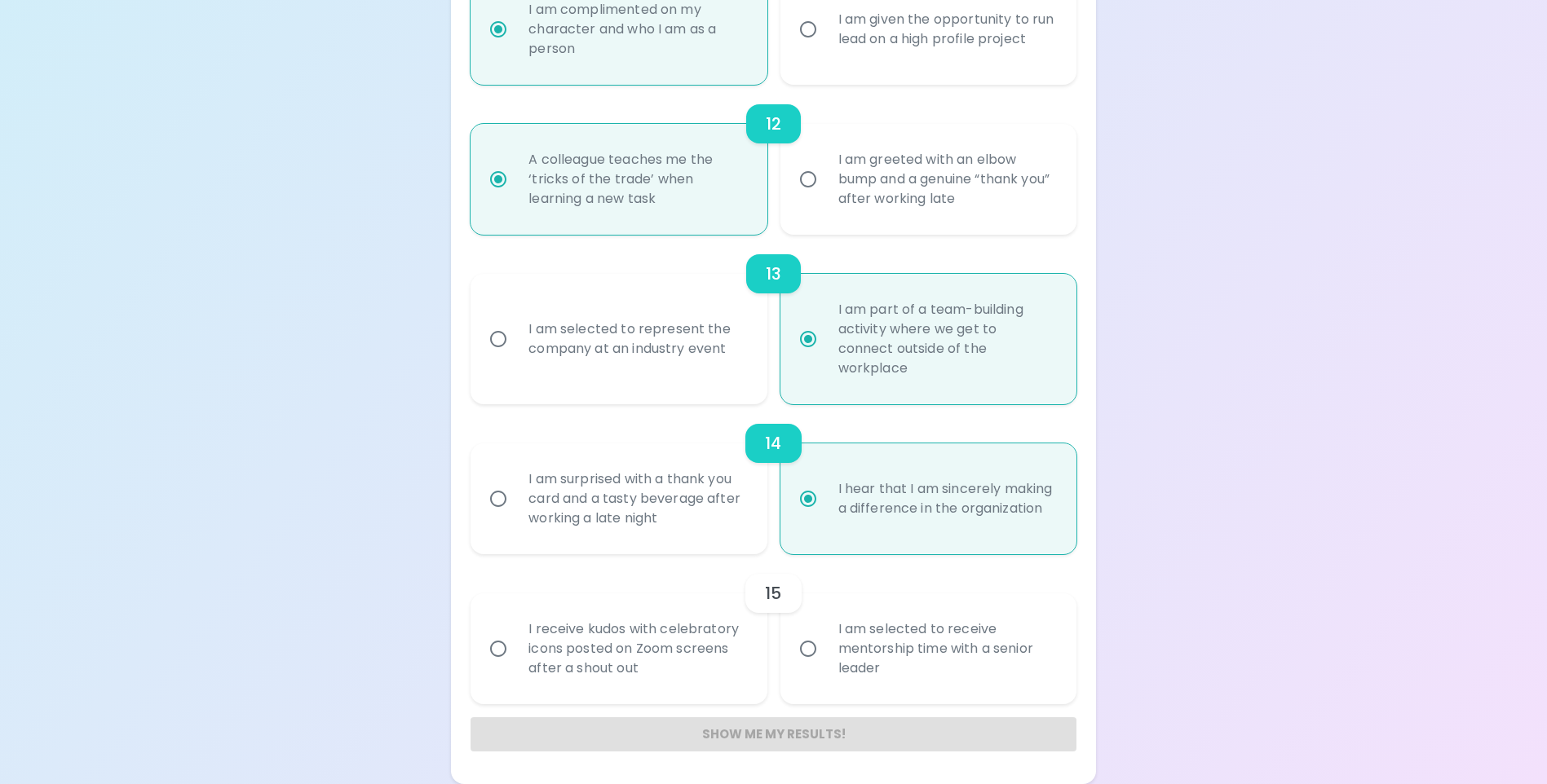
radio input "false"
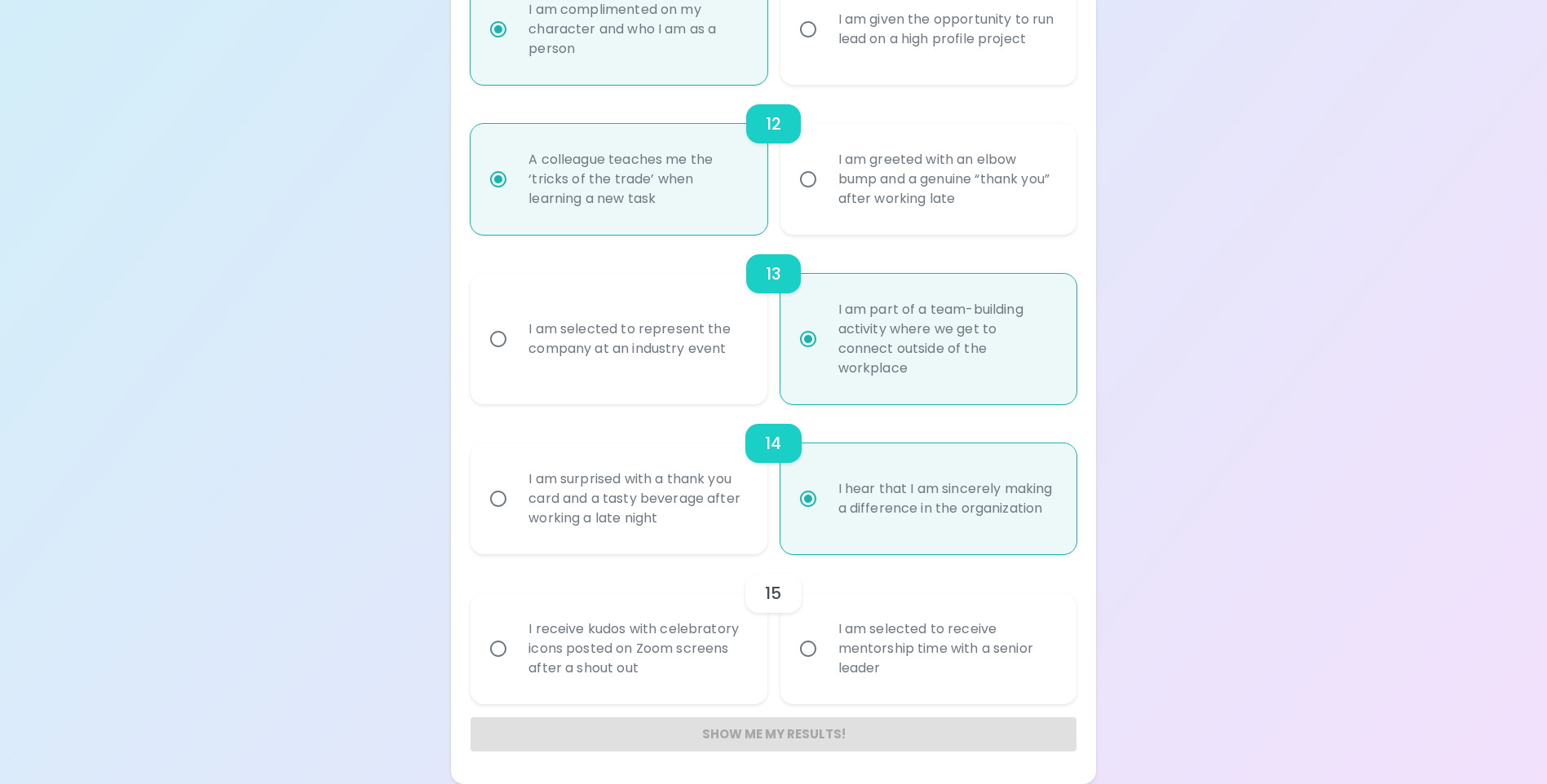
radio input "false"
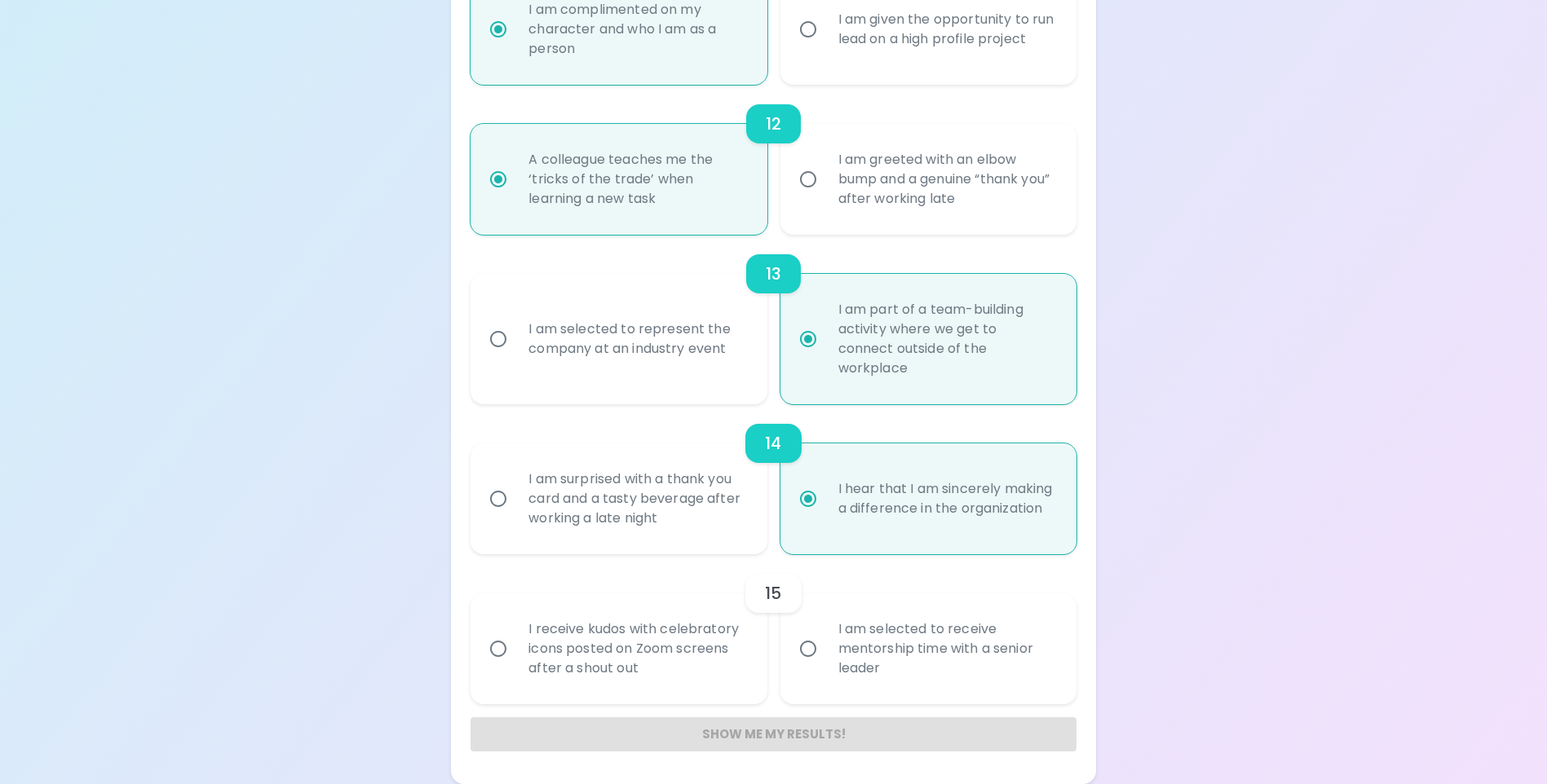
radio input "false"
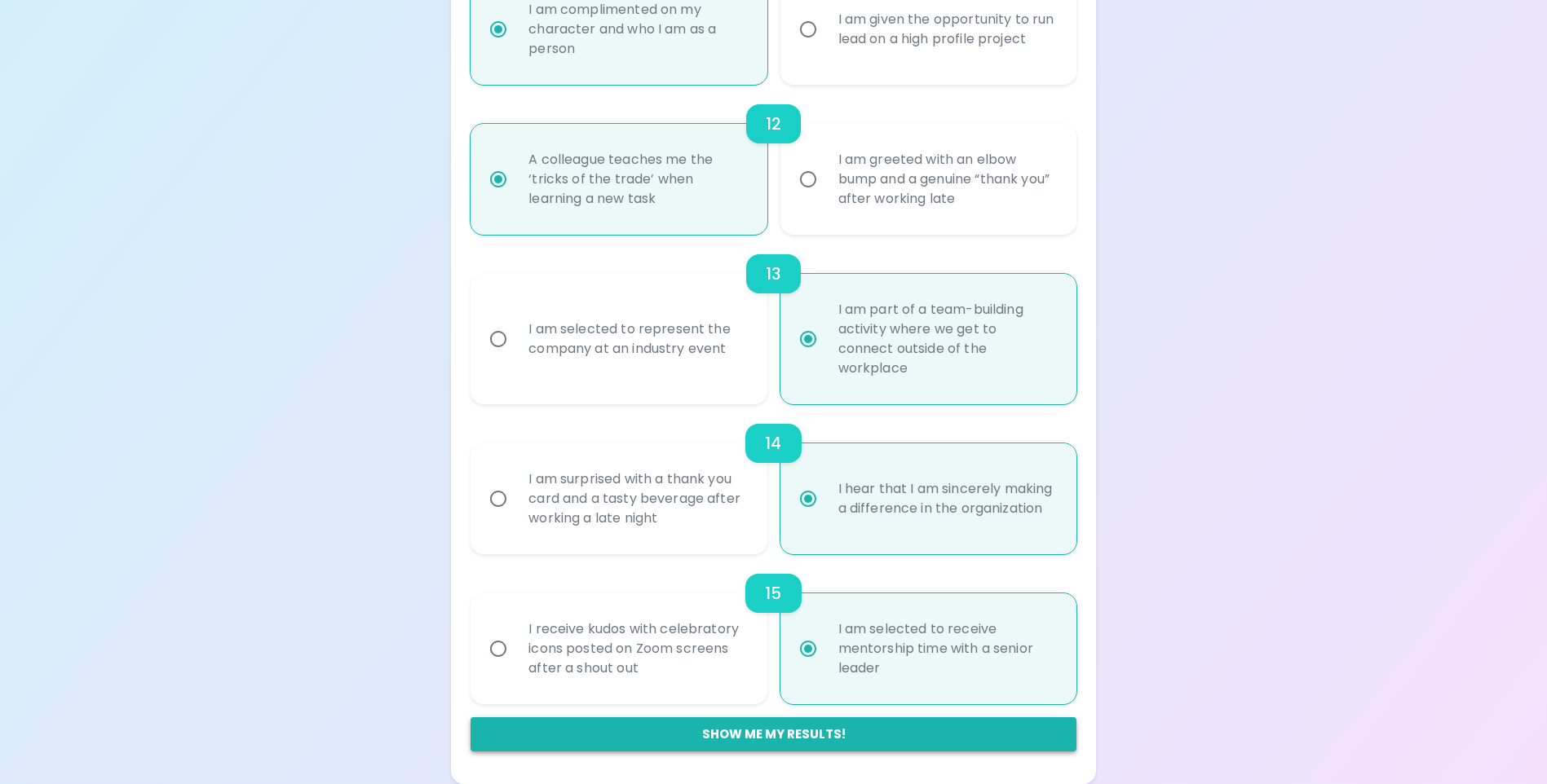
radio input "true"
click at [789, 737] on button "Show me my results!" at bounding box center [773, 734] width 605 height 34
radio input "false"
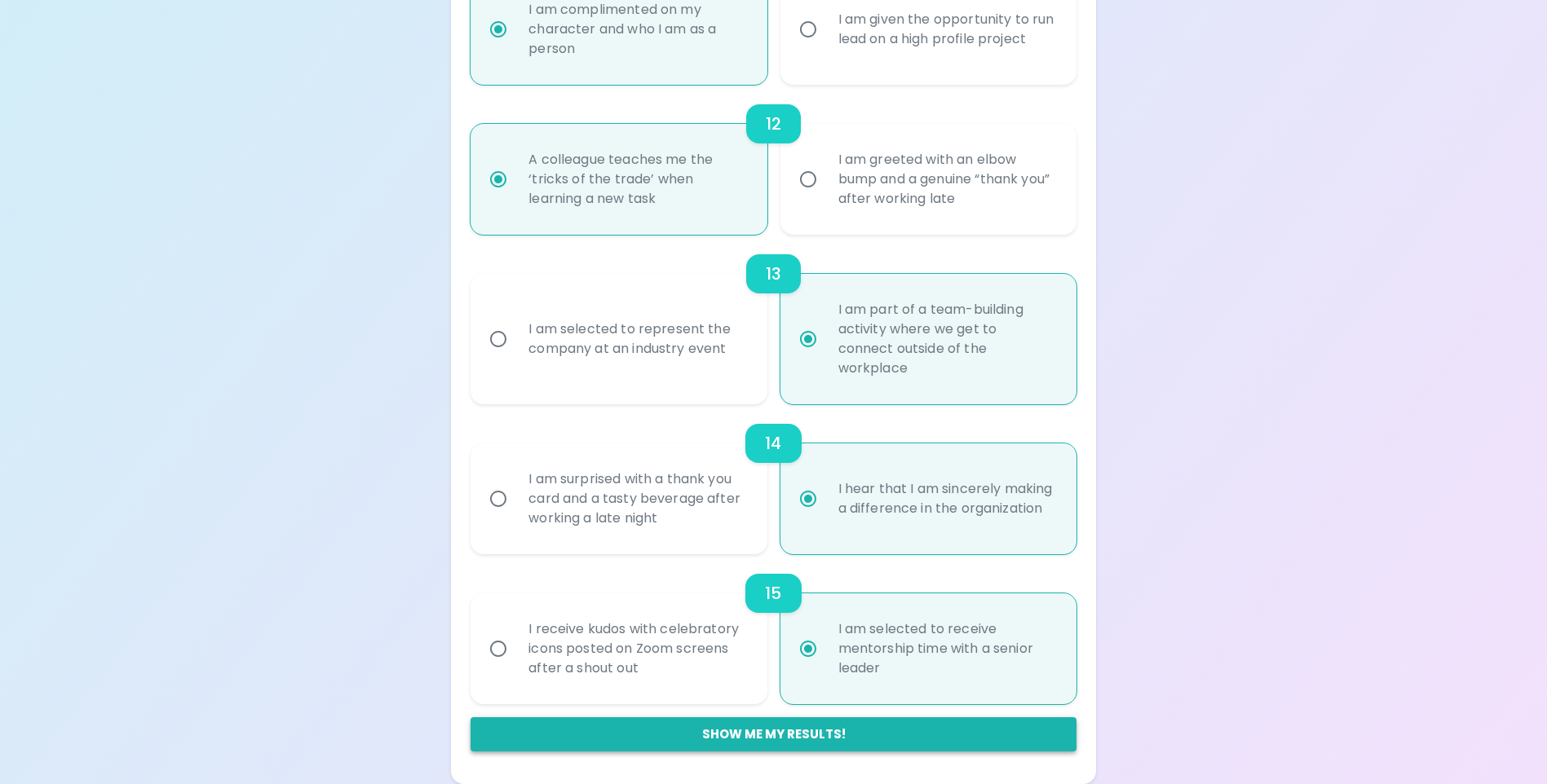
radio input "false"
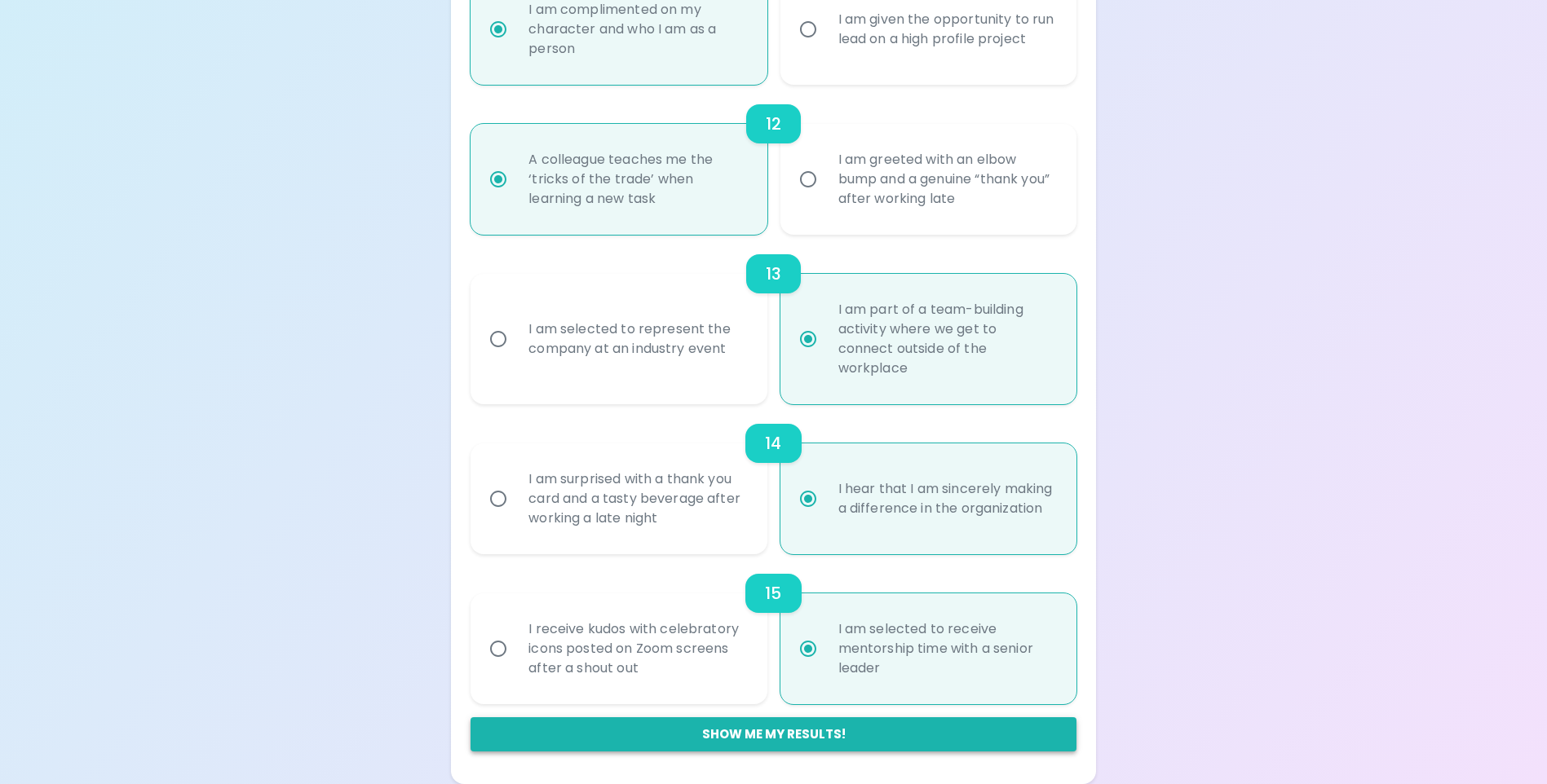
radio input "false"
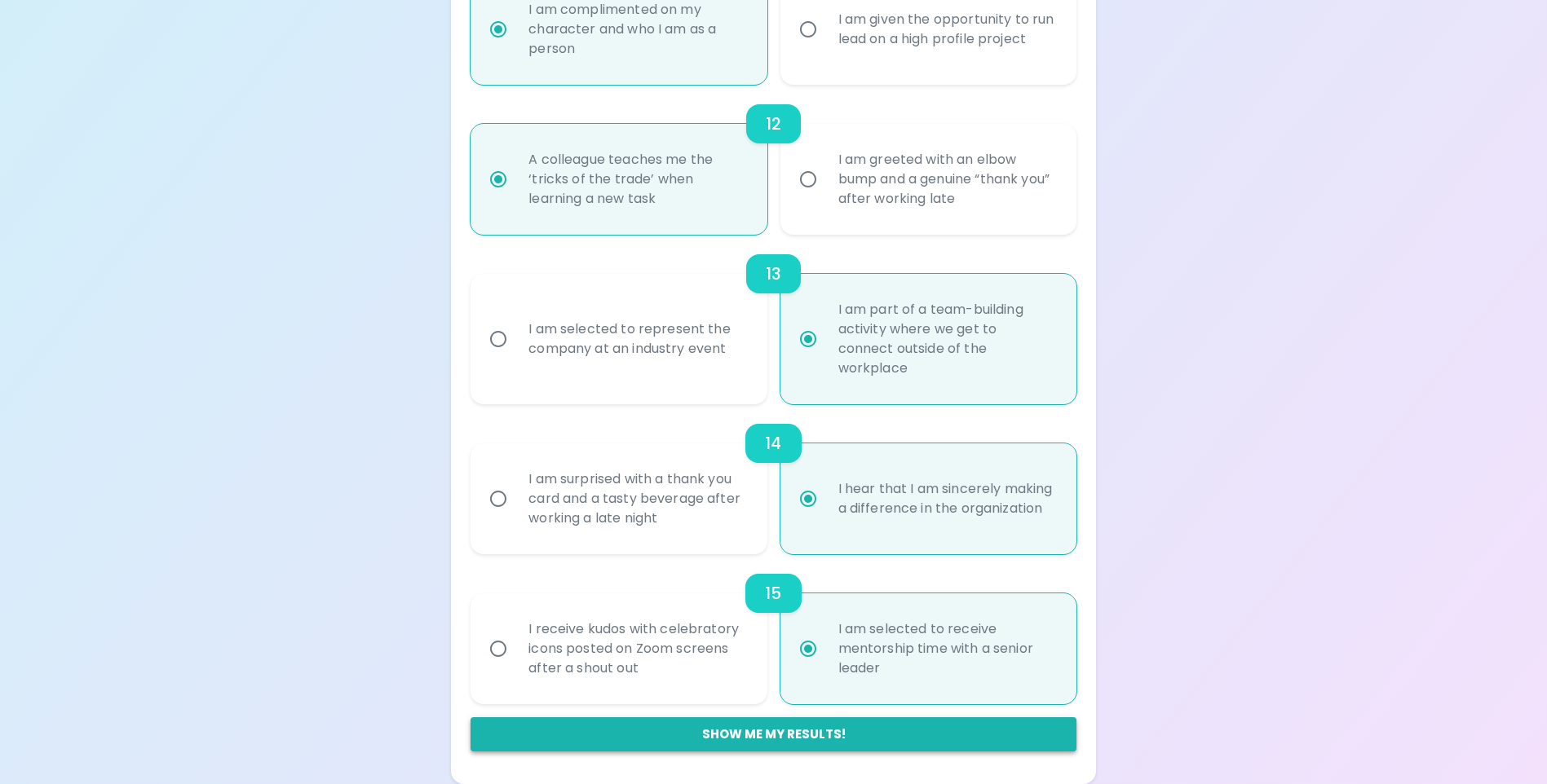
radio input "false"
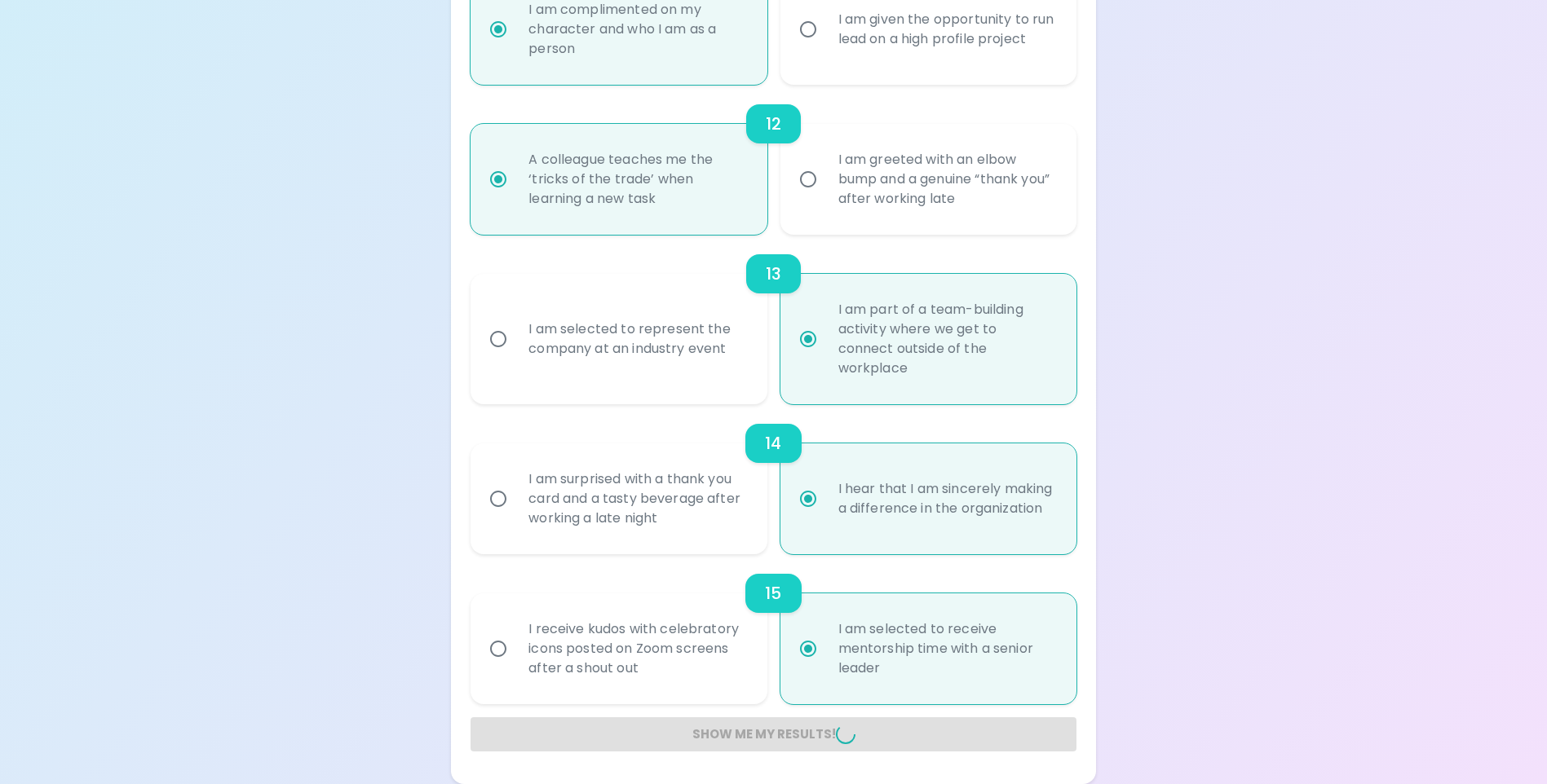
radio input "false"
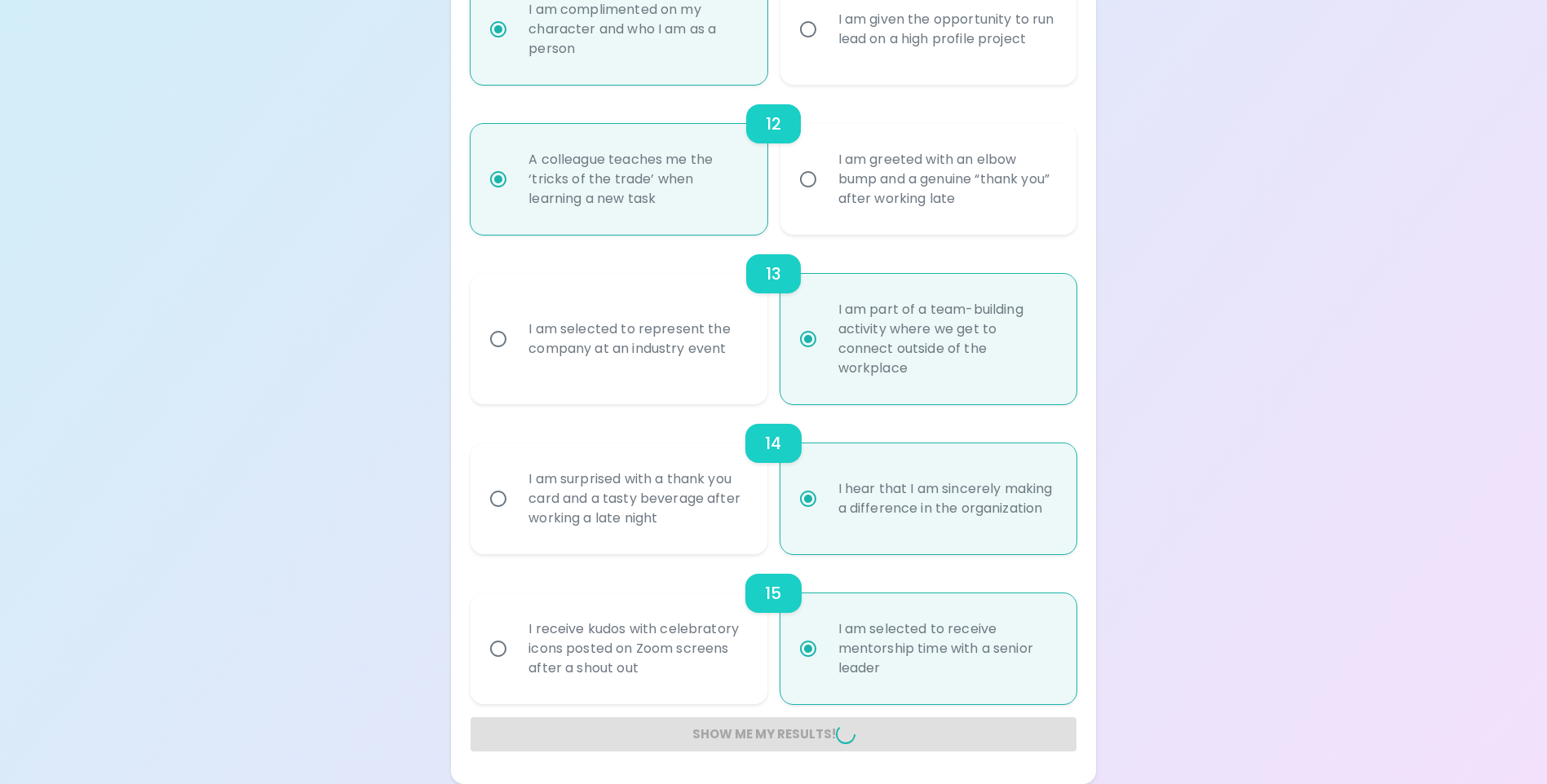
radio input "false"
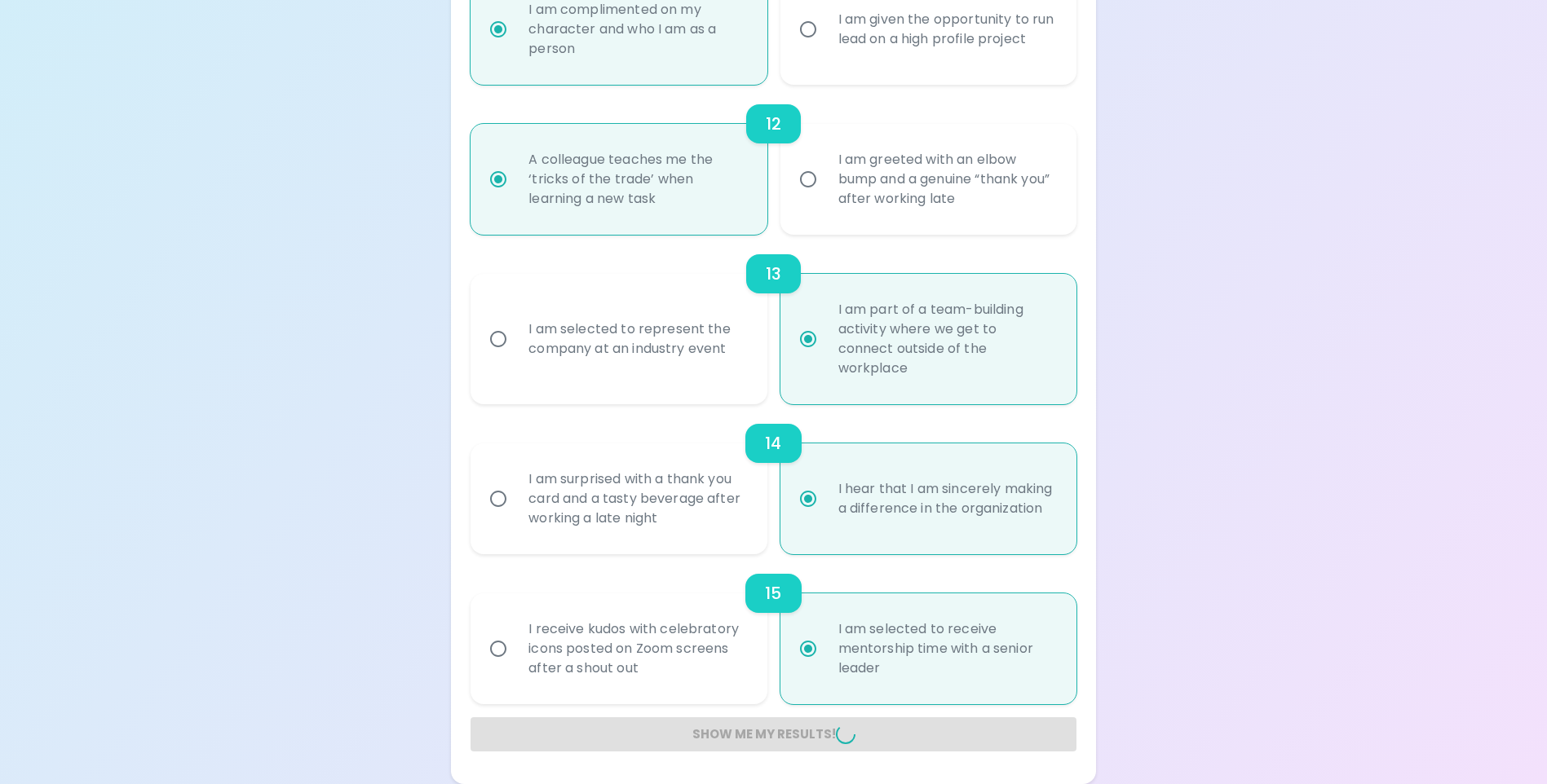
radio input "false"
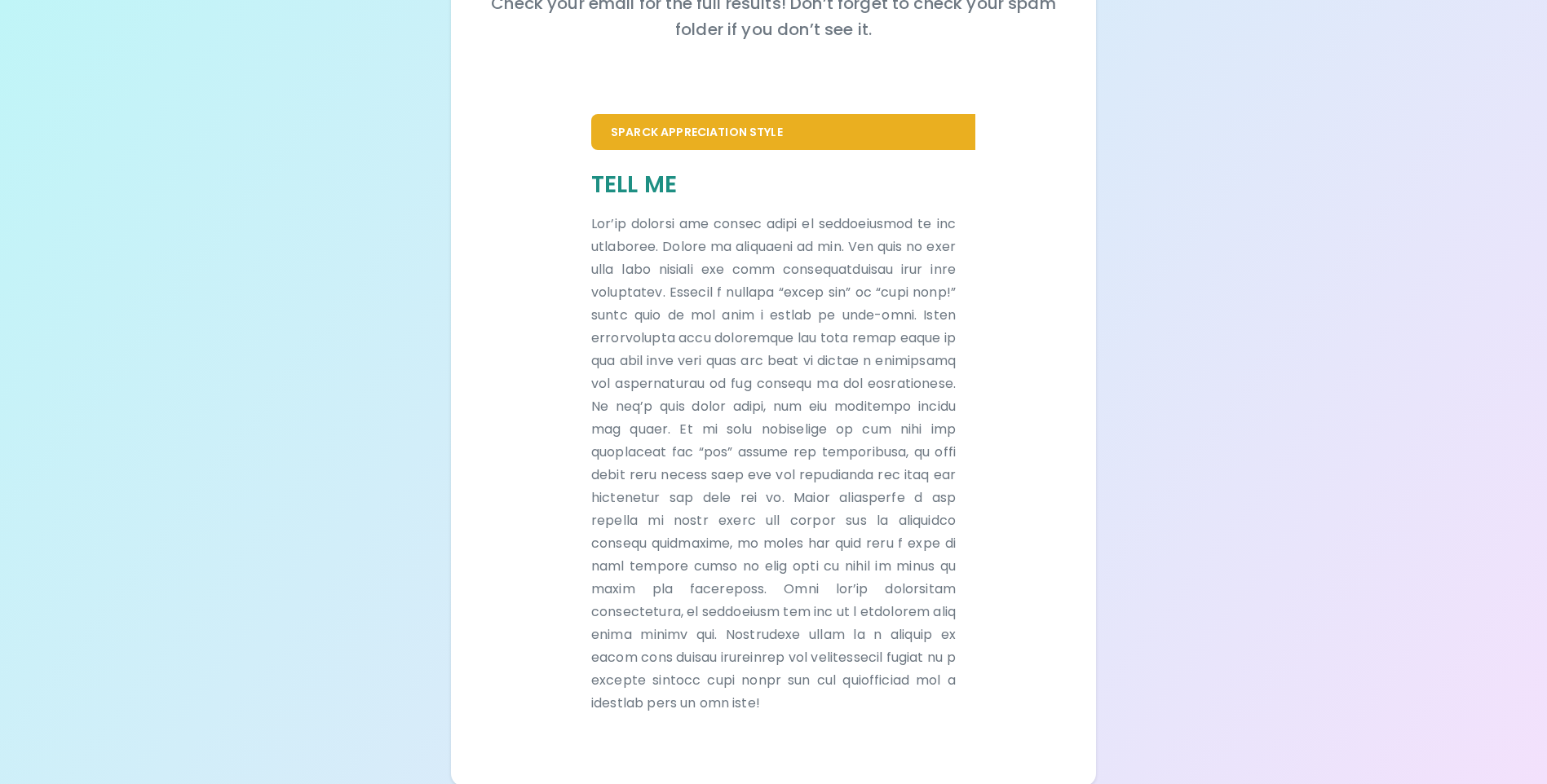
scroll to position [265, 0]
